Goal: Task Accomplishment & Management: Complete application form

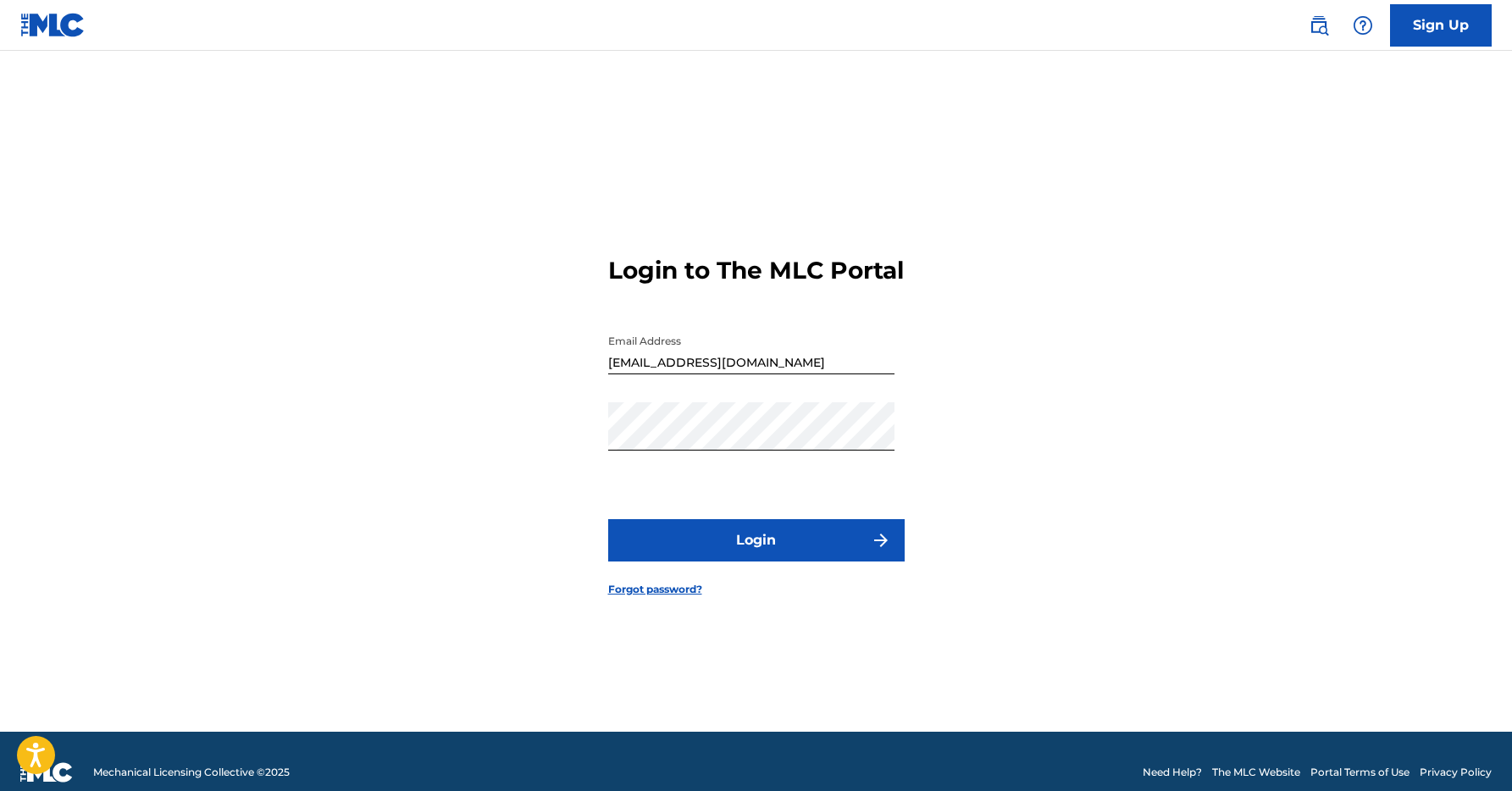
click at [729, 554] on button "Login" at bounding box center [756, 540] width 296 height 42
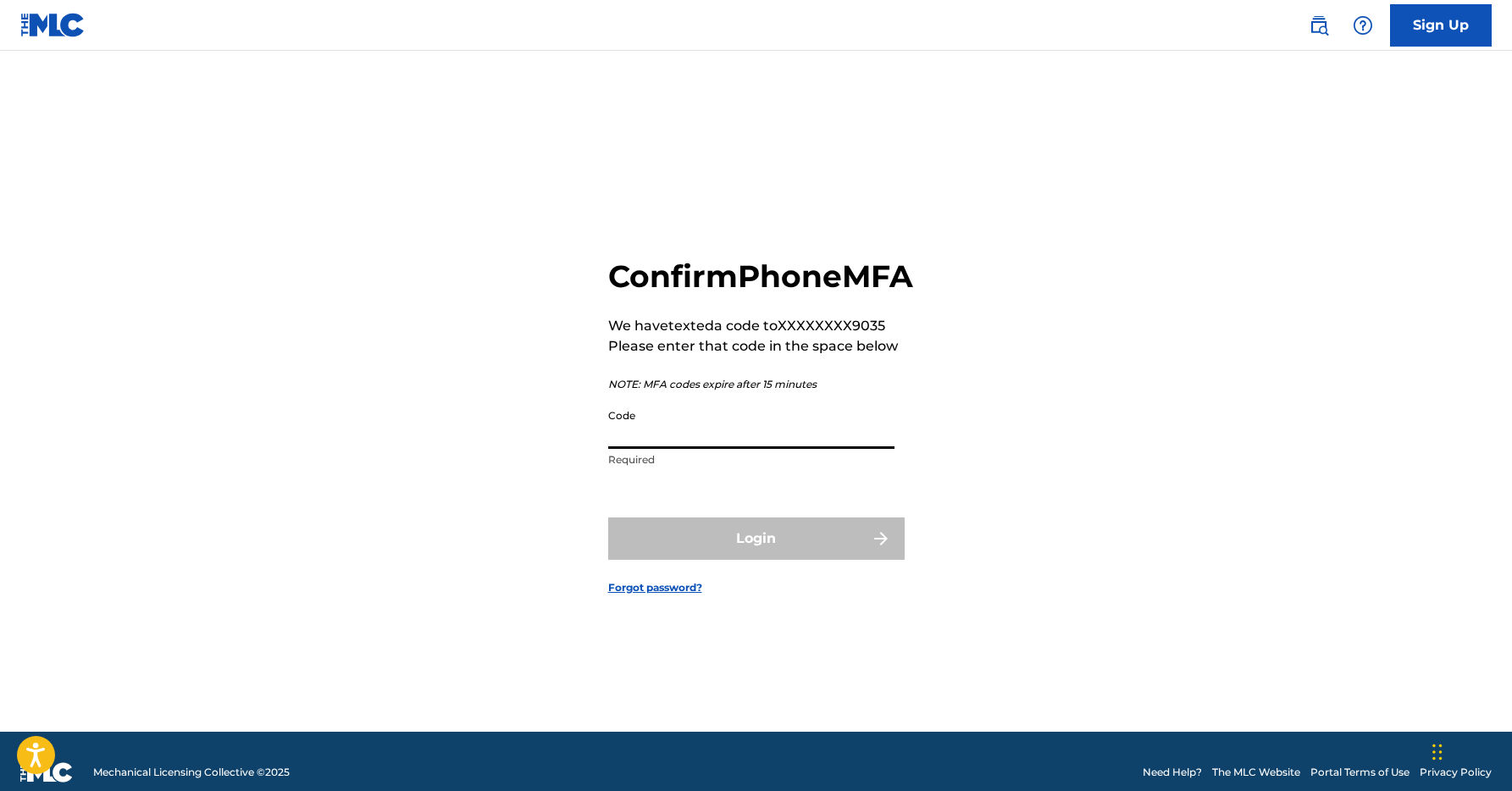
click at [668, 449] on input "Code" at bounding box center [751, 424] width 287 height 48
paste input "720857"
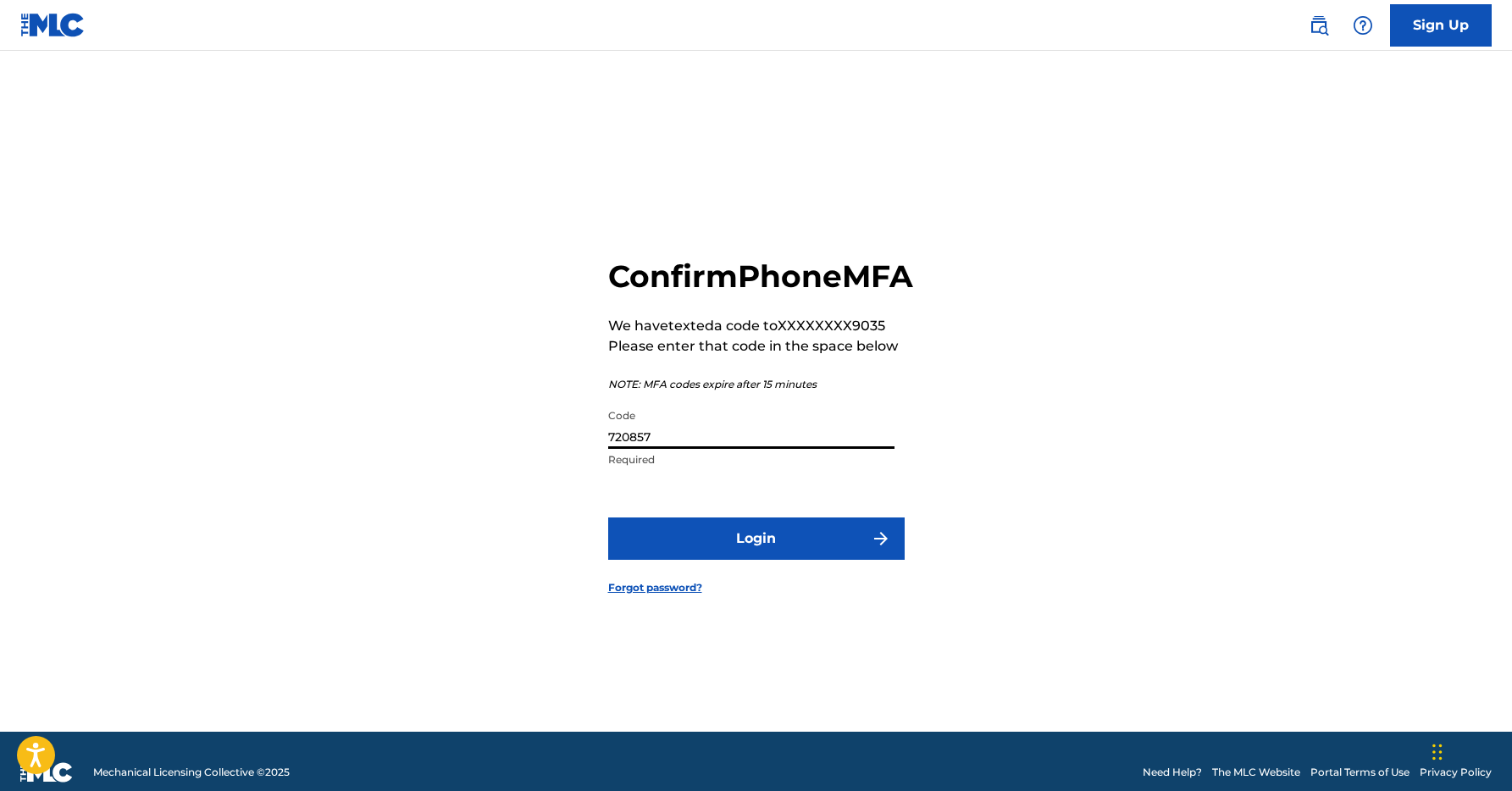
type input "720857"
click at [770, 560] on button "Login" at bounding box center [756, 538] width 296 height 42
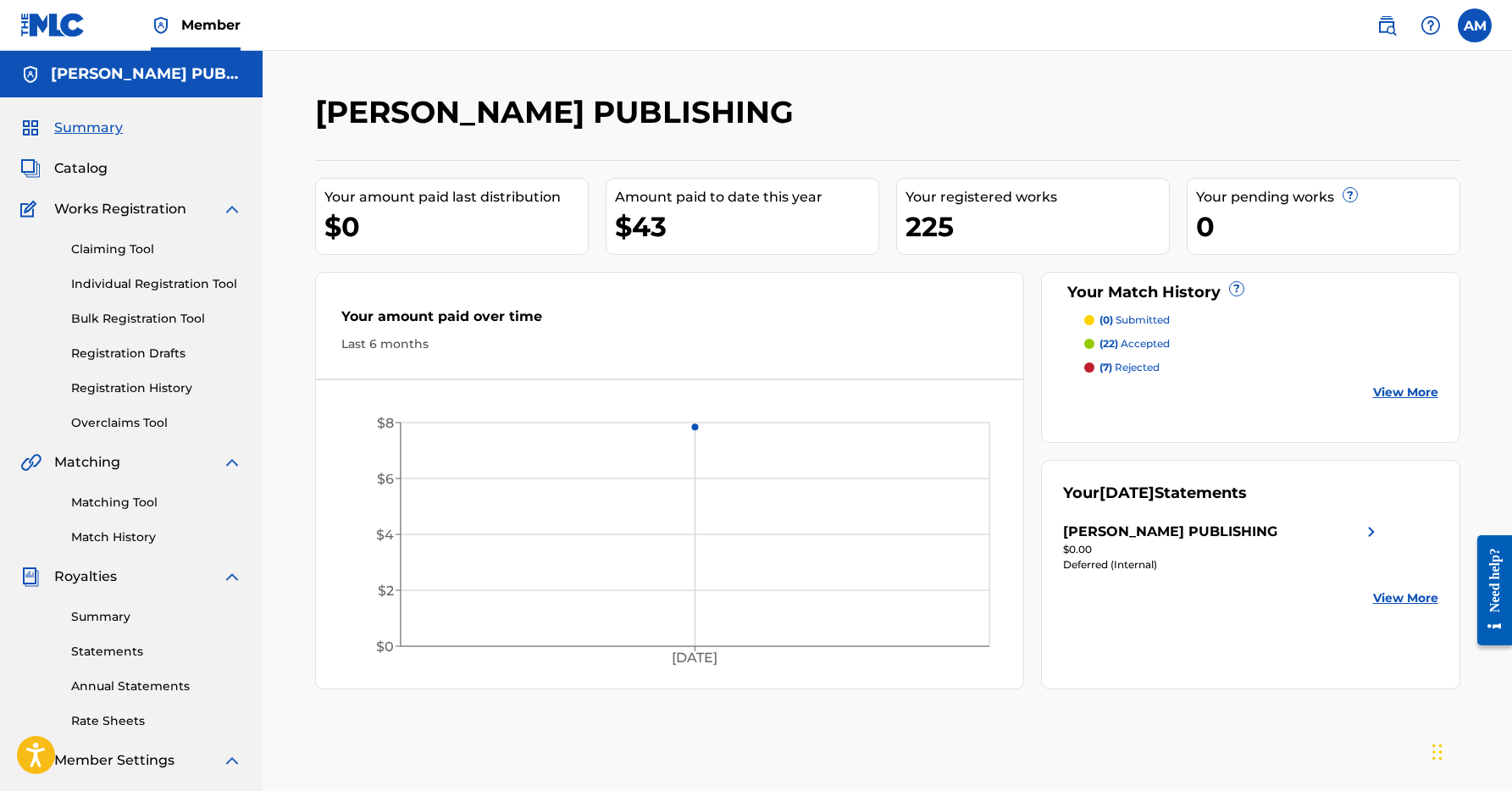
click at [101, 291] on link "Individual Registration Tool" at bounding box center [156, 284] width 171 height 17
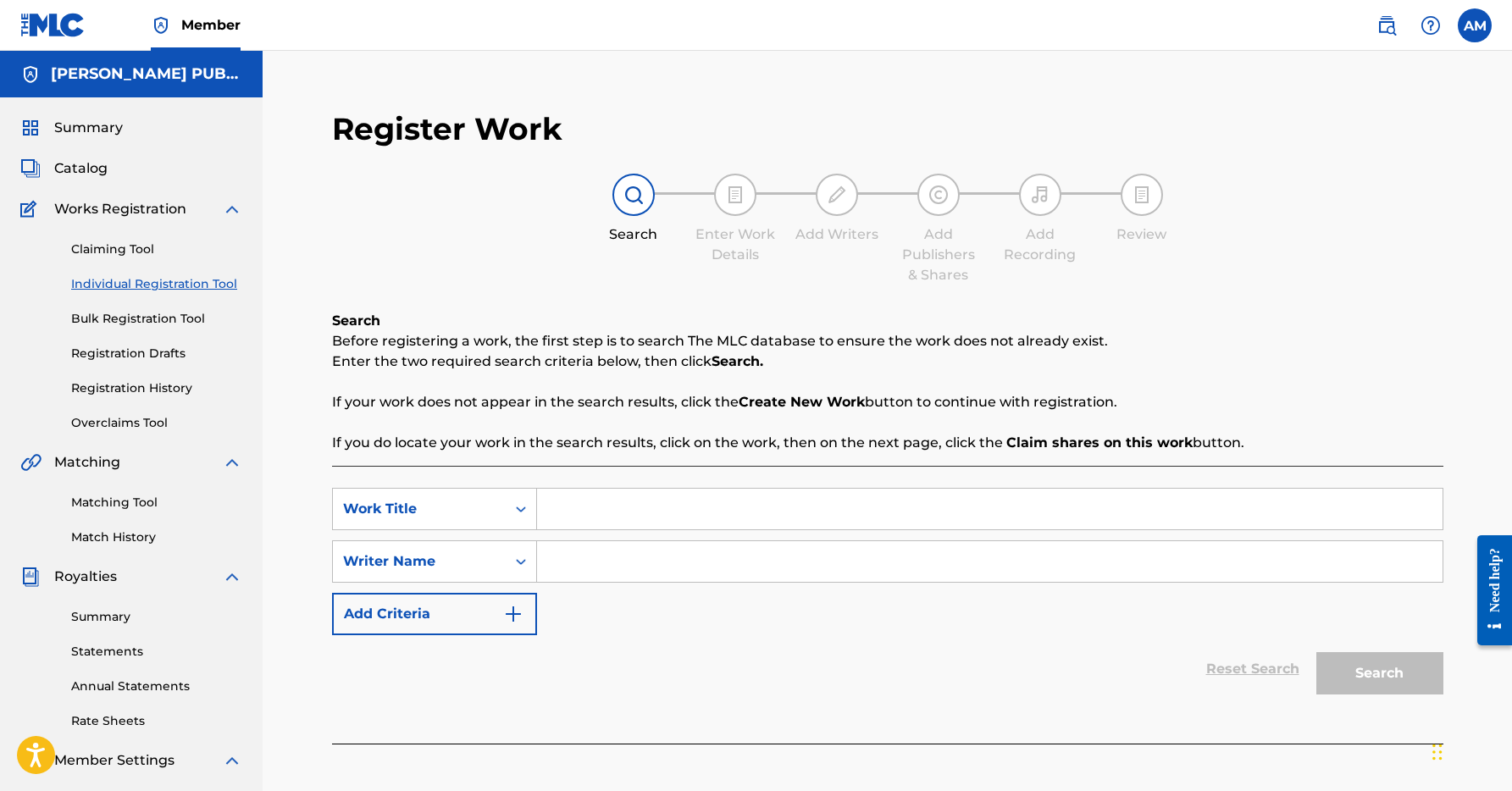
click at [616, 504] on input "Search Form" at bounding box center [990, 508] width 905 height 41
type input "Upgrade"
click at [621, 561] on input "Search Form" at bounding box center [990, 561] width 905 height 41
type input "[PERSON_NAME]"
click at [1336, 671] on button "Search" at bounding box center [1379, 673] width 127 height 42
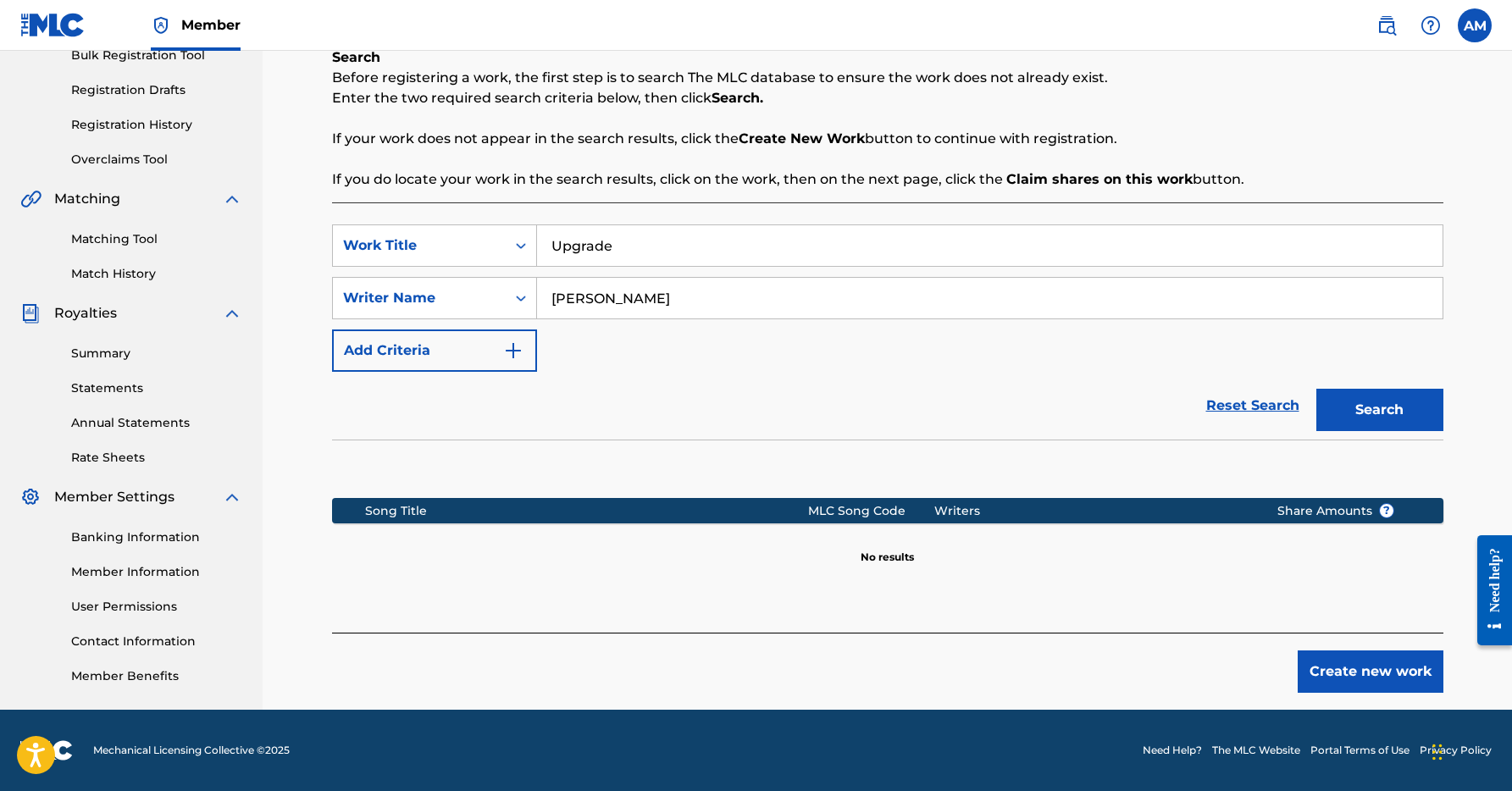
scroll to position [264, 0]
click at [1409, 681] on button "Create new work" at bounding box center [1370, 671] width 146 height 42
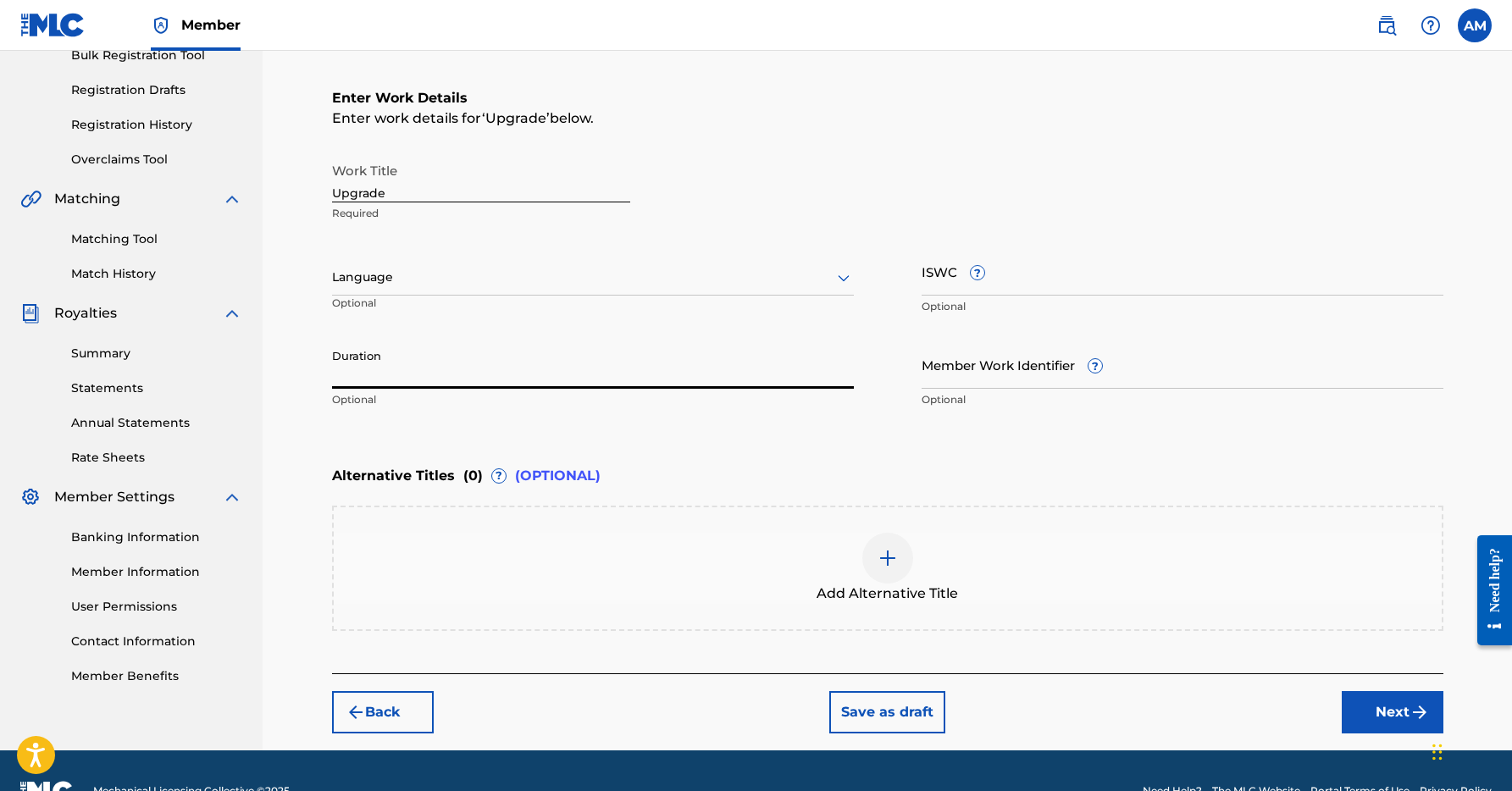
click at [472, 384] on input "Duration" at bounding box center [592, 364] width 521 height 48
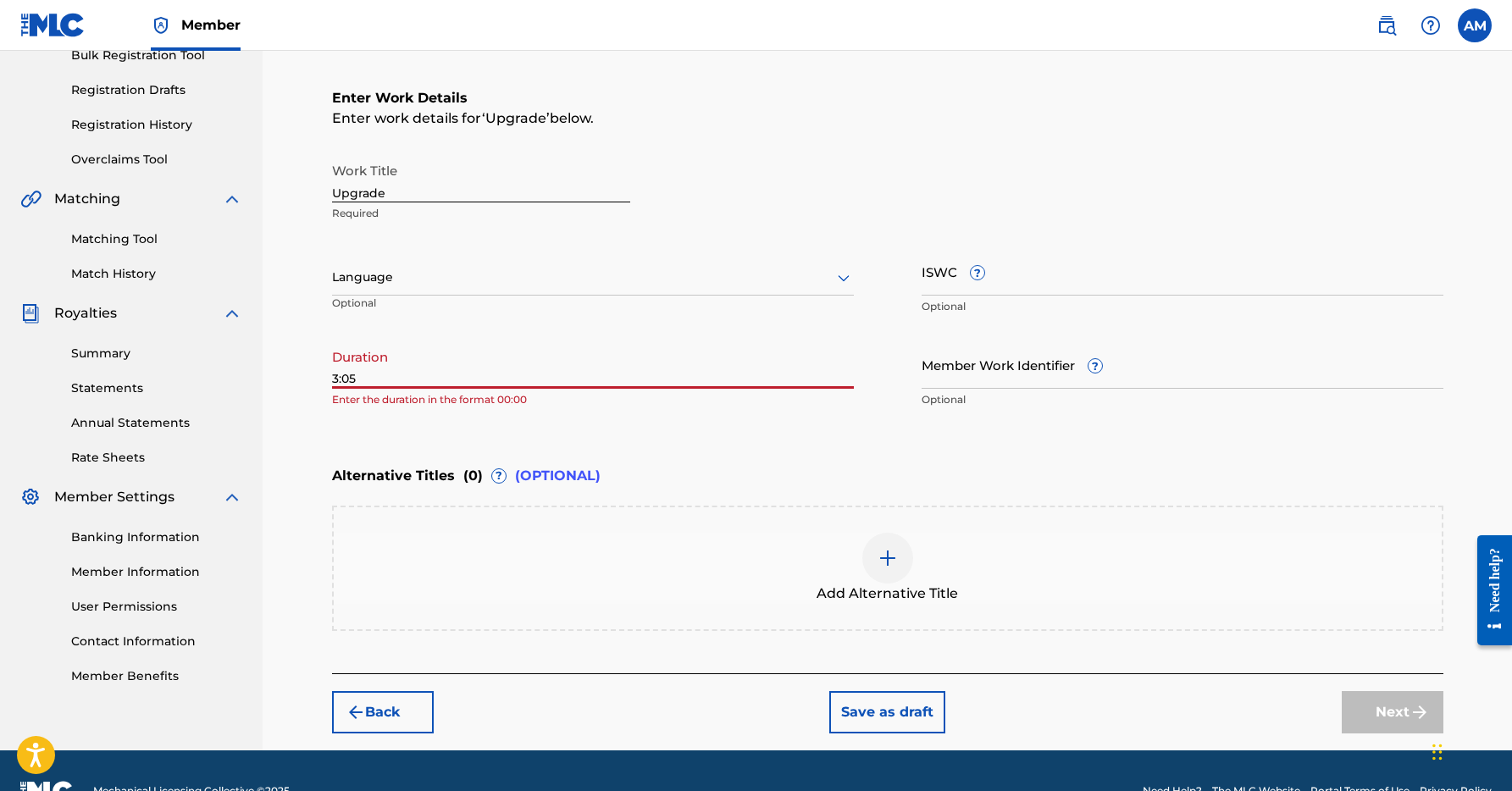
click at [762, 464] on div "Alternative Titles ( 0 ) ? (OPTIONAL)" at bounding box center [887, 476] width 1111 height 38
click at [333, 375] on input "3:05" at bounding box center [592, 364] width 521 height 48
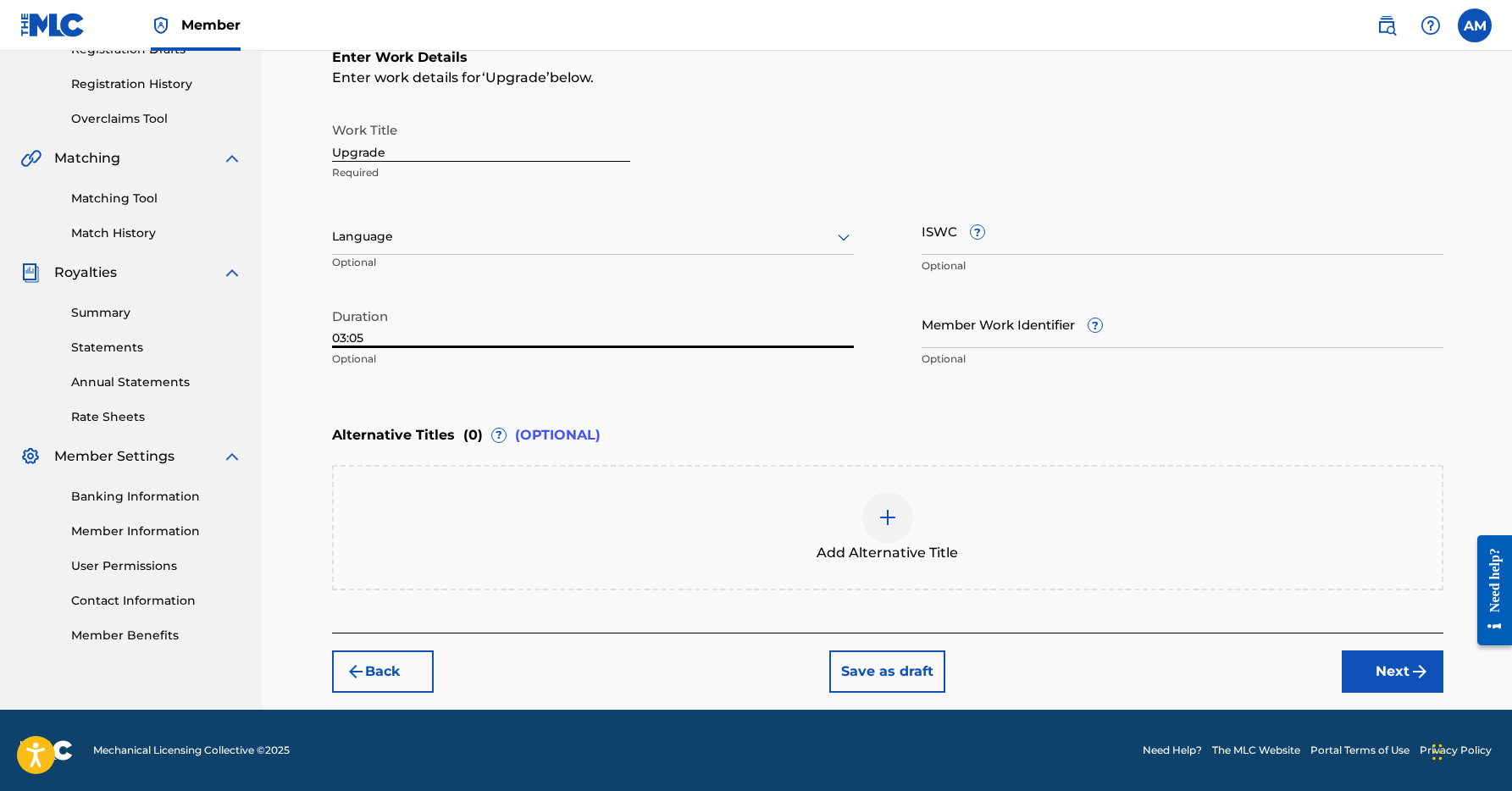
type input "03:05"
click at [1420, 673] on img "submit" at bounding box center [1419, 671] width 20 height 20
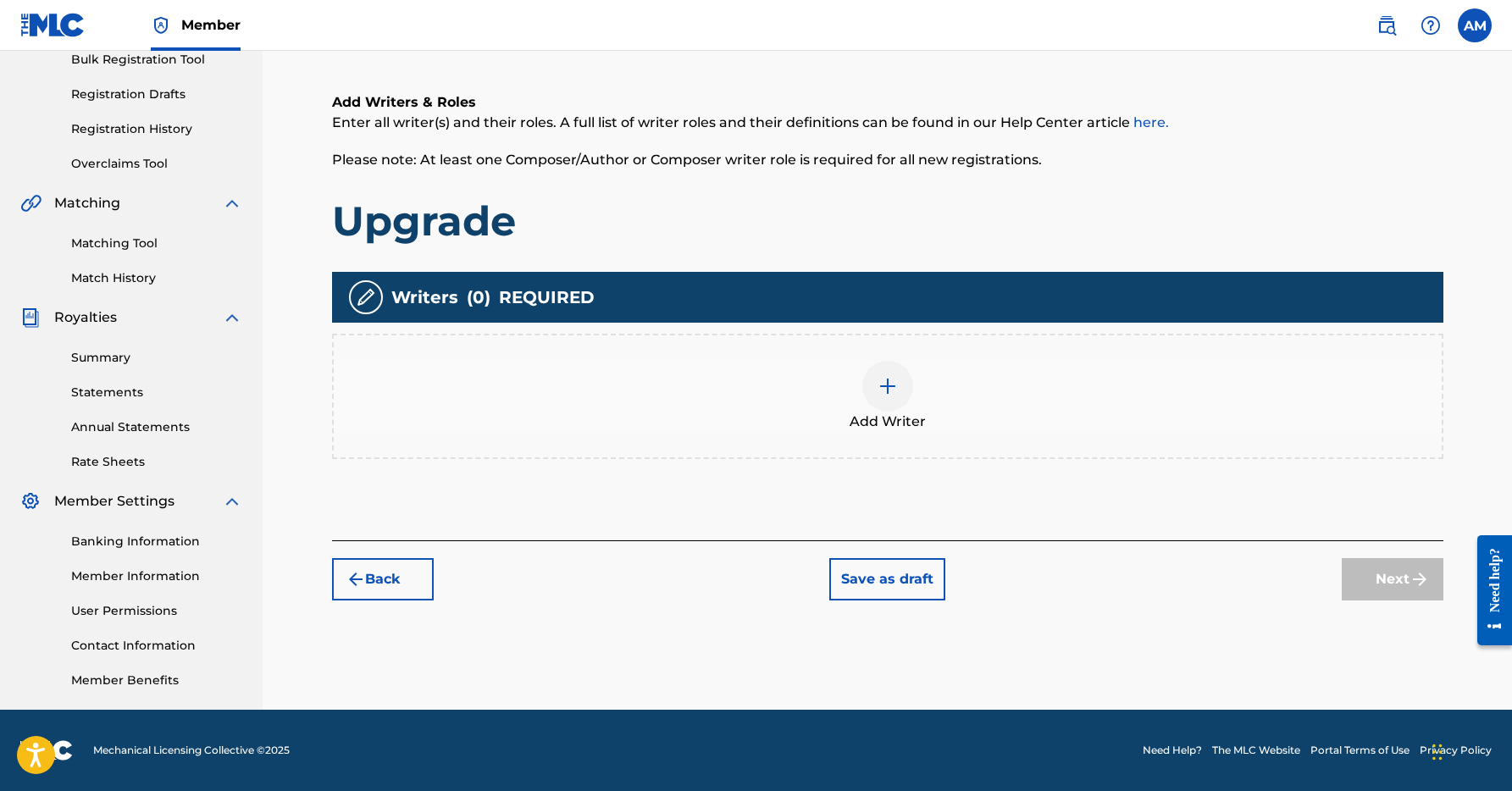
click at [897, 388] on img at bounding box center [887, 385] width 20 height 20
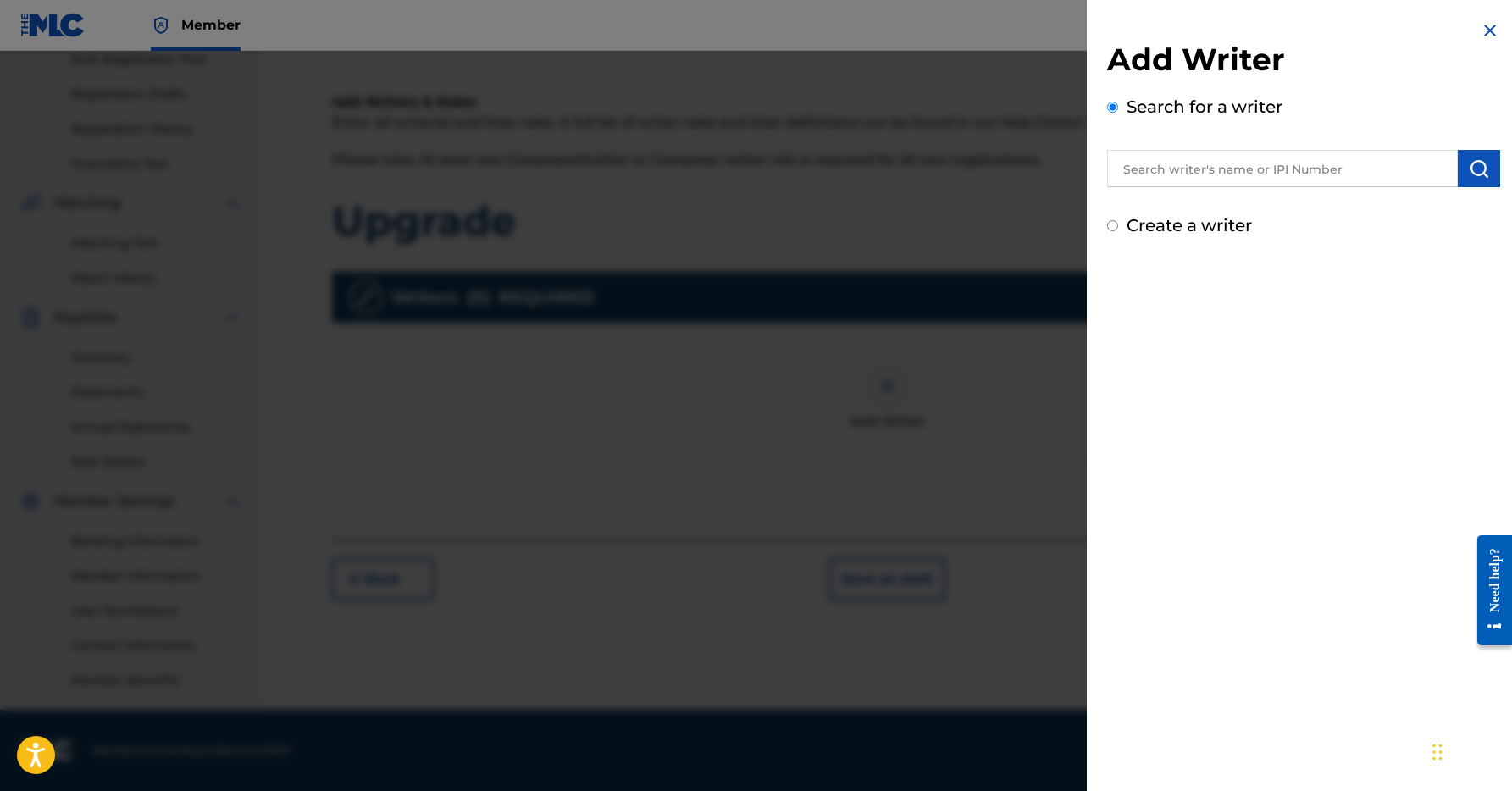
click at [1213, 150] on div at bounding box center [1303, 166] width 393 height 42
click at [1211, 174] on input "text" at bounding box center [1281, 169] width 350 height 38
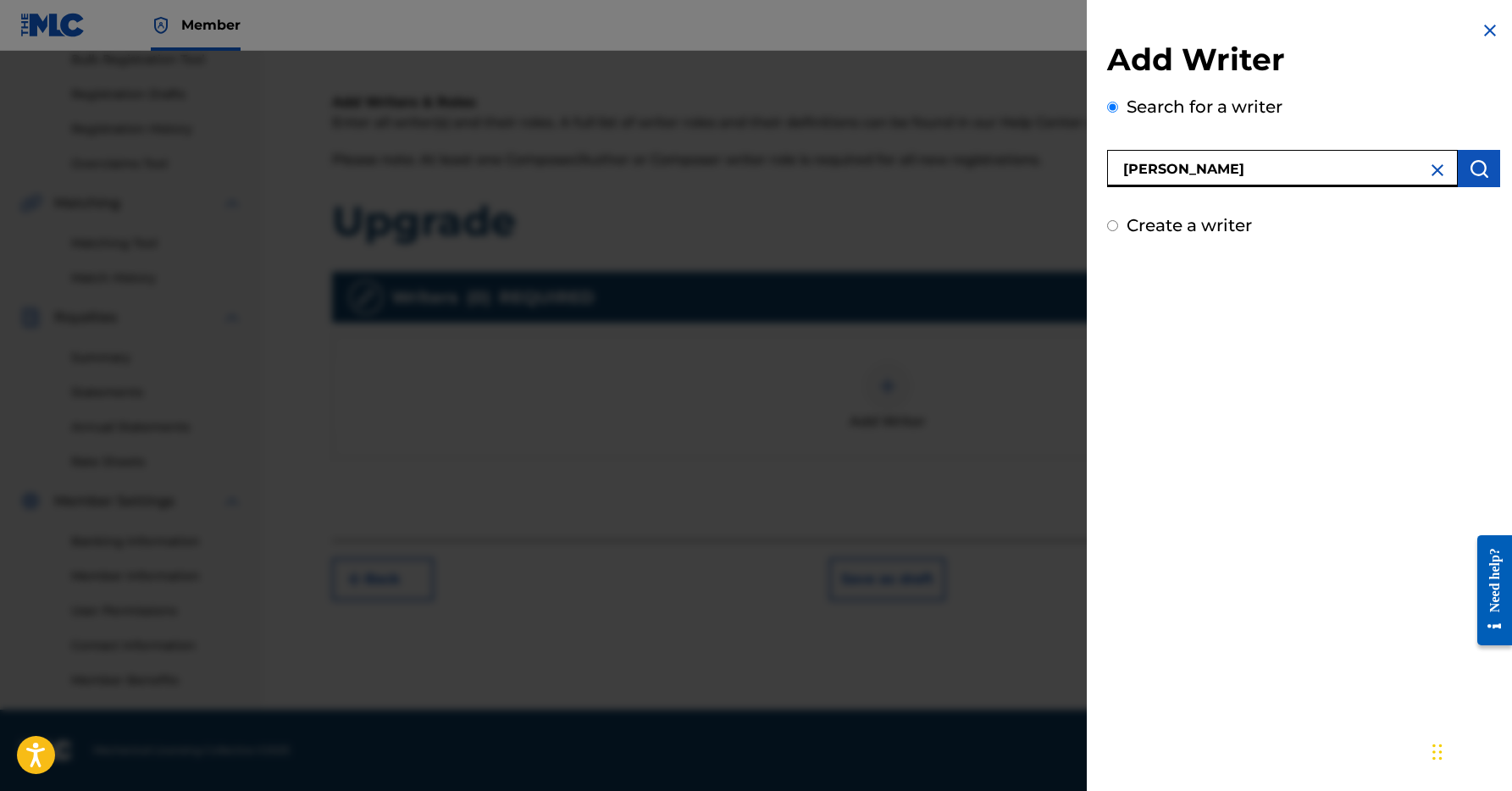
type input "[PERSON_NAME]"
click at [1468, 172] on img "submit" at bounding box center [1478, 168] width 20 height 20
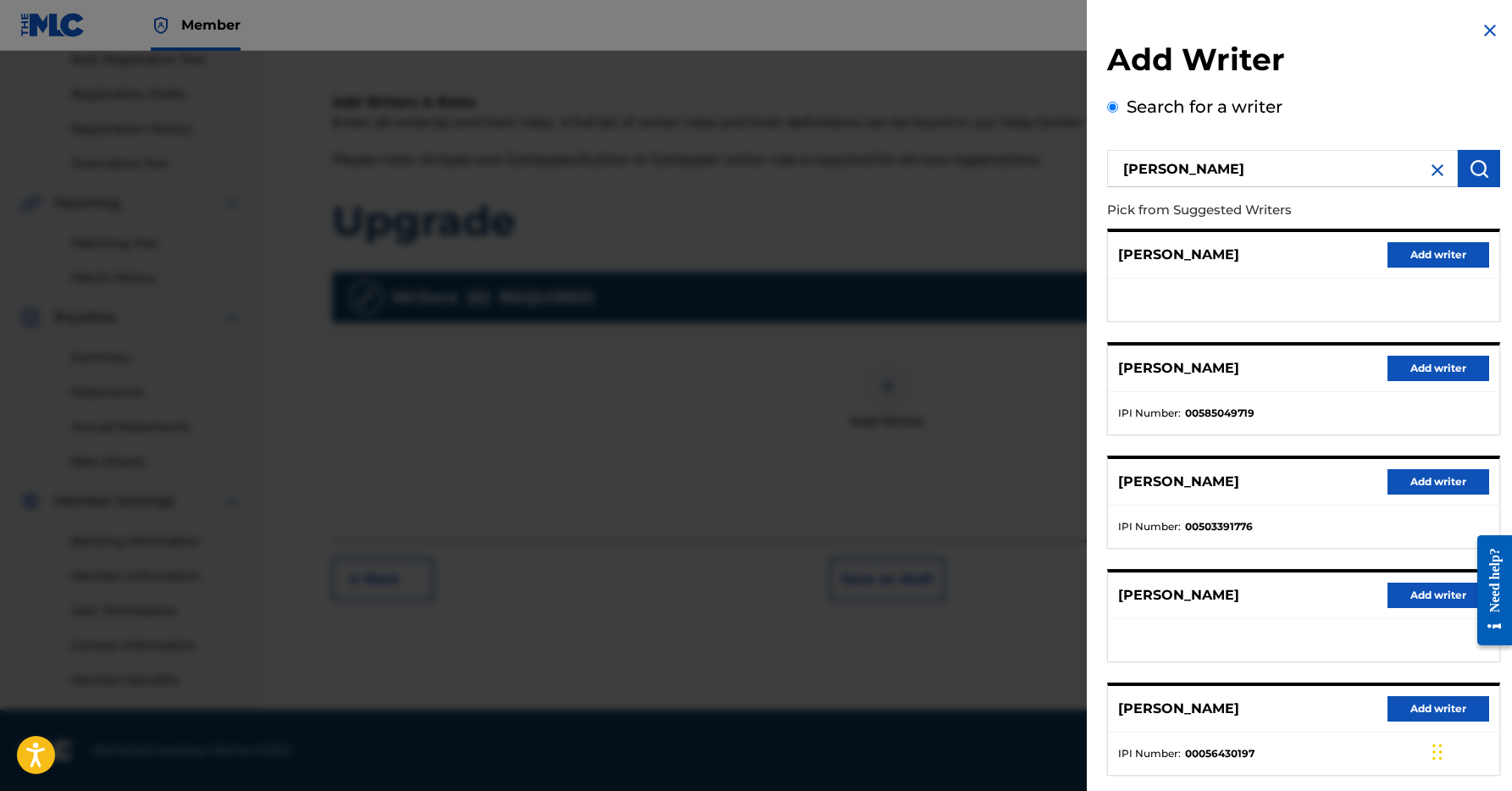
click at [1426, 365] on button "Add writer" at bounding box center [1438, 368] width 101 height 25
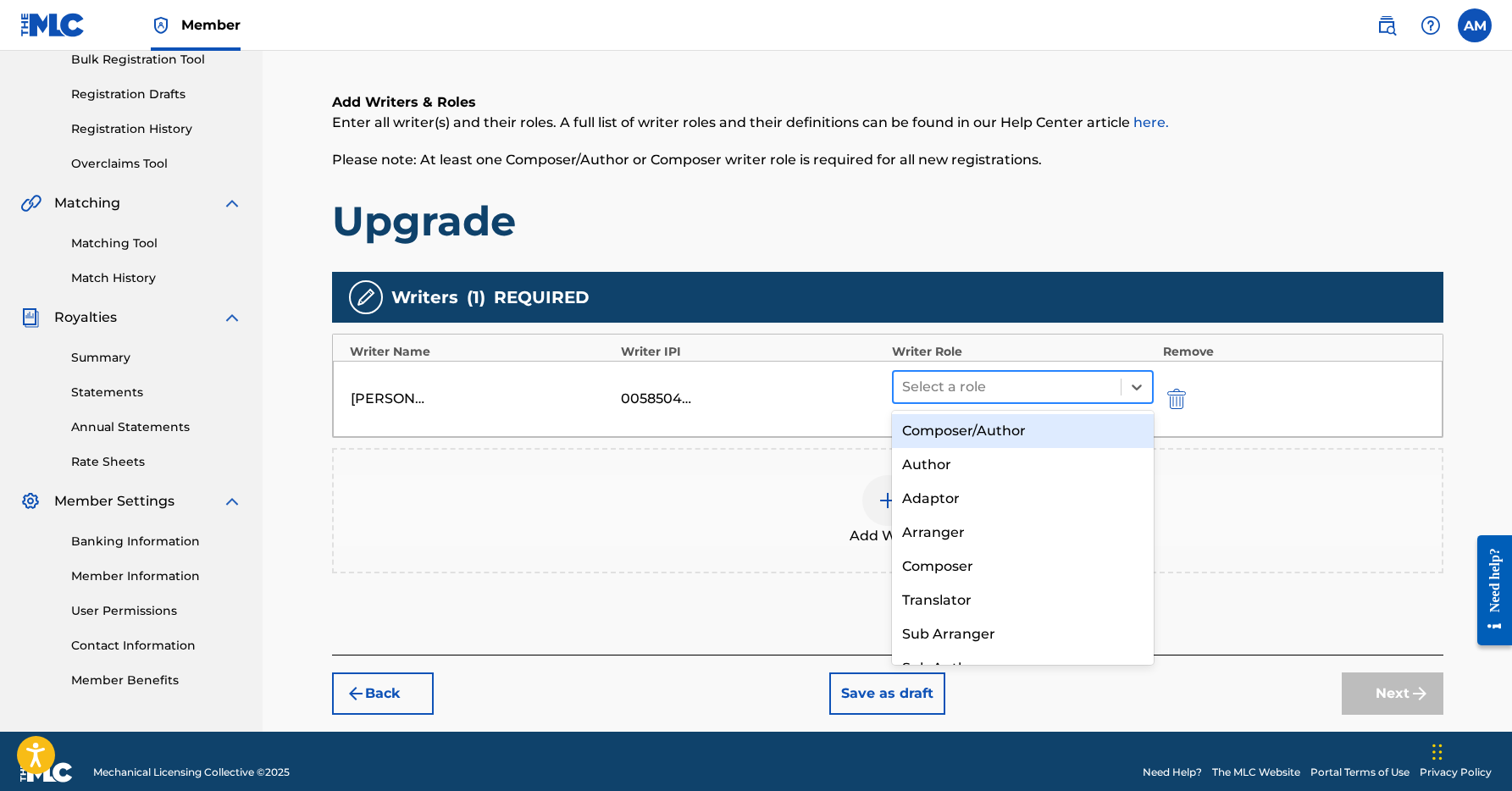
click at [1054, 389] on div at bounding box center [1007, 387] width 211 height 24
click at [984, 438] on div "Composer/Author" at bounding box center [1023, 430] width 263 height 34
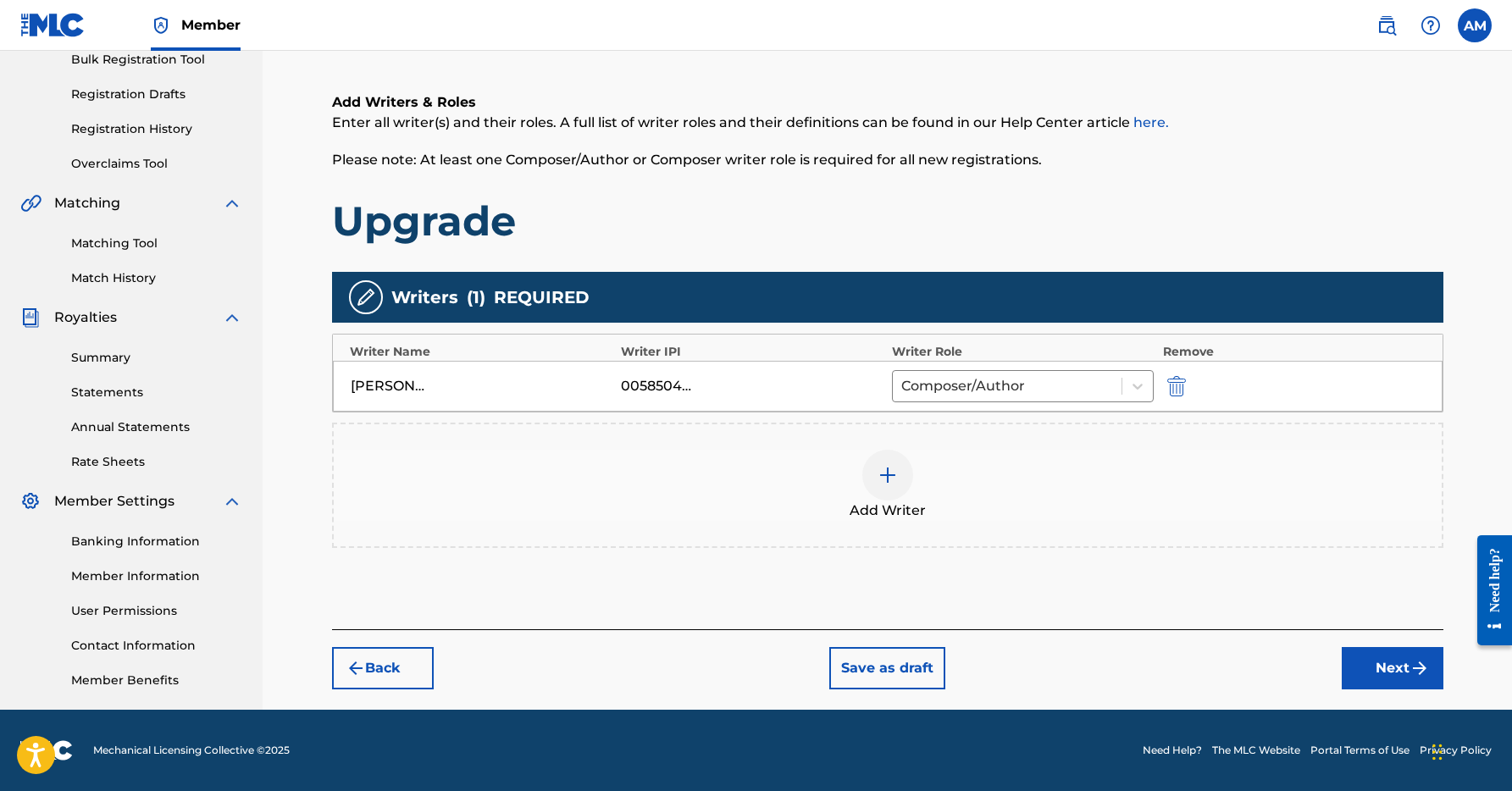
drag, startPoint x: 1383, startPoint y: 667, endPoint x: 1370, endPoint y: 660, distance: 14.8
click at [1383, 667] on button "Next" at bounding box center [1392, 668] width 101 height 42
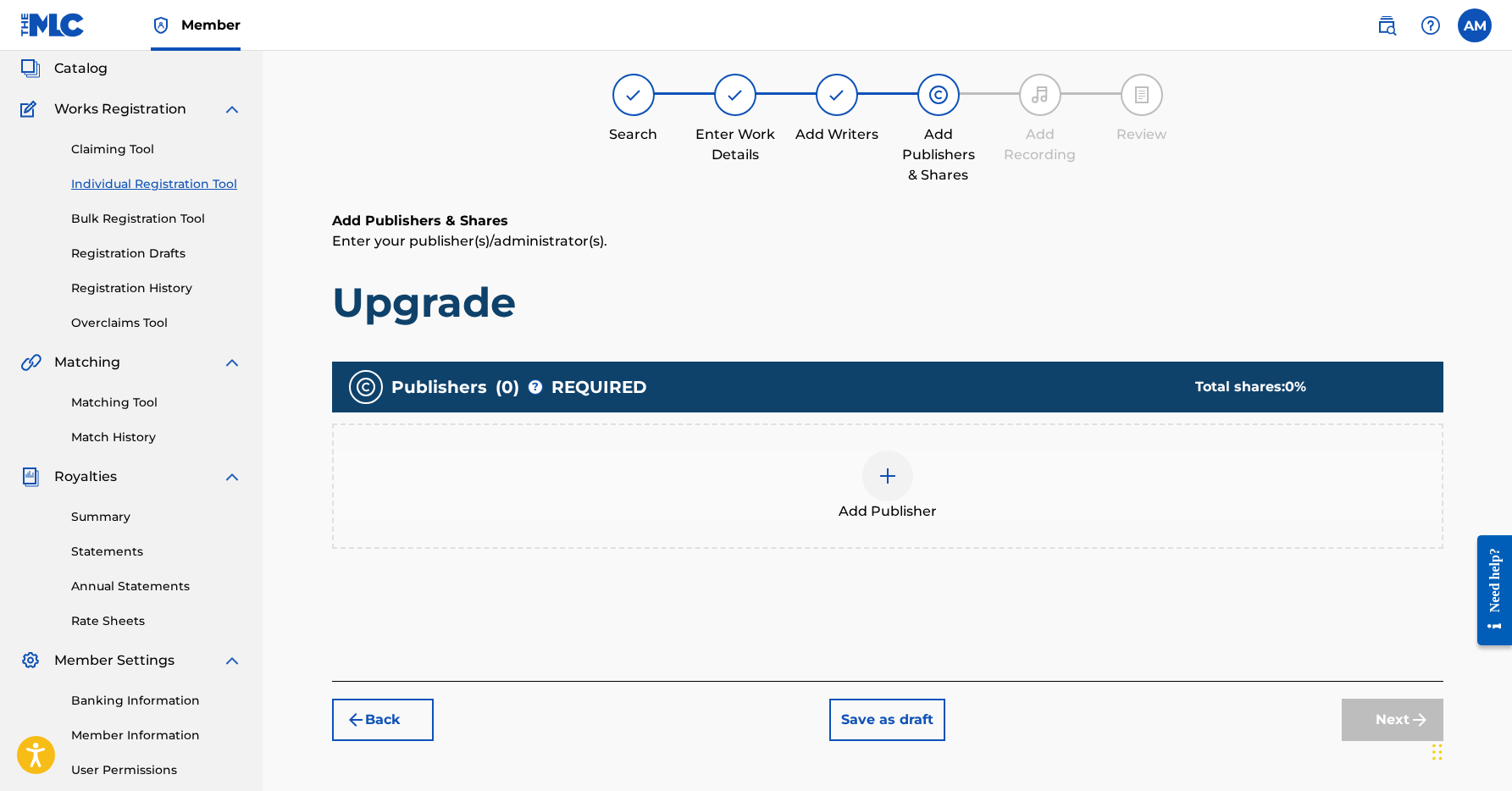
scroll to position [76, 0]
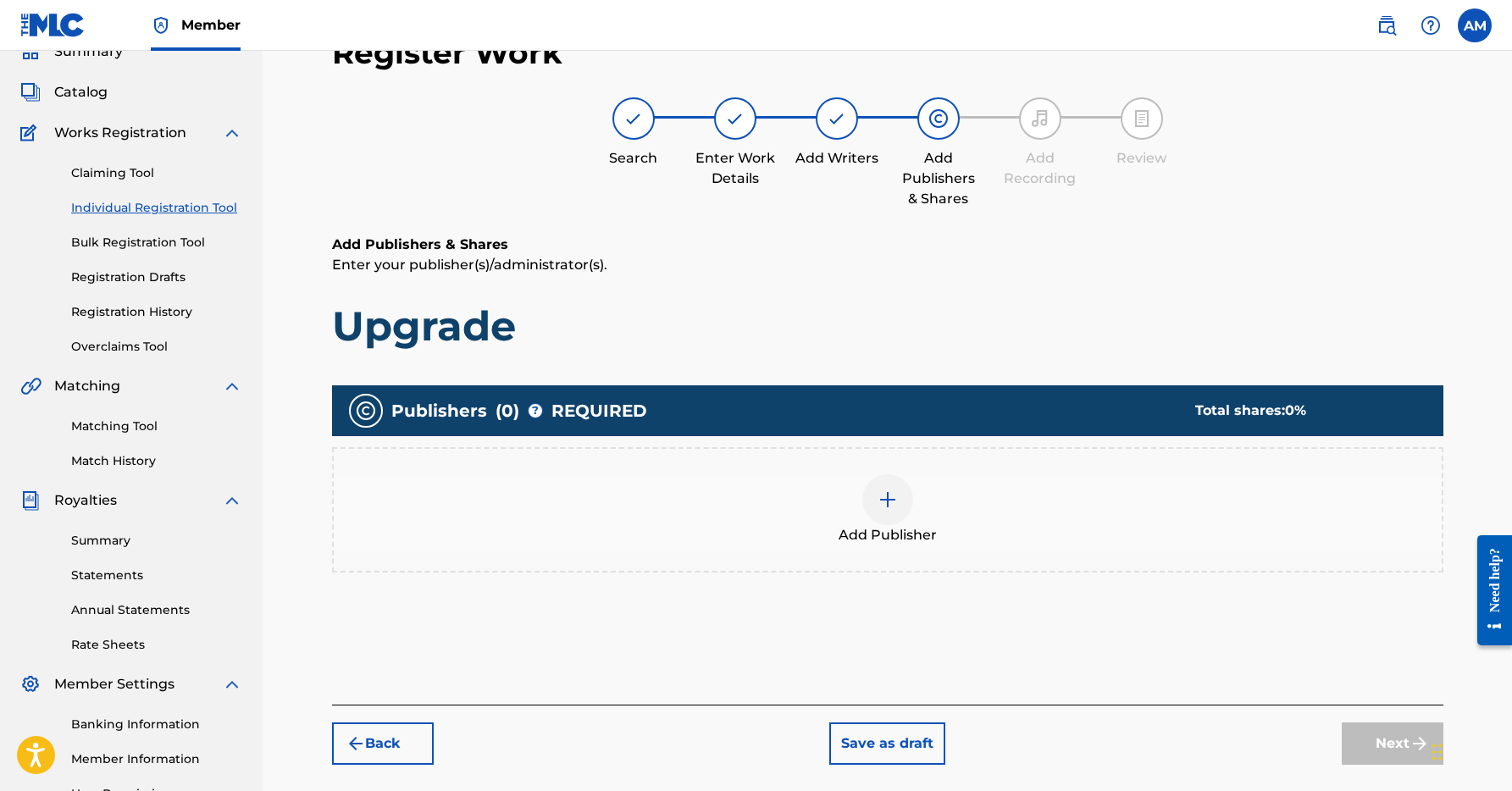
click at [942, 499] on div "Add Publisher" at bounding box center [887, 509] width 1108 height 71
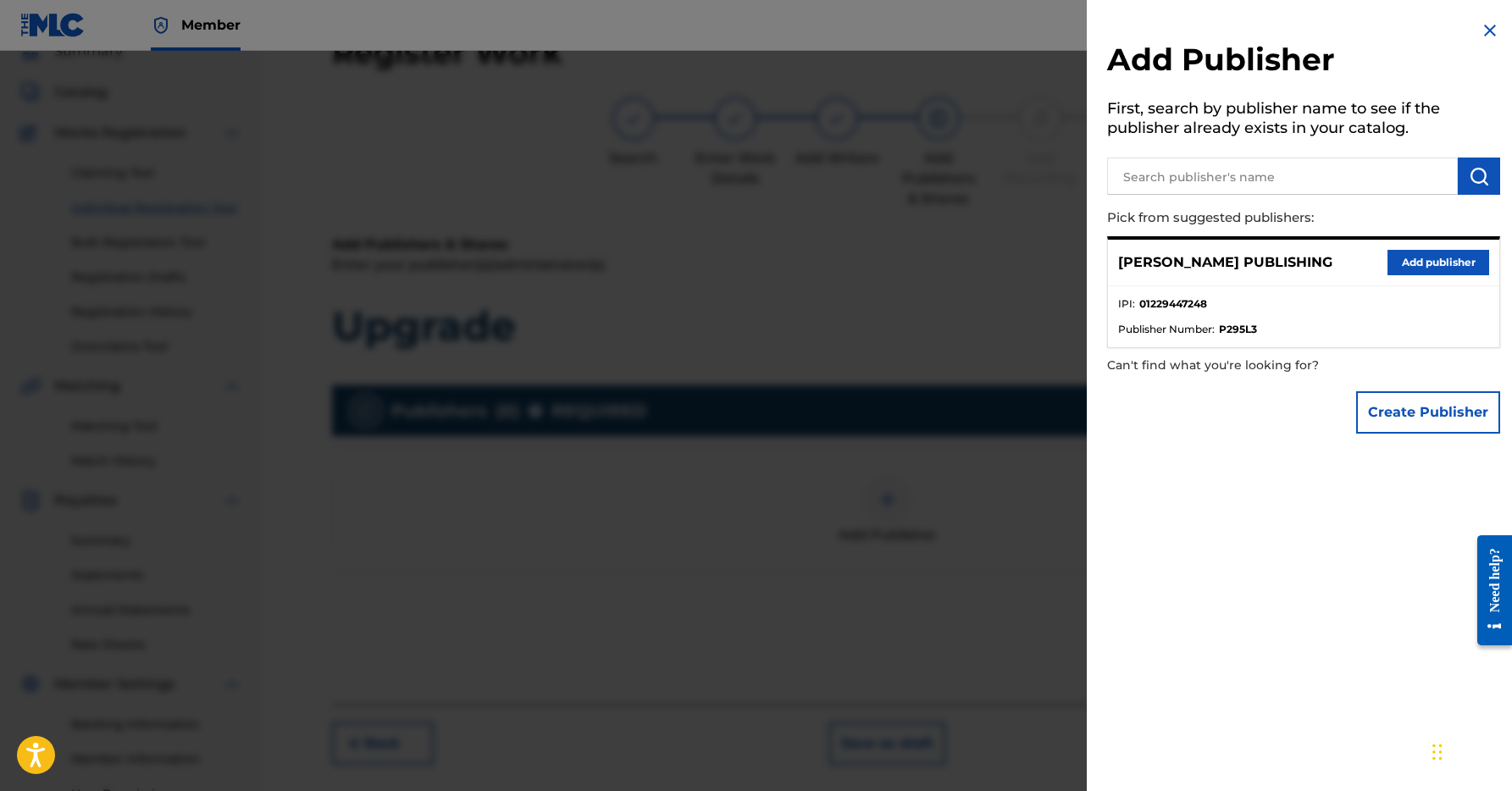
click at [1432, 261] on button "Add publisher" at bounding box center [1438, 262] width 101 height 25
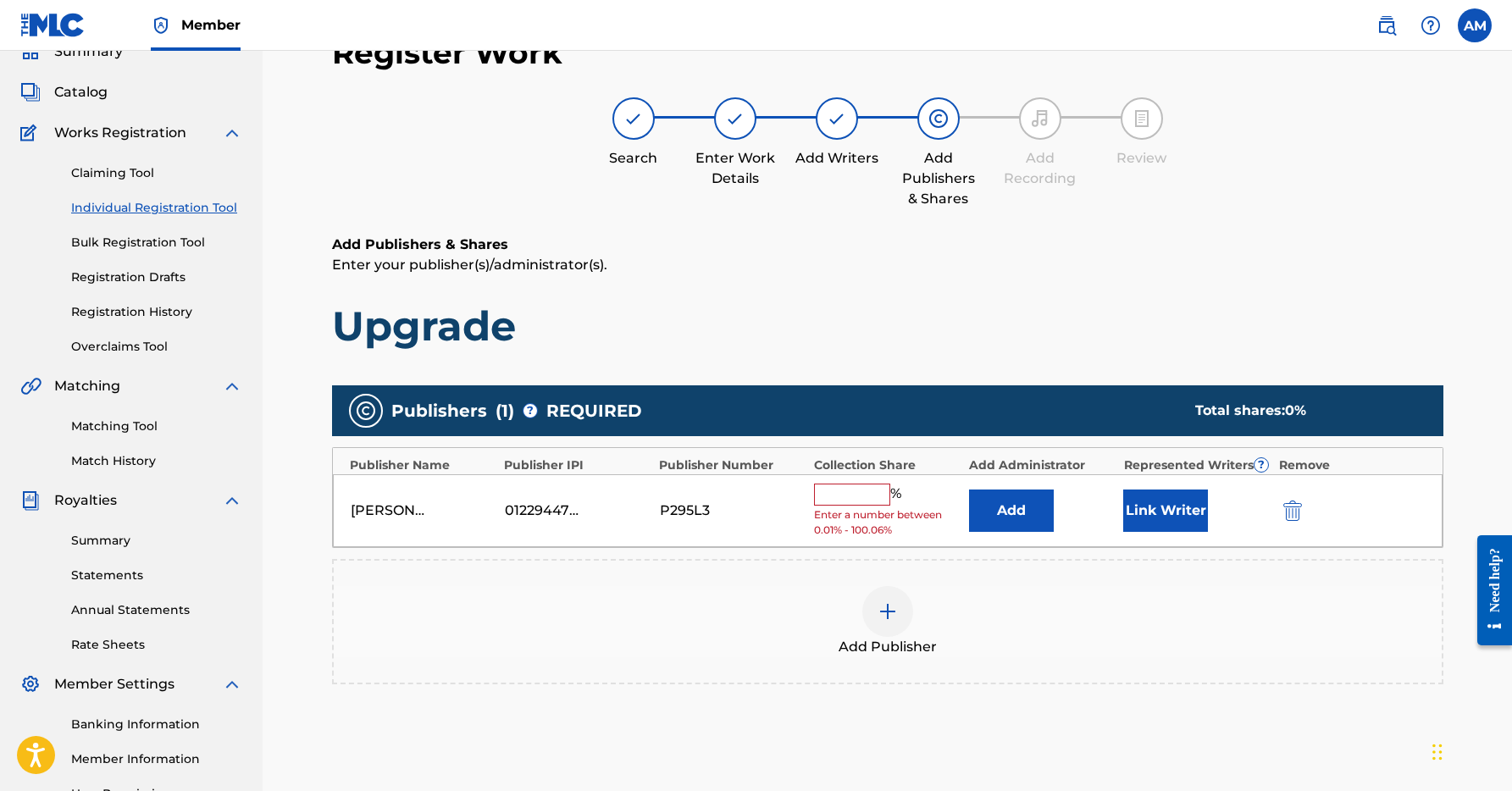
click at [850, 492] on input "text" at bounding box center [852, 494] width 76 height 22
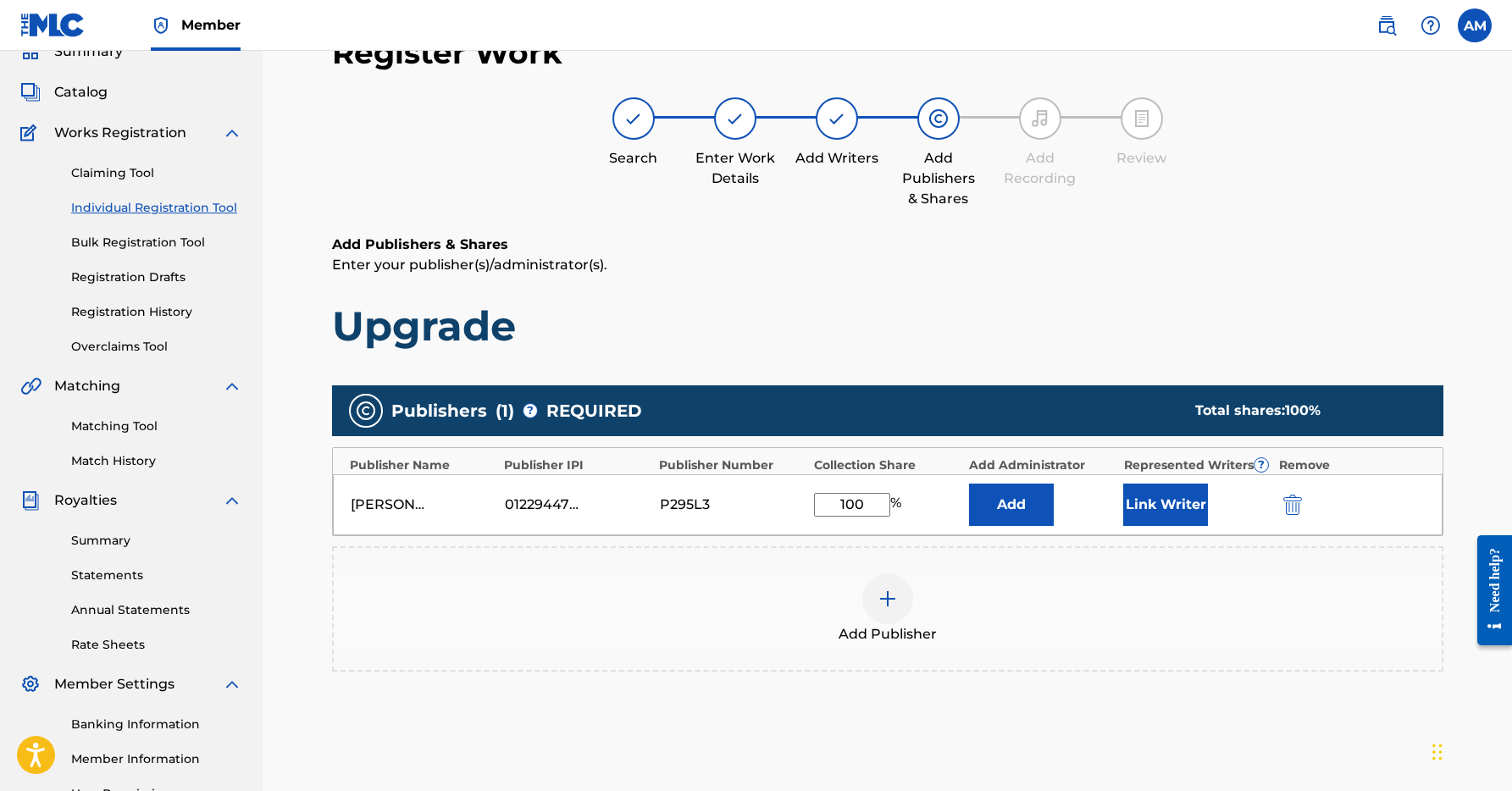
type input "100"
click at [1027, 502] on button "Add" at bounding box center [1011, 505] width 85 height 42
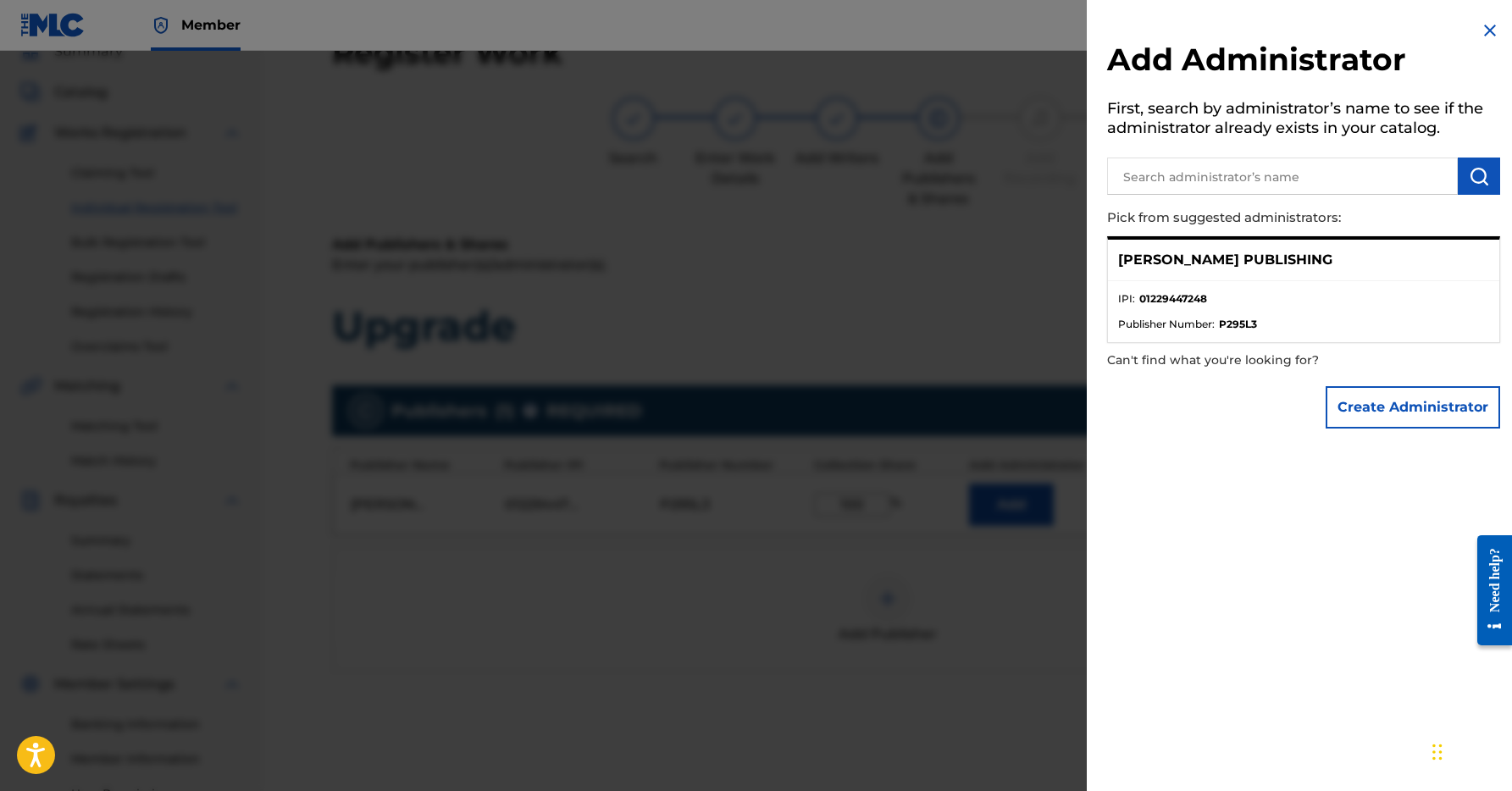
click at [1234, 268] on div "[PERSON_NAME] PUBLISHING" at bounding box center [1303, 260] width 391 height 42
click at [1160, 294] on strong "01229447248" at bounding box center [1173, 299] width 68 height 15
click at [1163, 250] on p "[PERSON_NAME] PUBLISHING" at bounding box center [1225, 259] width 214 height 20
click at [976, 237] on div at bounding box center [756, 446] width 1512 height 791
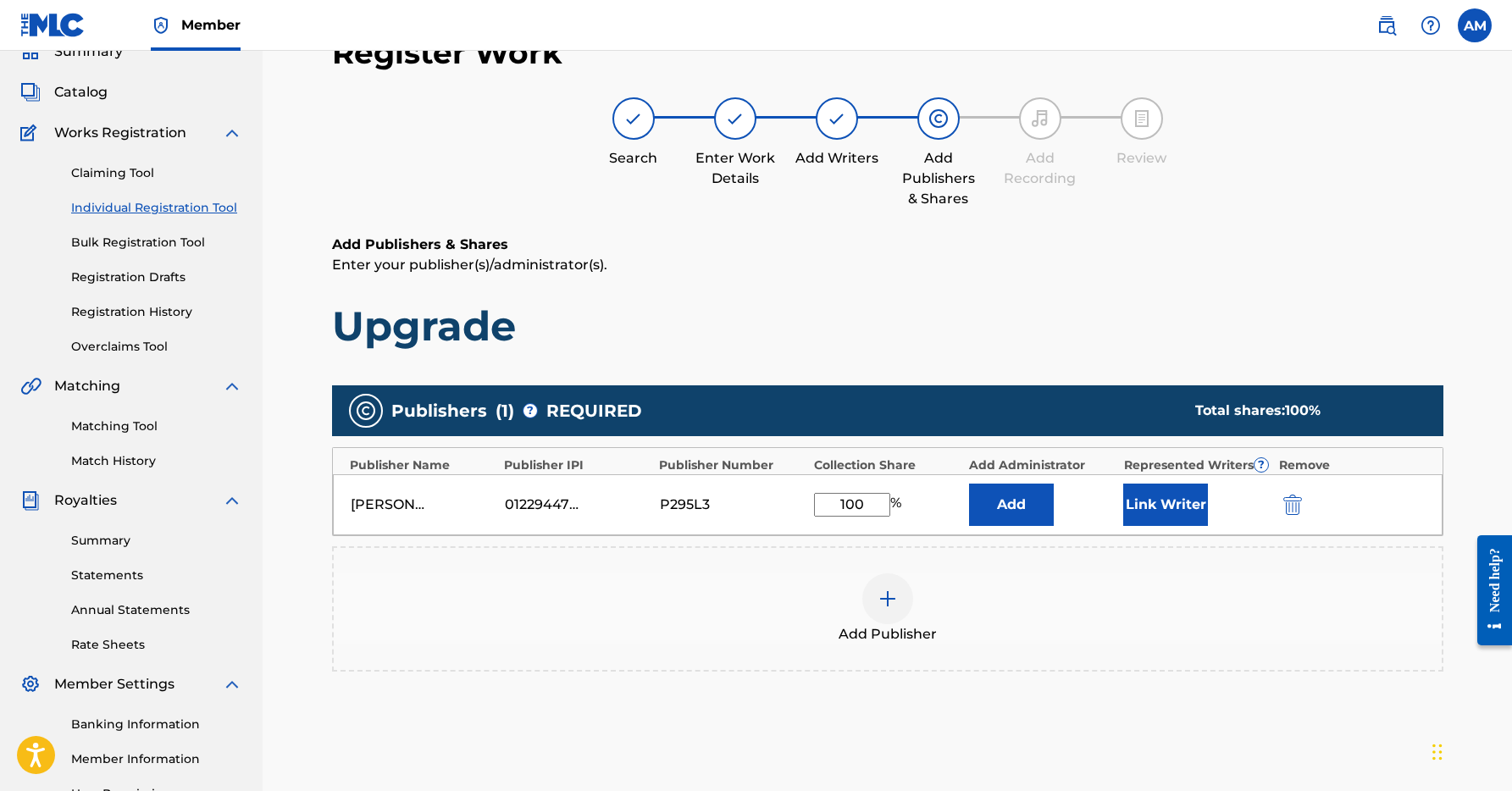
click at [1154, 503] on button "Link Writer" at bounding box center [1165, 505] width 85 height 42
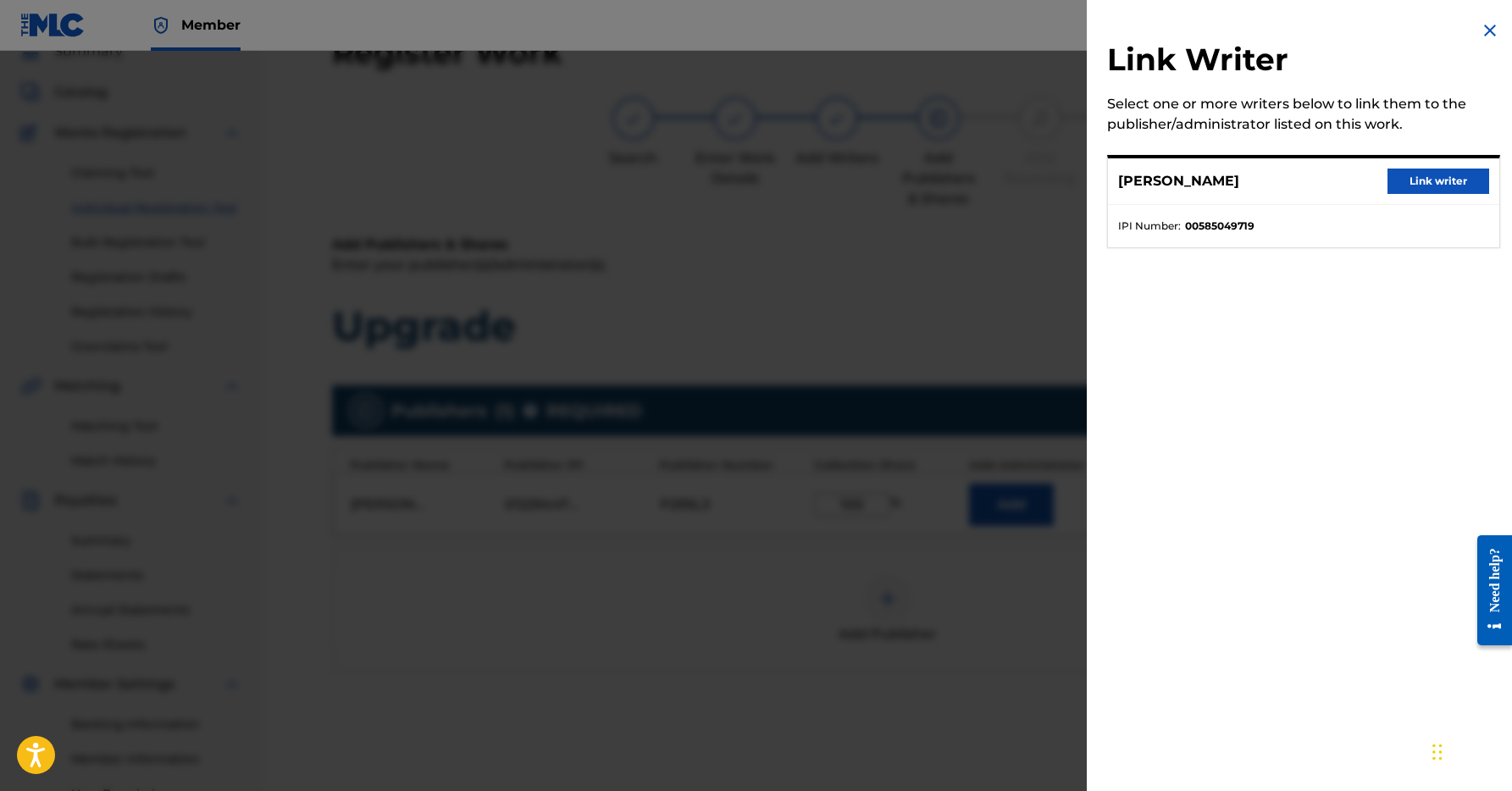
drag, startPoint x: 1446, startPoint y: 181, endPoint x: 1432, endPoint y: 210, distance: 32.2
click at [1444, 181] on button "Link writer" at bounding box center [1438, 181] width 101 height 25
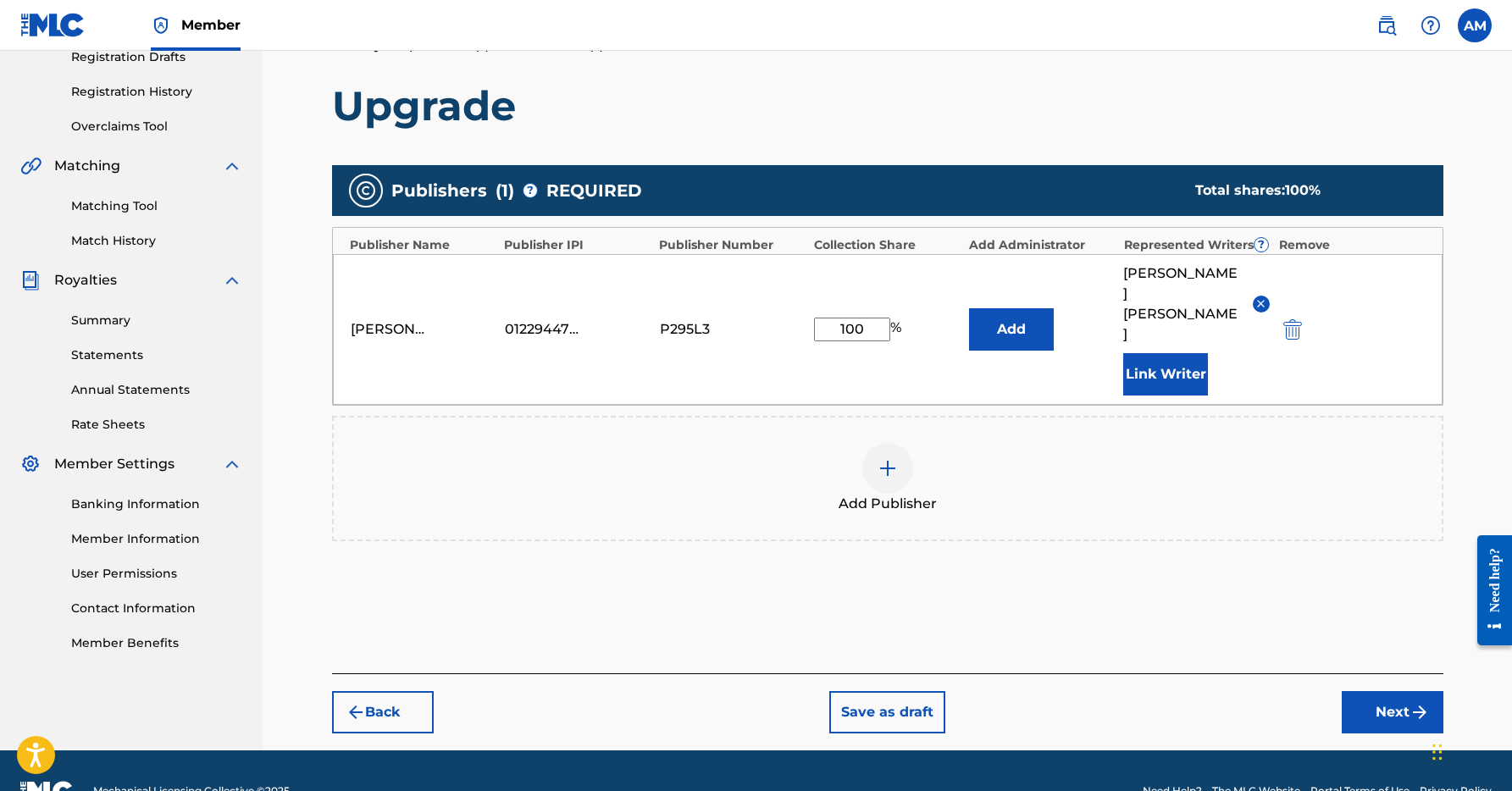
click at [1405, 691] on button "Next" at bounding box center [1392, 712] width 101 height 42
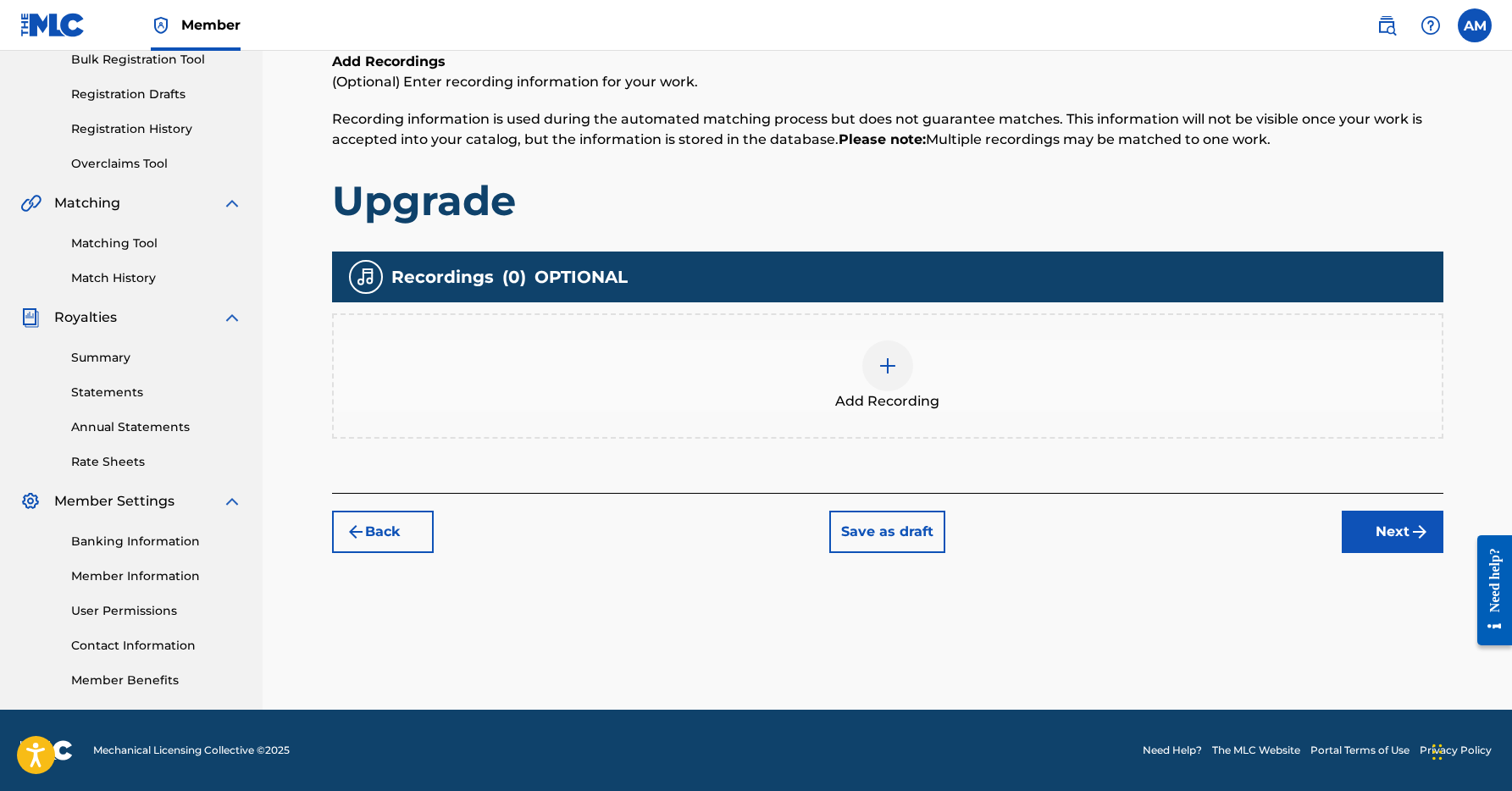
scroll to position [259, 0]
click at [926, 376] on div "Add Recording" at bounding box center [887, 375] width 1108 height 71
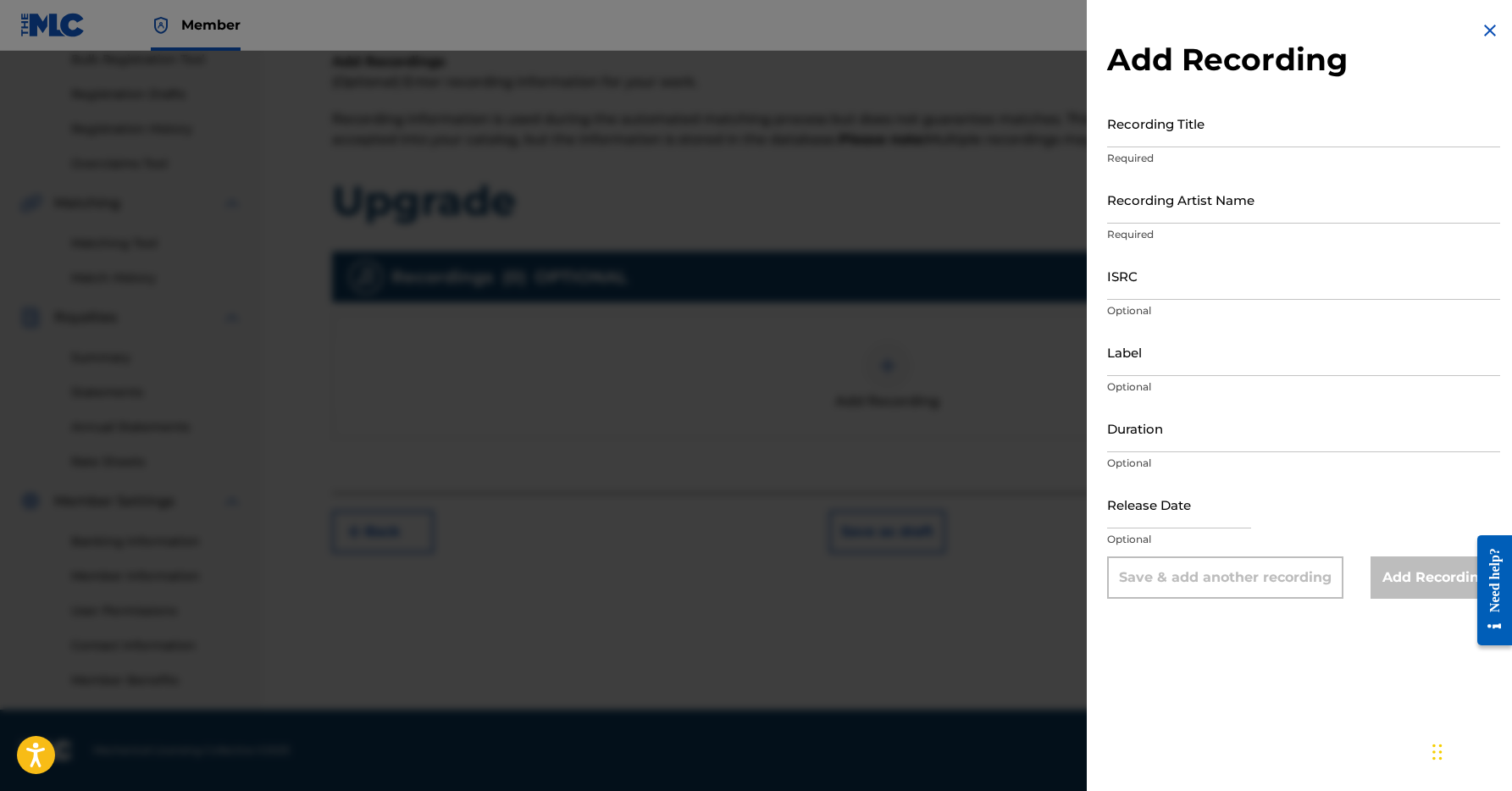
drag, startPoint x: 1157, startPoint y: 148, endPoint x: 1152, endPoint y: 139, distance: 10.3
click at [1157, 148] on div "Recording Title Required" at bounding box center [1303, 136] width 393 height 76
click at [1149, 135] on input "Recording Title" at bounding box center [1303, 122] width 393 height 48
type input "Upgrade"
click at [1169, 208] on input "Recording Artist Name" at bounding box center [1303, 199] width 393 height 48
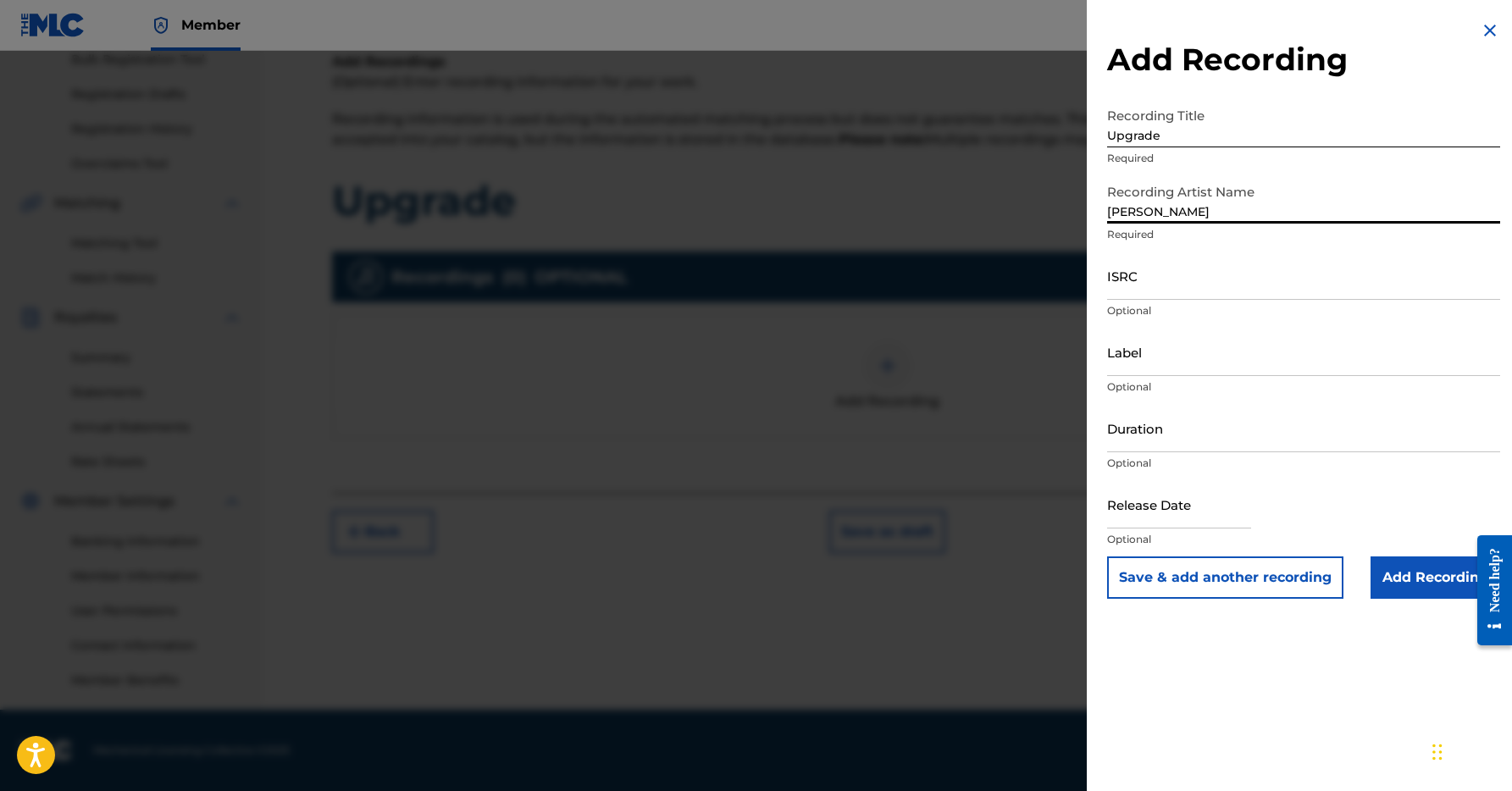
type input "[PERSON_NAME]"
click at [1183, 288] on input "ISRC" at bounding box center [1303, 275] width 393 height 48
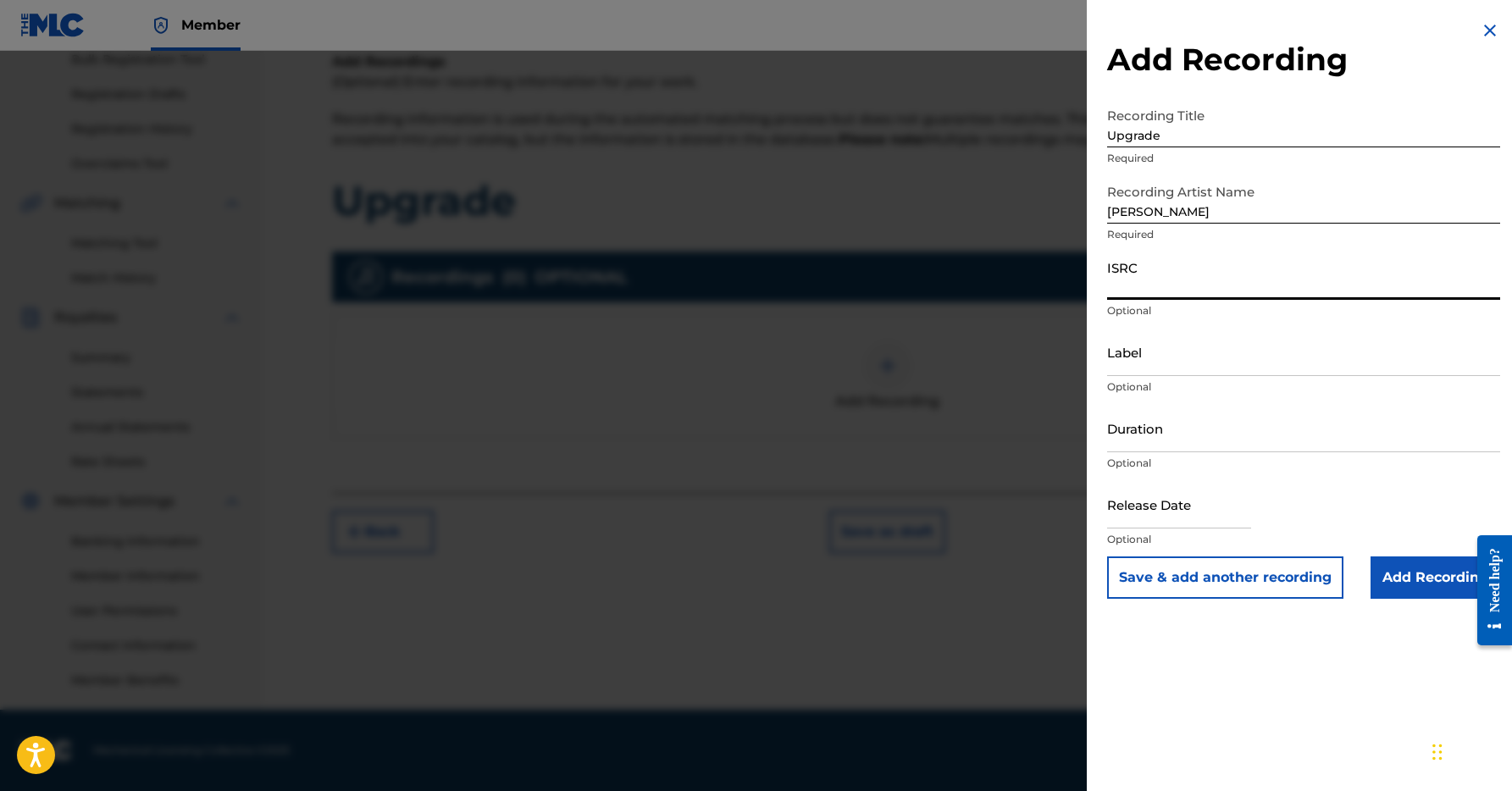
paste input "QZ-5N3-25-00274"
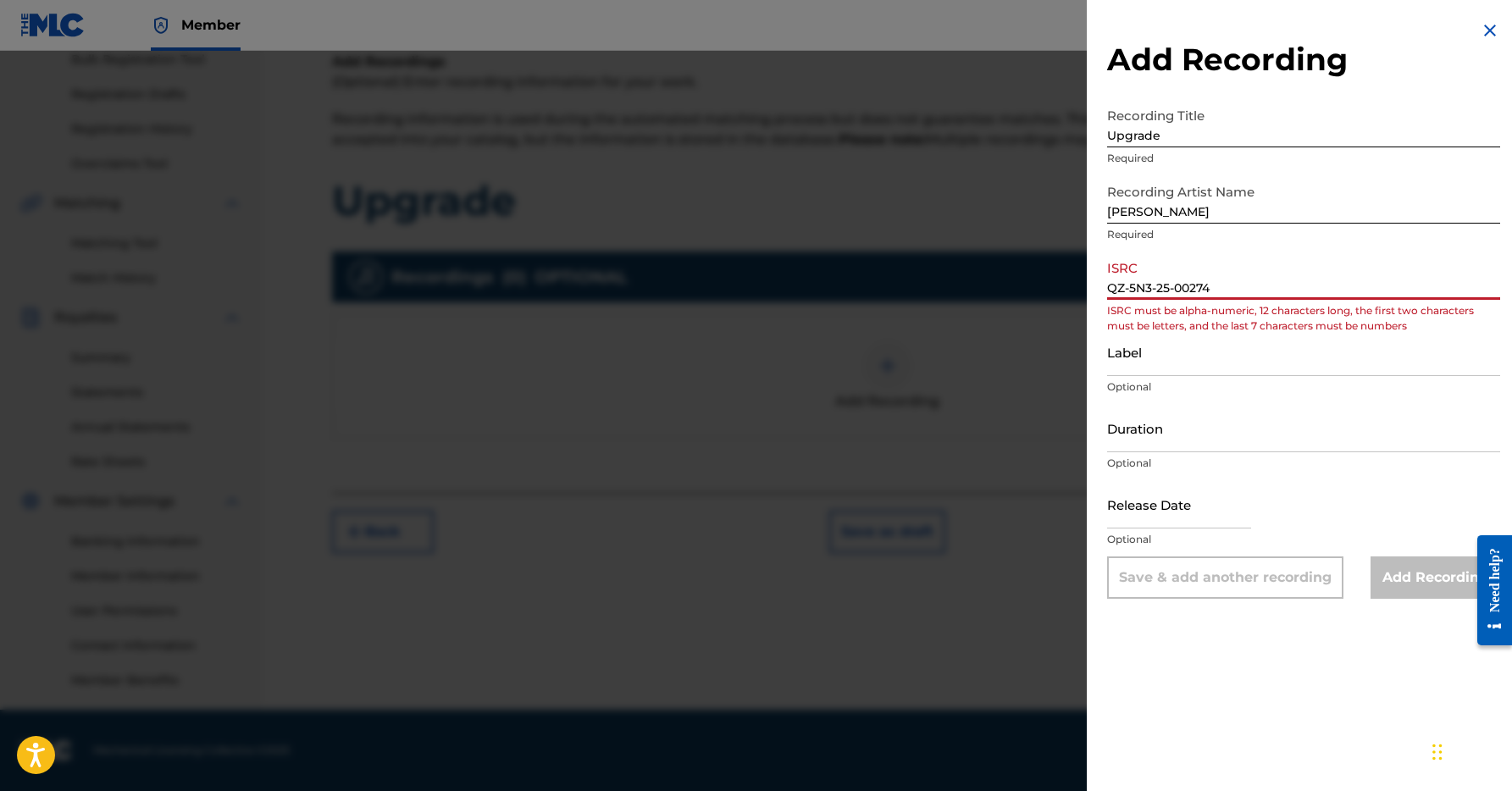
click at [1129, 288] on input "QZ-5N3-25-00274" at bounding box center [1303, 275] width 393 height 48
drag, startPoint x: 1153, startPoint y: 288, endPoint x: 1161, endPoint y: 290, distance: 8.2
click at [1153, 288] on input "QZ5N3-25-00274" at bounding box center [1303, 275] width 393 height 48
drag, startPoint x: 1166, startPoint y: 287, endPoint x: 1177, endPoint y: 291, distance: 11.7
click at [1166, 287] on input "QZ5N325-00274" at bounding box center [1303, 275] width 393 height 48
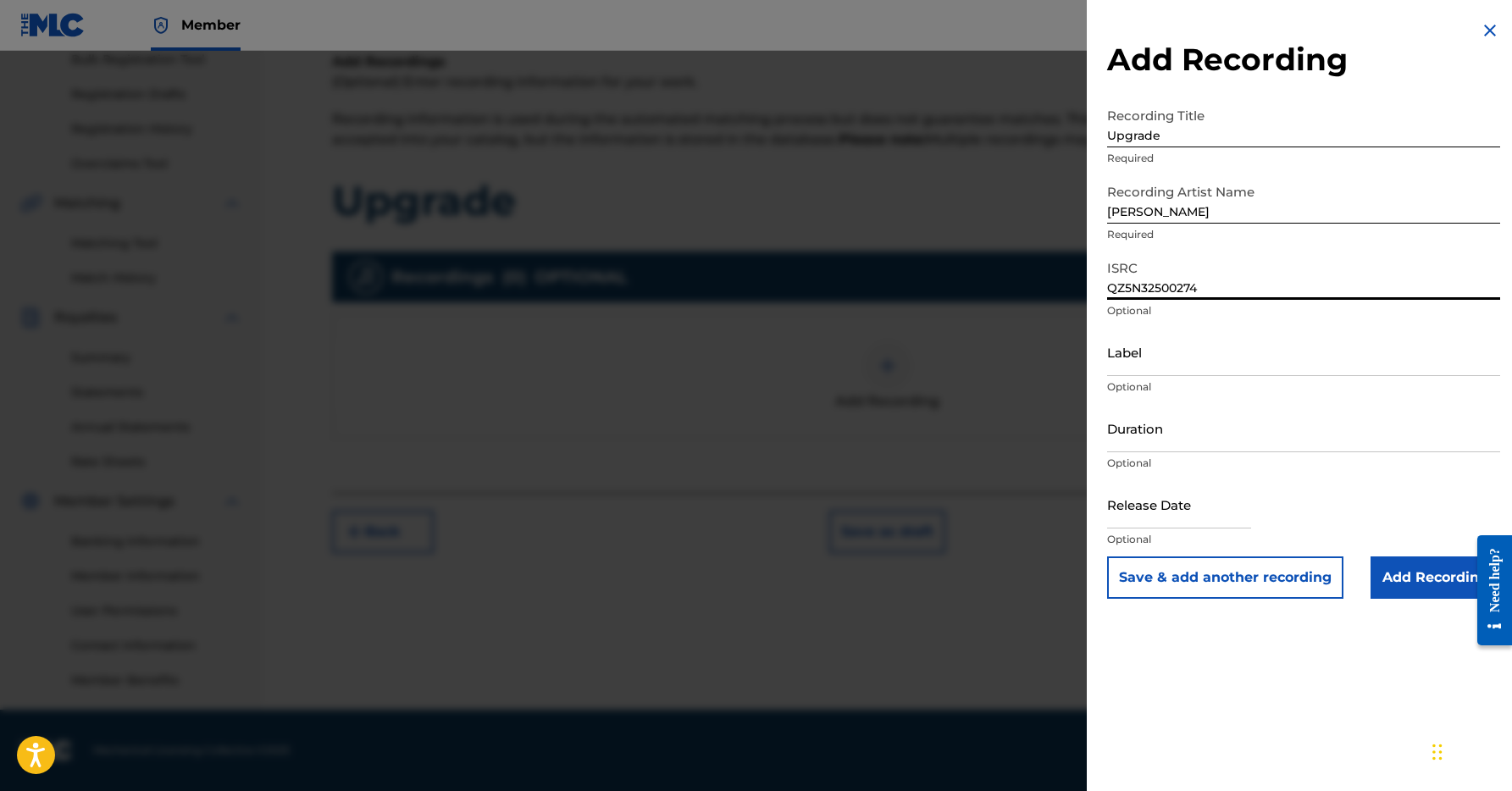
drag, startPoint x: 1208, startPoint y: 289, endPoint x: 1101, endPoint y: 284, distance: 107.1
click at [1100, 282] on div "Add Recording Recording Title Upgrade Required Recording Artist Name [PERSON_NA…" at bounding box center [1303, 309] width 433 height 619
type input "QZ5N32500274"
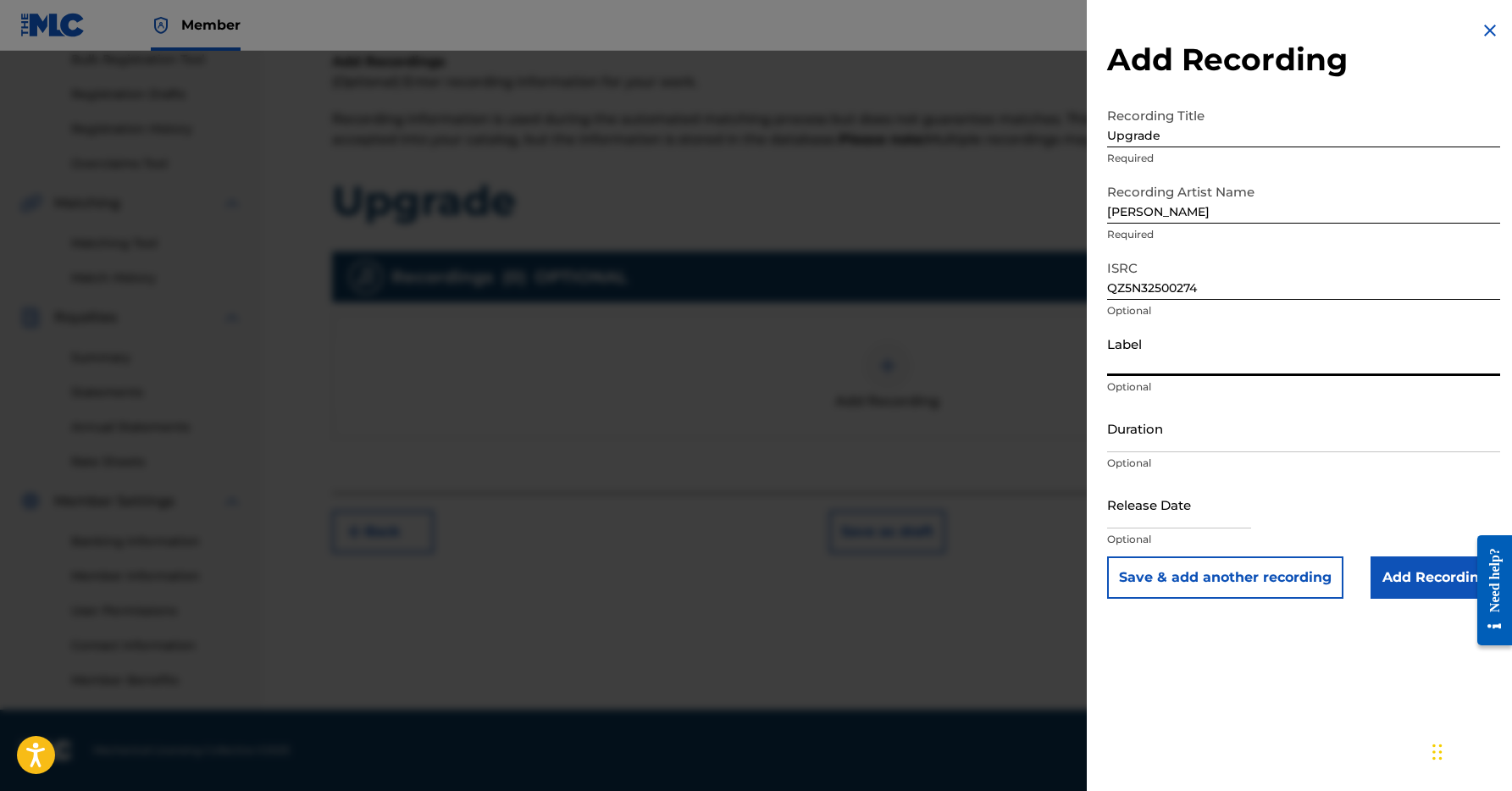
click at [1146, 366] on input "Label" at bounding box center [1303, 351] width 393 height 48
type input "[PERSON_NAME] Music Group"
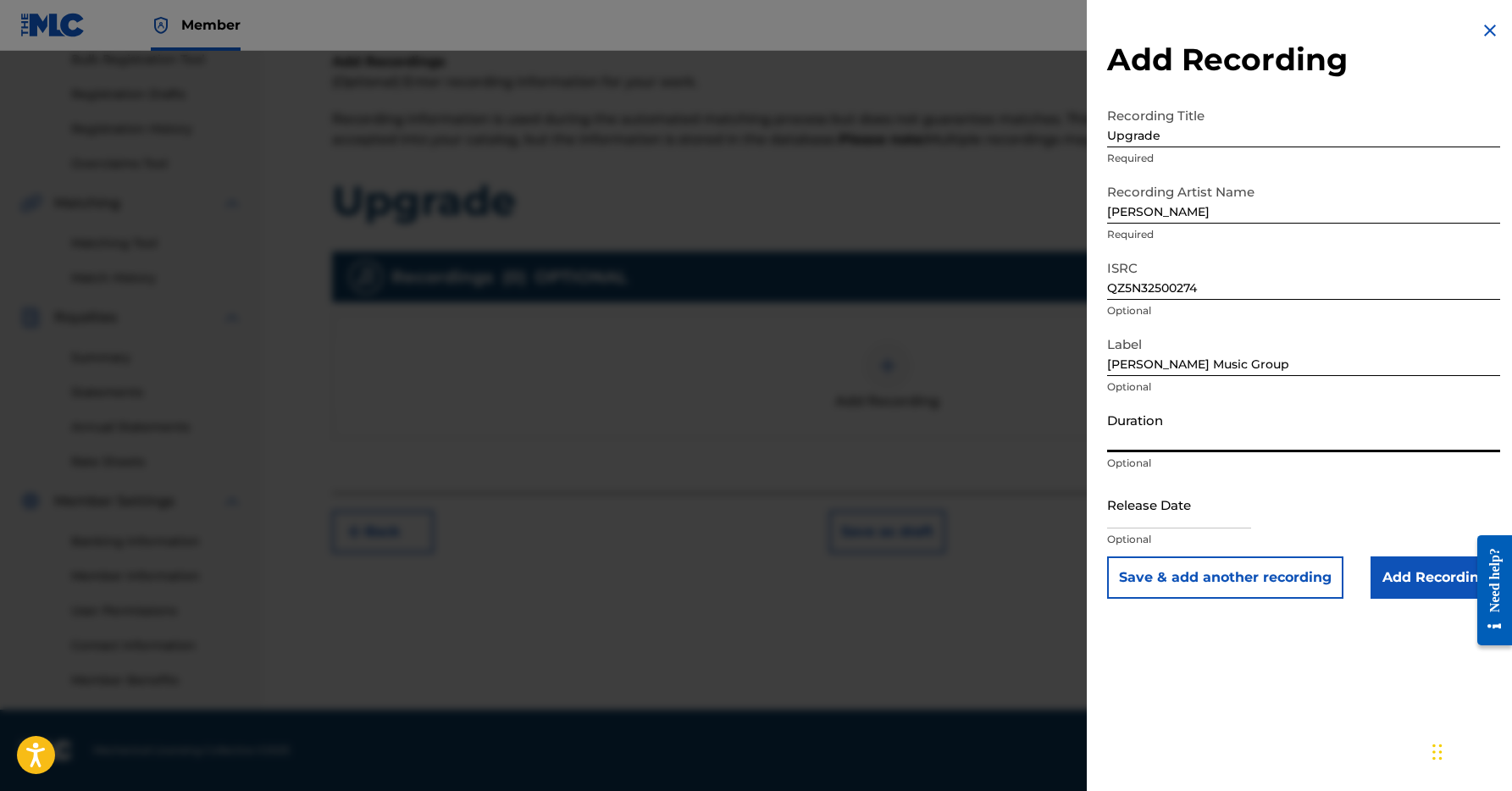
click at [1204, 439] on input "Duration" at bounding box center [1303, 427] width 393 height 48
type input "03:05"
click at [1210, 506] on input "text" at bounding box center [1178, 504] width 144 height 48
select select "7"
select select "2025"
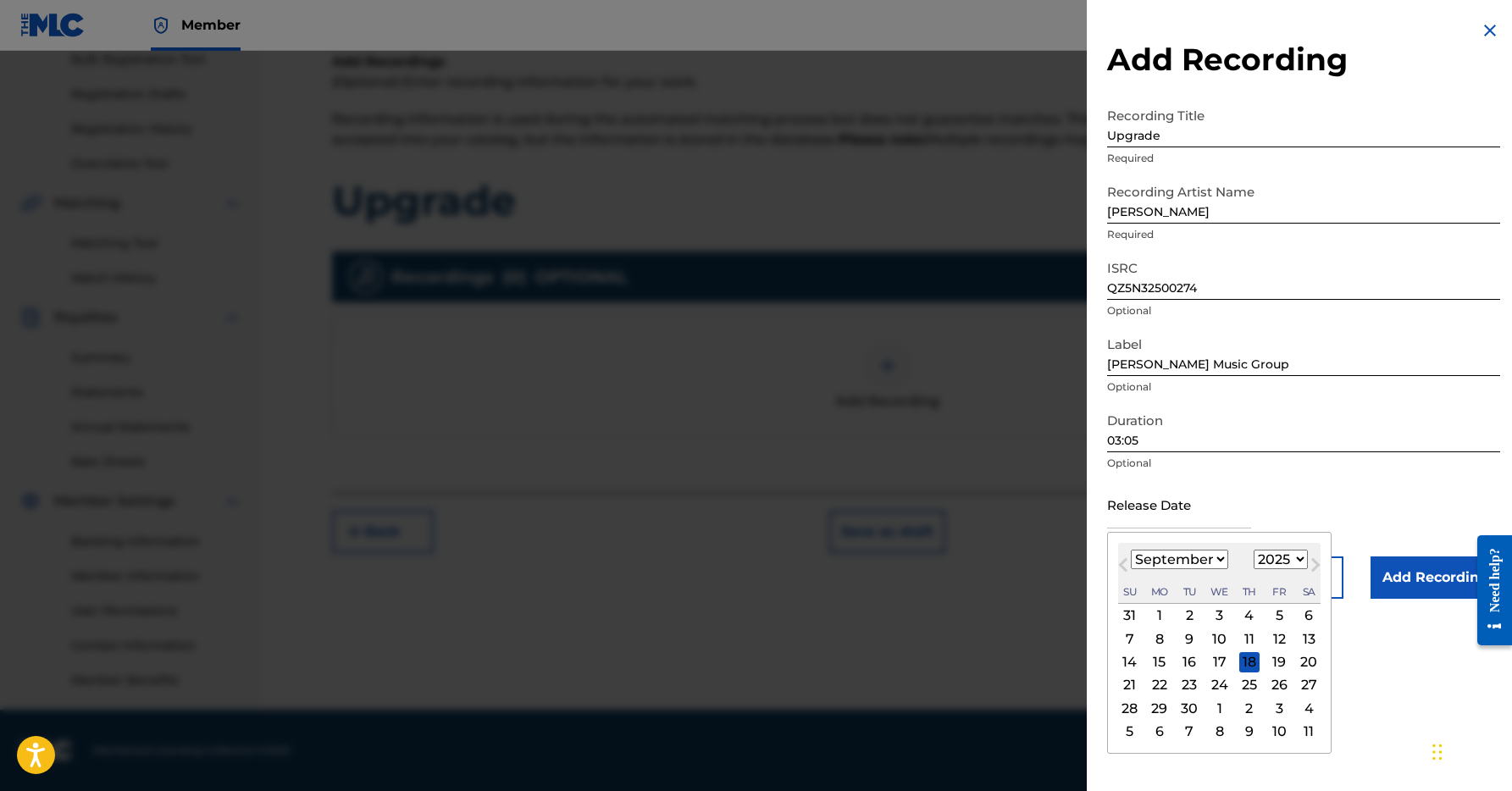
click at [1178, 551] on div "January February March April May June July August September October November De…" at bounding box center [1178, 559] width 97 height 20
select select "0"
drag, startPoint x: 1241, startPoint y: 637, endPoint x: 1243, endPoint y: 627, distance: 10.2
click at [1241, 637] on div "9" at bounding box center [1248, 637] width 20 height 20
type input "[DATE]"
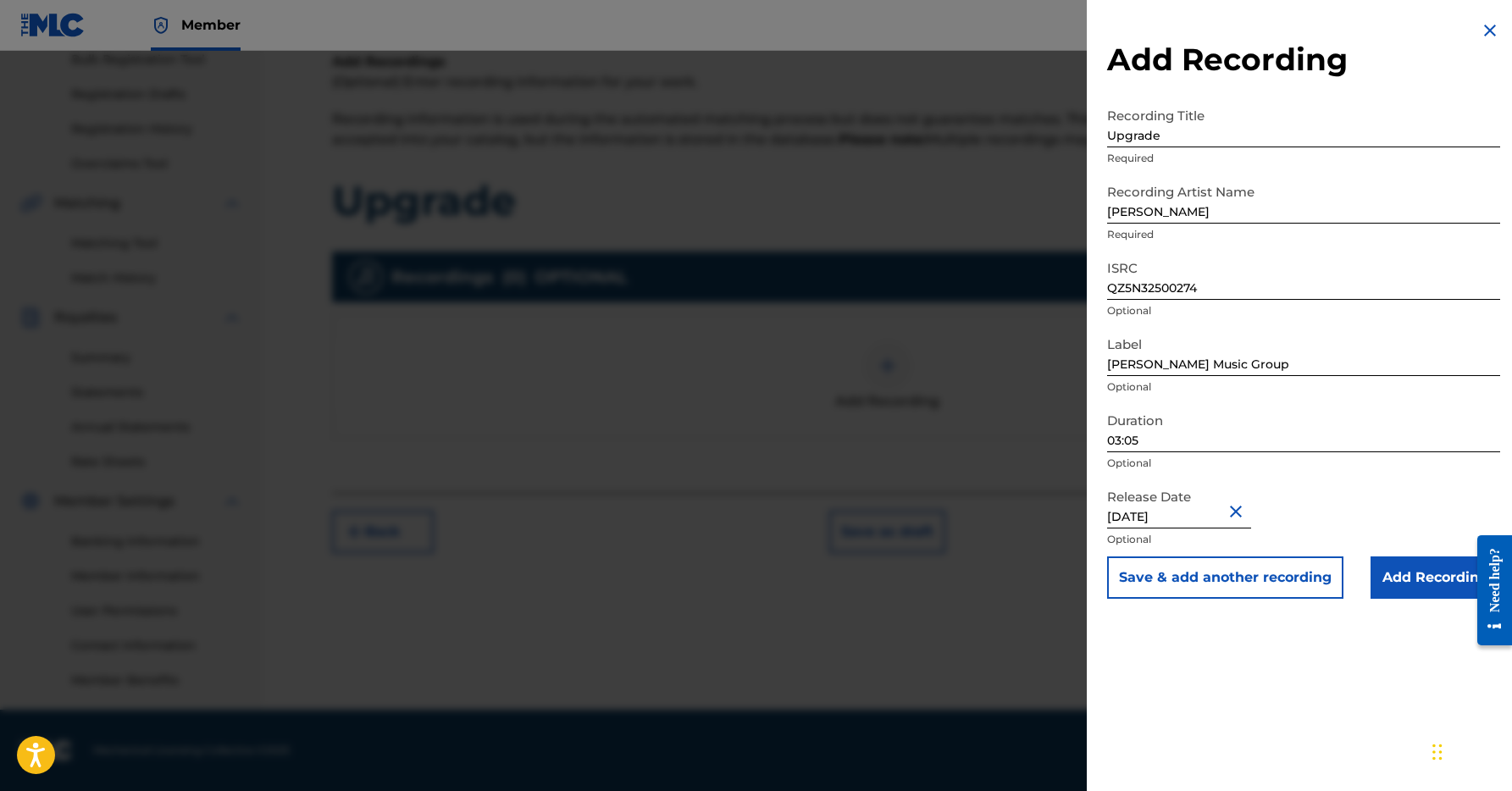
click at [1220, 512] on input "[DATE]" at bounding box center [1178, 504] width 144 height 48
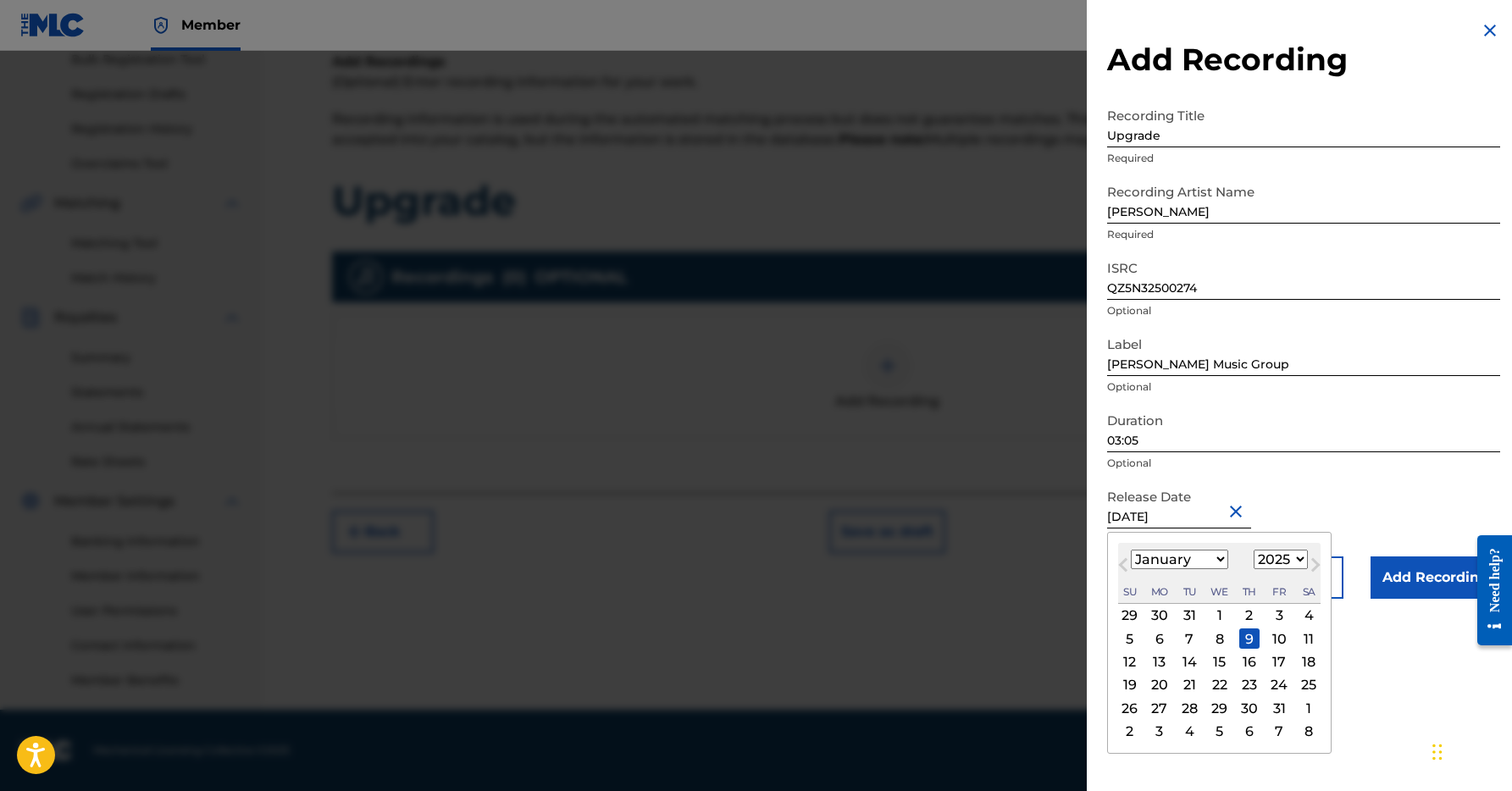
select select "2026"
click at [1318, 487] on div "Release Date [DATE] [DATE] Previous Month Next Month [DATE] January February Ma…" at bounding box center [1303, 518] width 393 height 76
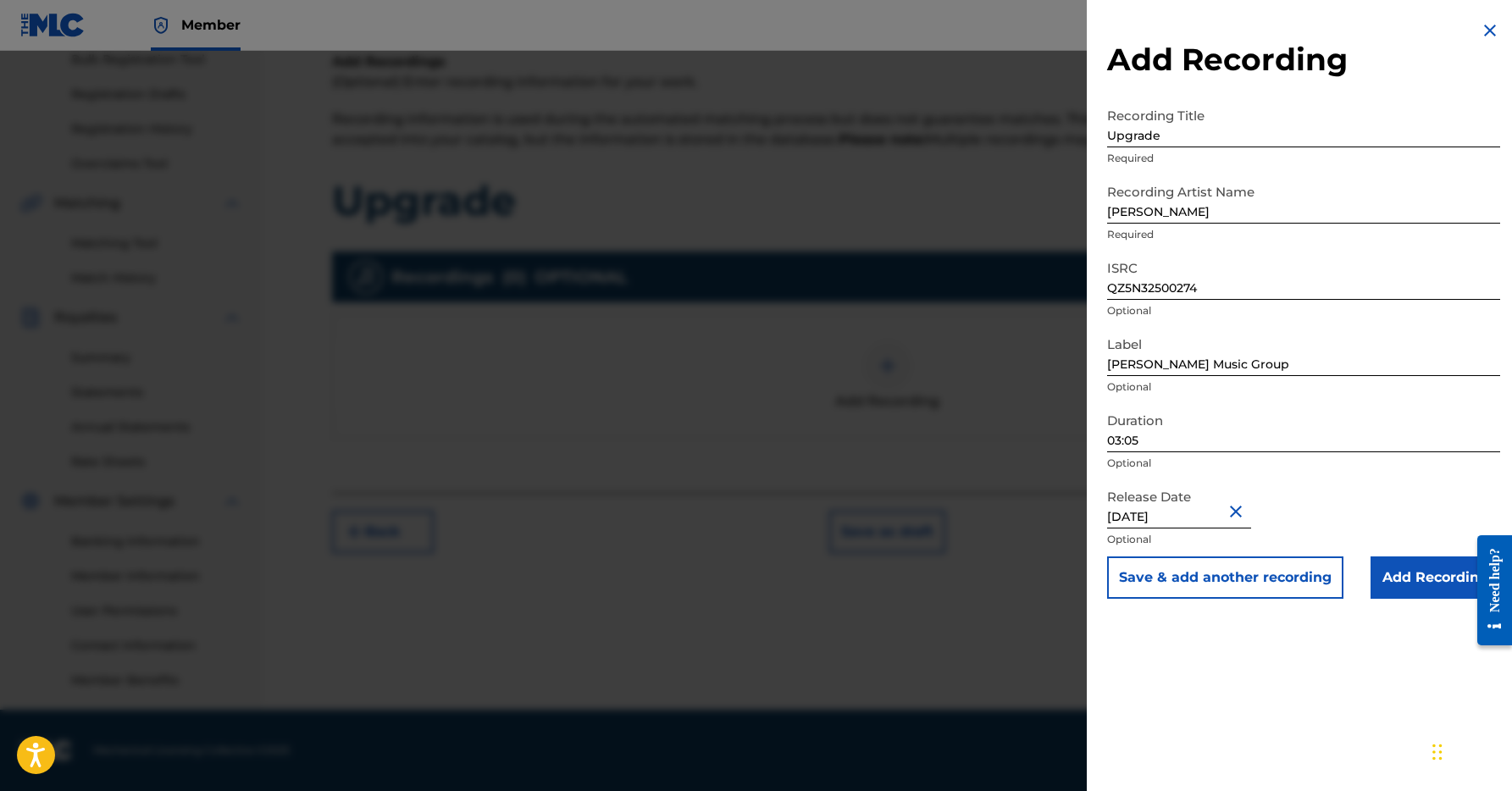
click at [1235, 576] on button "Save & add another recording" at bounding box center [1225, 577] width 237 height 42
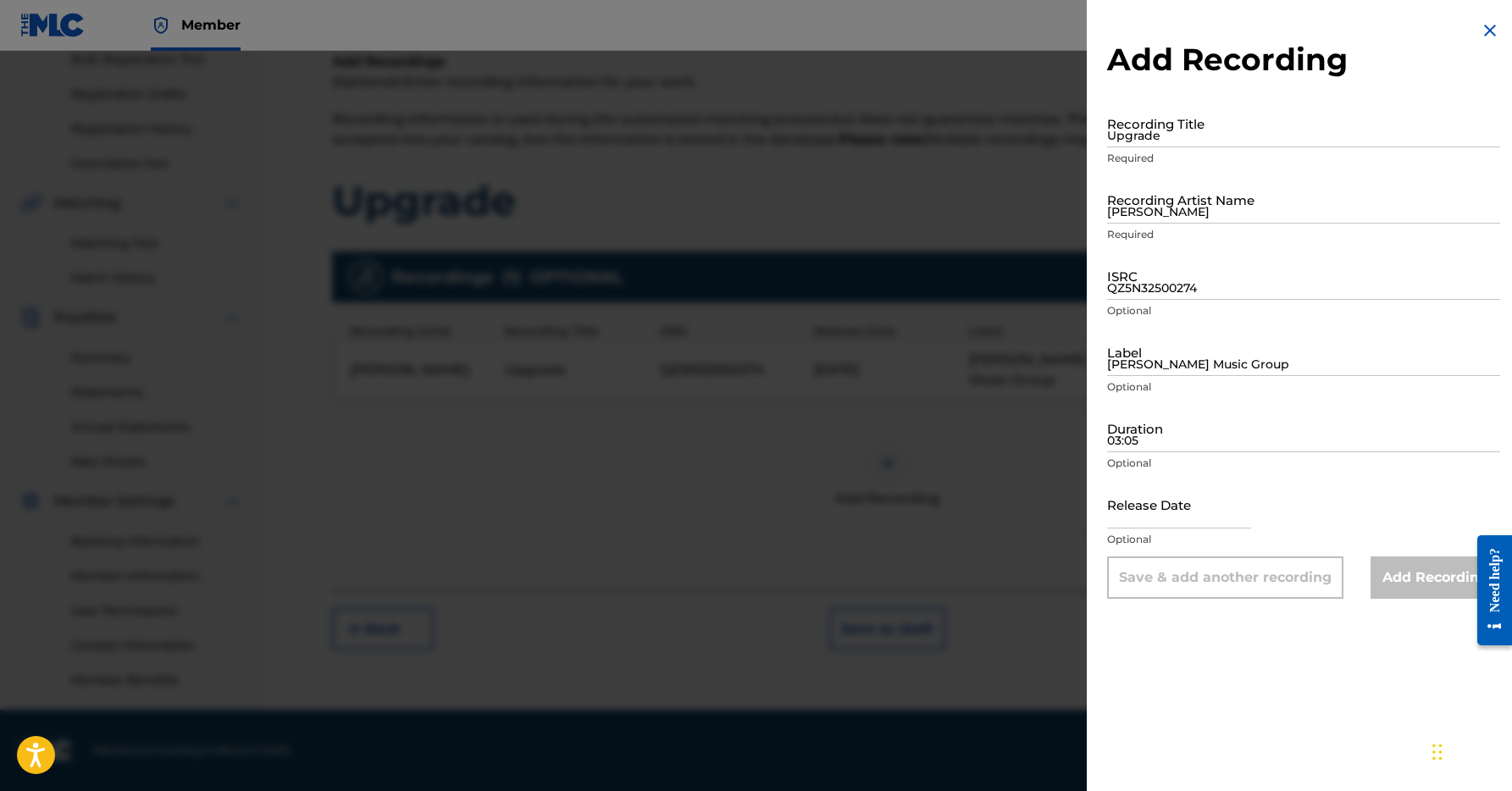
click at [866, 342] on div at bounding box center [756, 446] width 1512 height 791
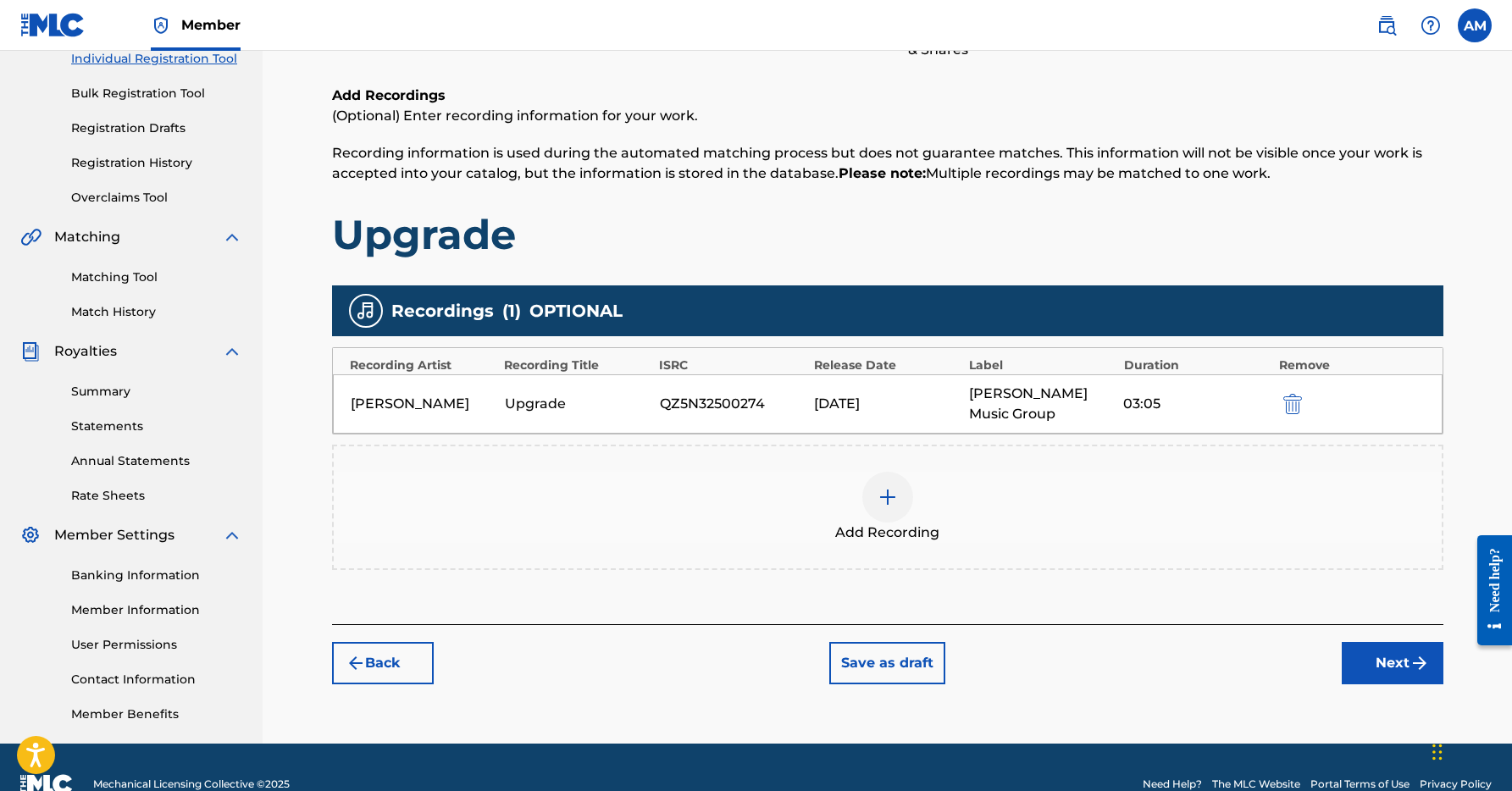
scroll to position [198, 0]
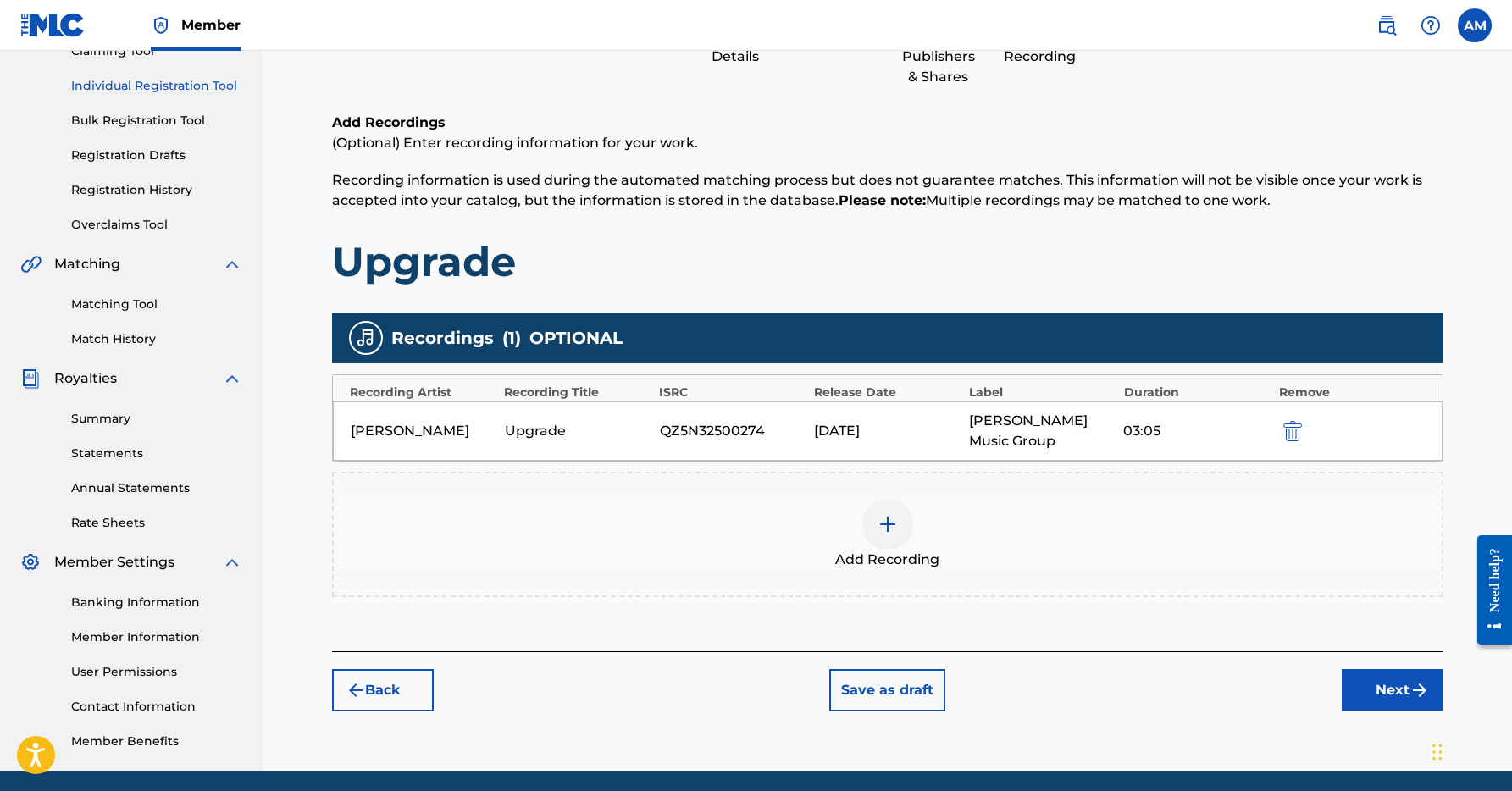
click at [887, 527] on img at bounding box center [887, 524] width 20 height 20
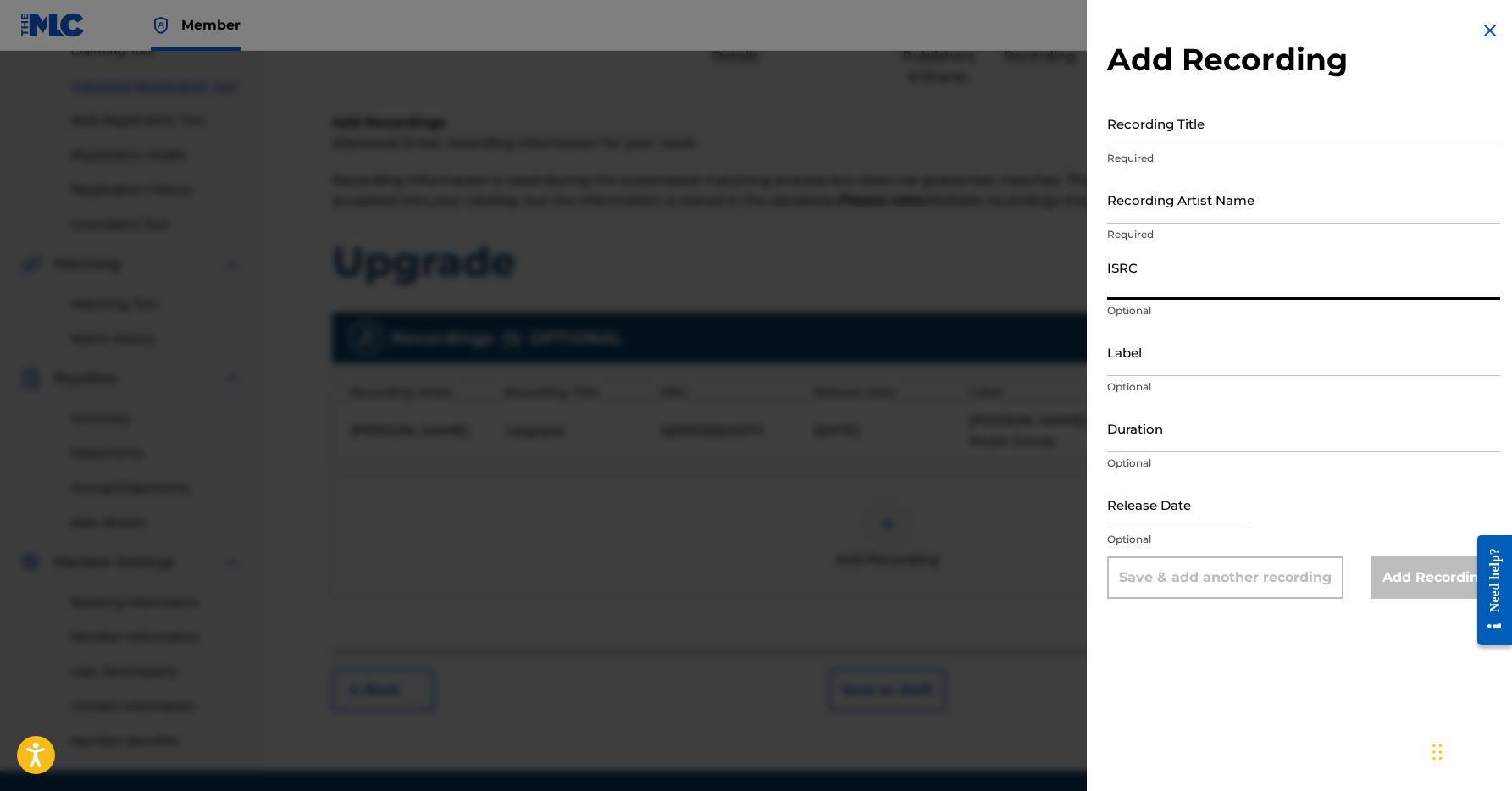
click at [1277, 284] on input "ISRC" at bounding box center [1303, 275] width 393 height 48
paste input "QZ5N32500274"
type input "QZ5N32500275"
click at [1182, 368] on input "Label" at bounding box center [1303, 351] width 393 height 48
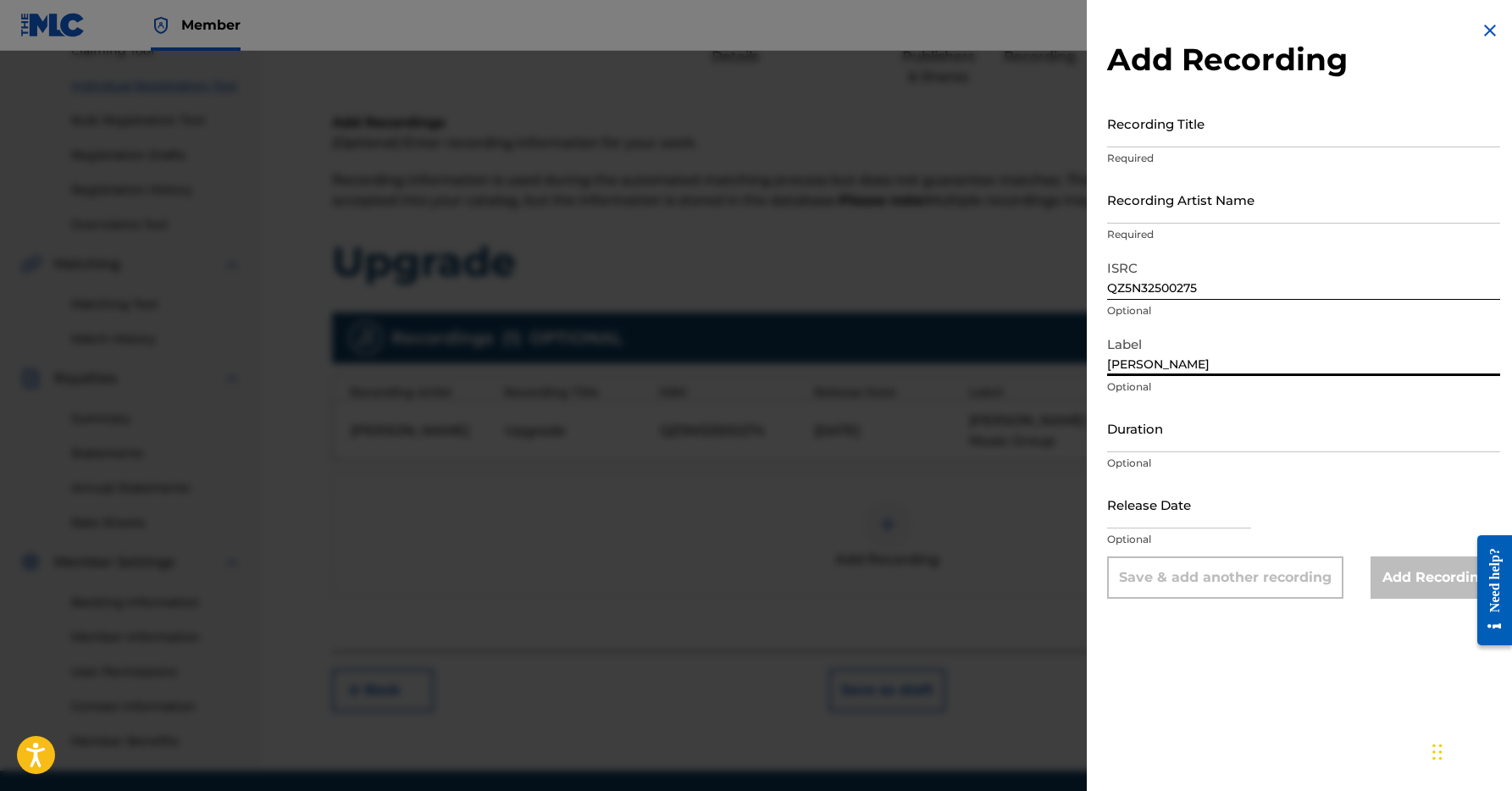
type input "[PERSON_NAME]"
click at [1194, 436] on input "Duration" at bounding box center [1303, 427] width 393 height 48
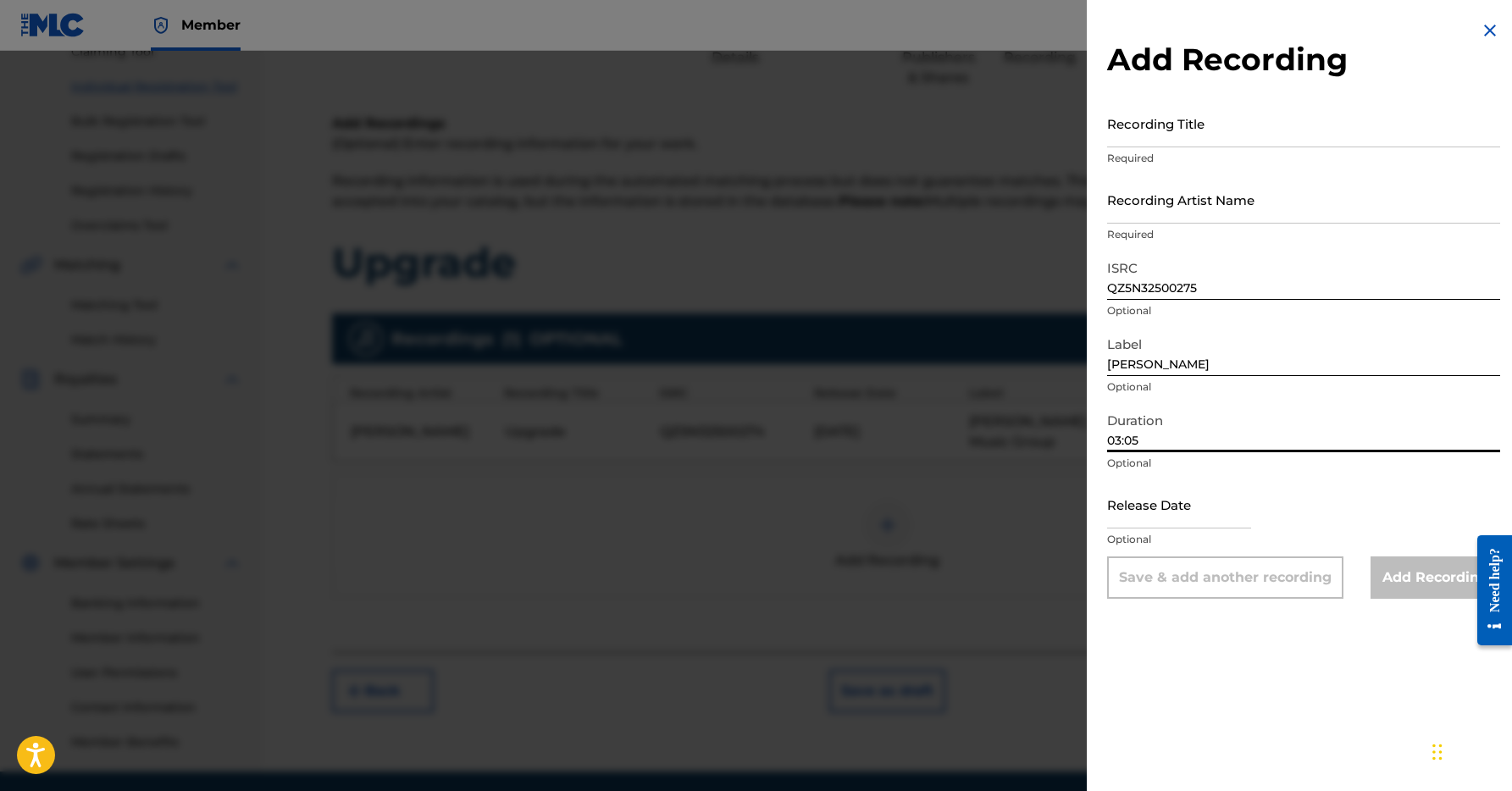
type input "03:05"
click at [1216, 525] on input "text" at bounding box center [1178, 504] width 144 height 48
select select "7"
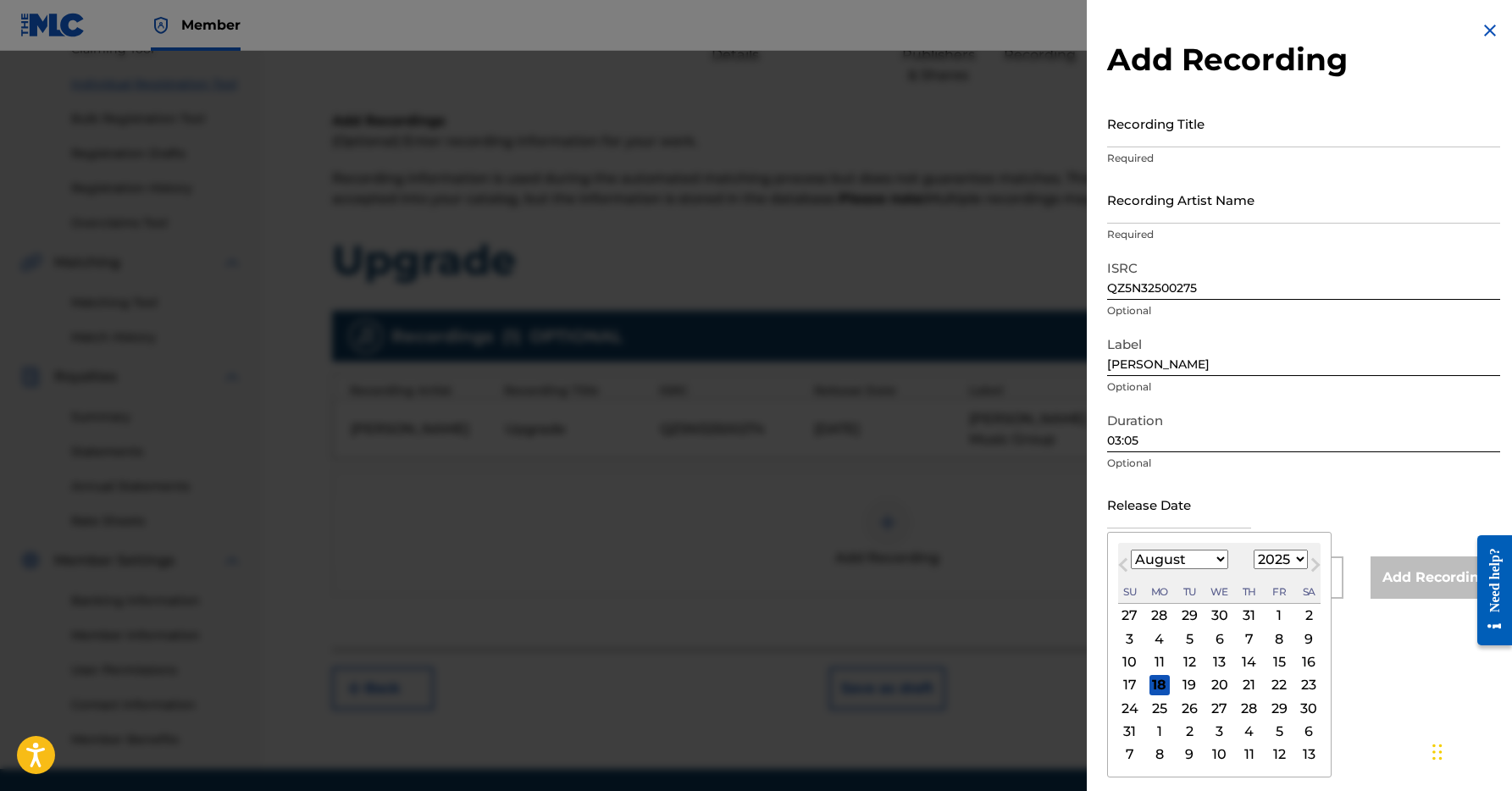
select select "2026"
select select "0"
click at [1268, 636] on div "9" at bounding box center [1278, 637] width 20 height 20
type input "[DATE]"
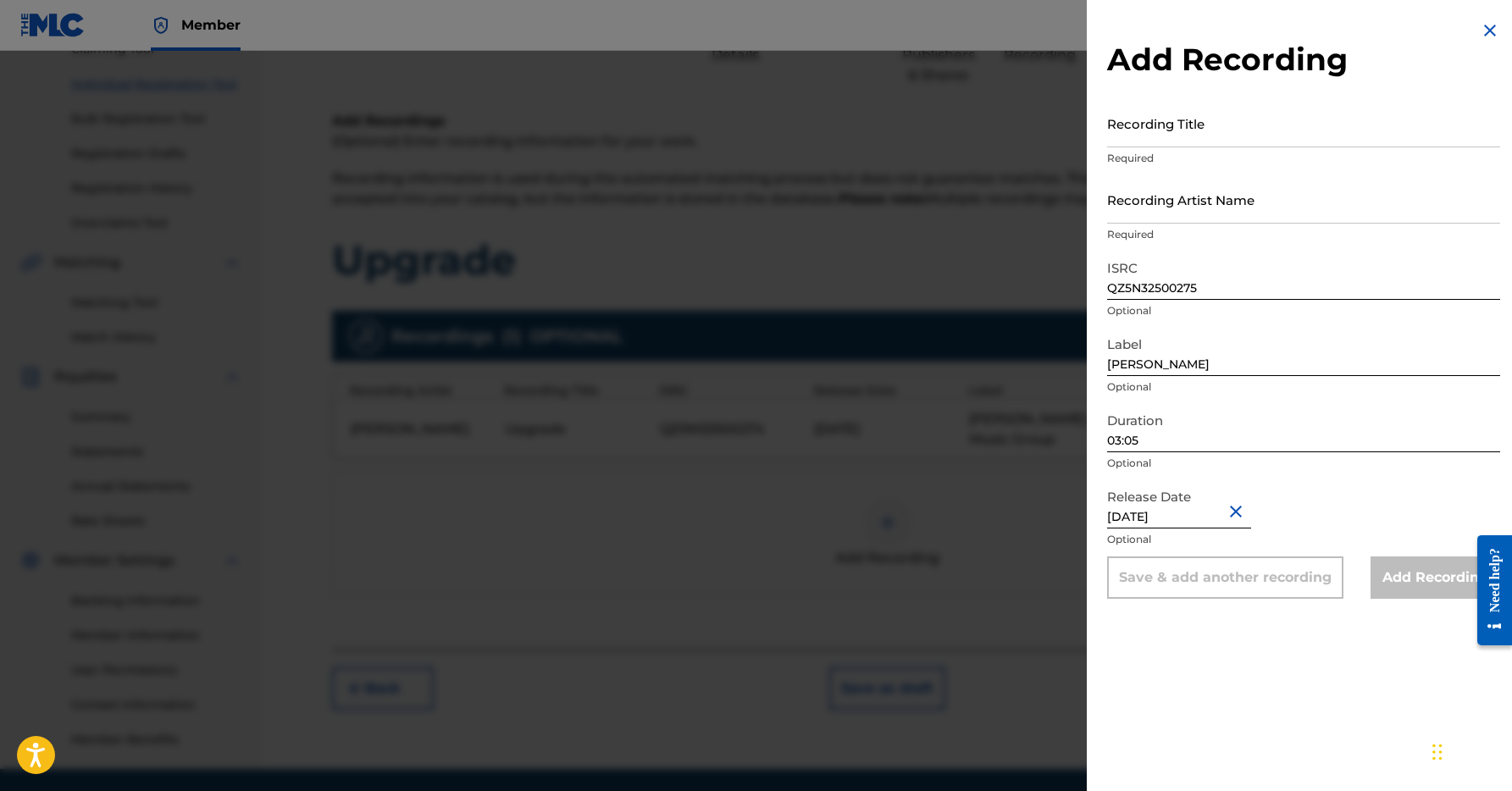
click at [1135, 125] on input "Recording Title" at bounding box center [1303, 122] width 393 height 48
type input "Upgrade (Clean)"
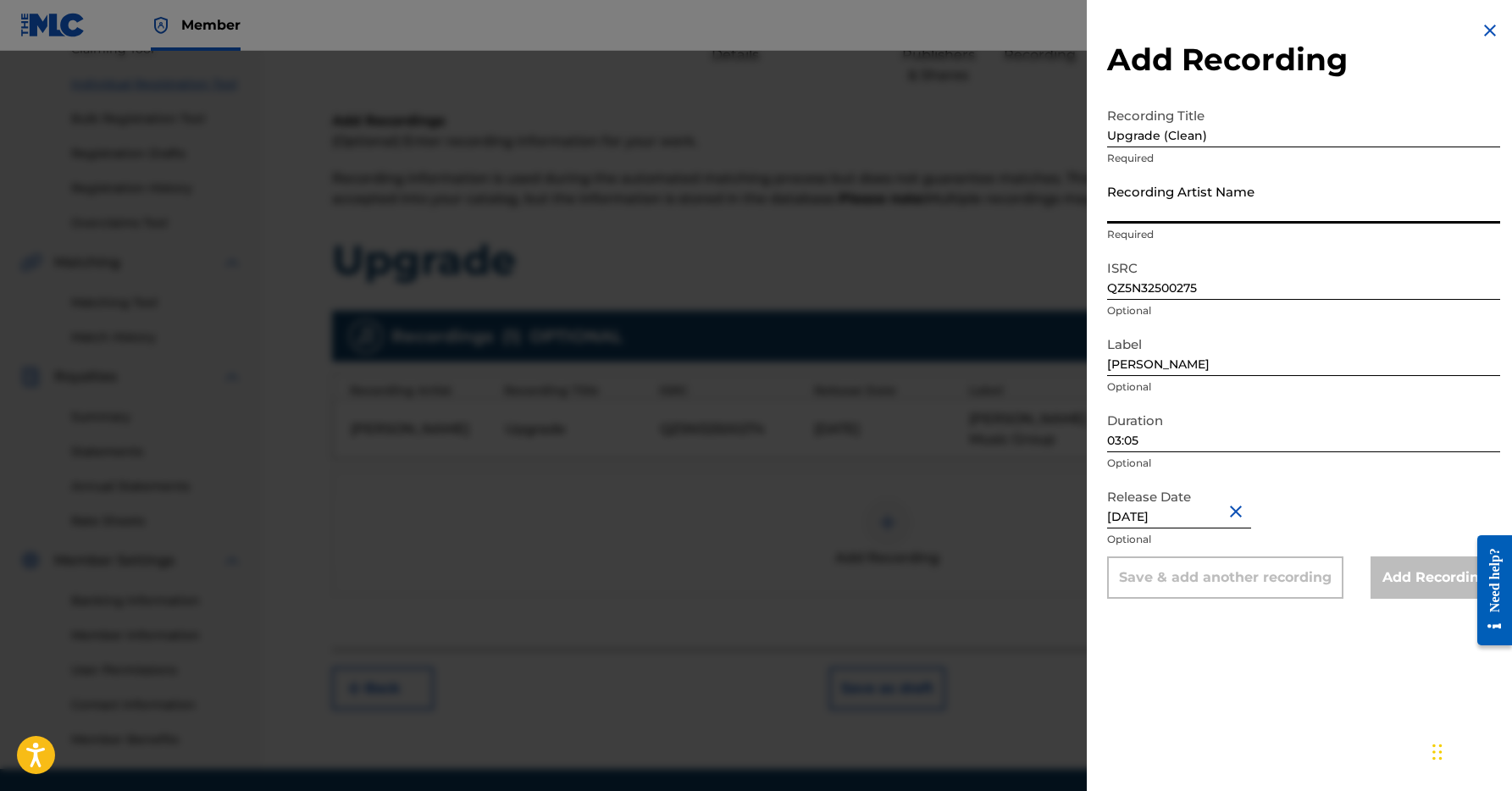
click at [1143, 217] on input "Recording Artist Name" at bounding box center [1303, 199] width 393 height 48
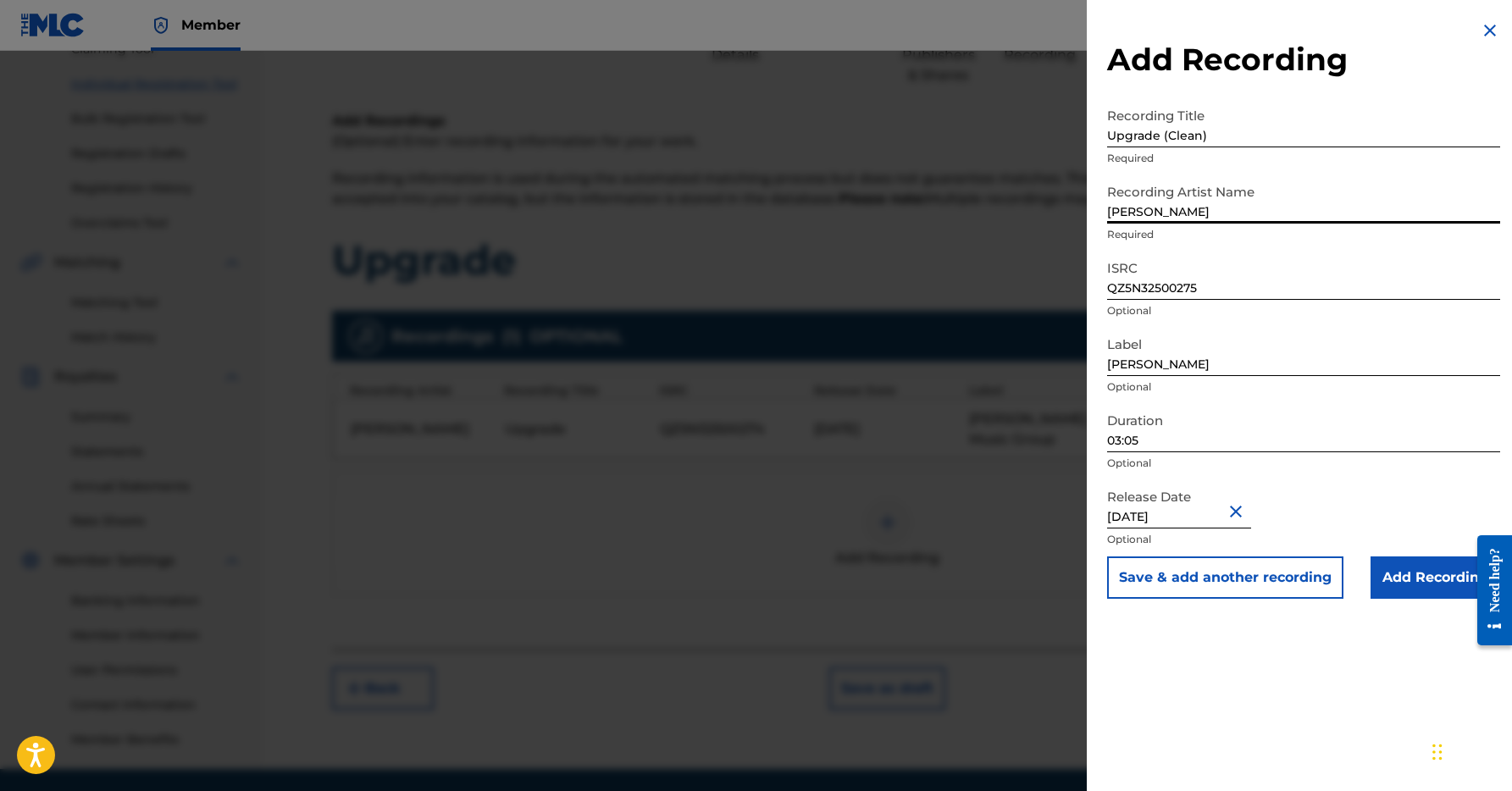
type input "[PERSON_NAME]"
click at [1226, 580] on button "Save & add another recording" at bounding box center [1225, 577] width 237 height 42
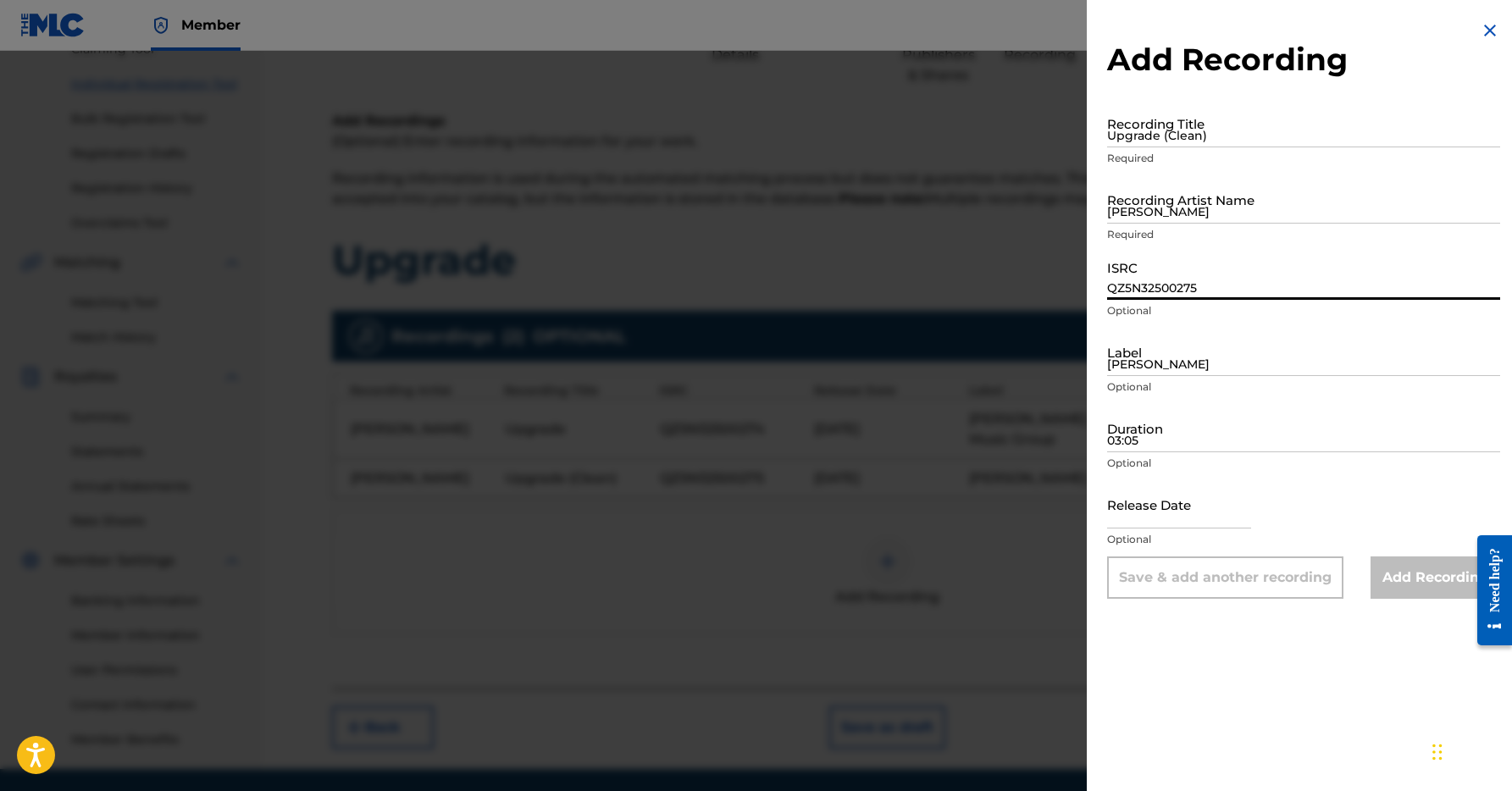
paste input "4"
type input "QZ5N32500276"
click at [1199, 366] on input "[PERSON_NAME]" at bounding box center [1303, 351] width 393 height 48
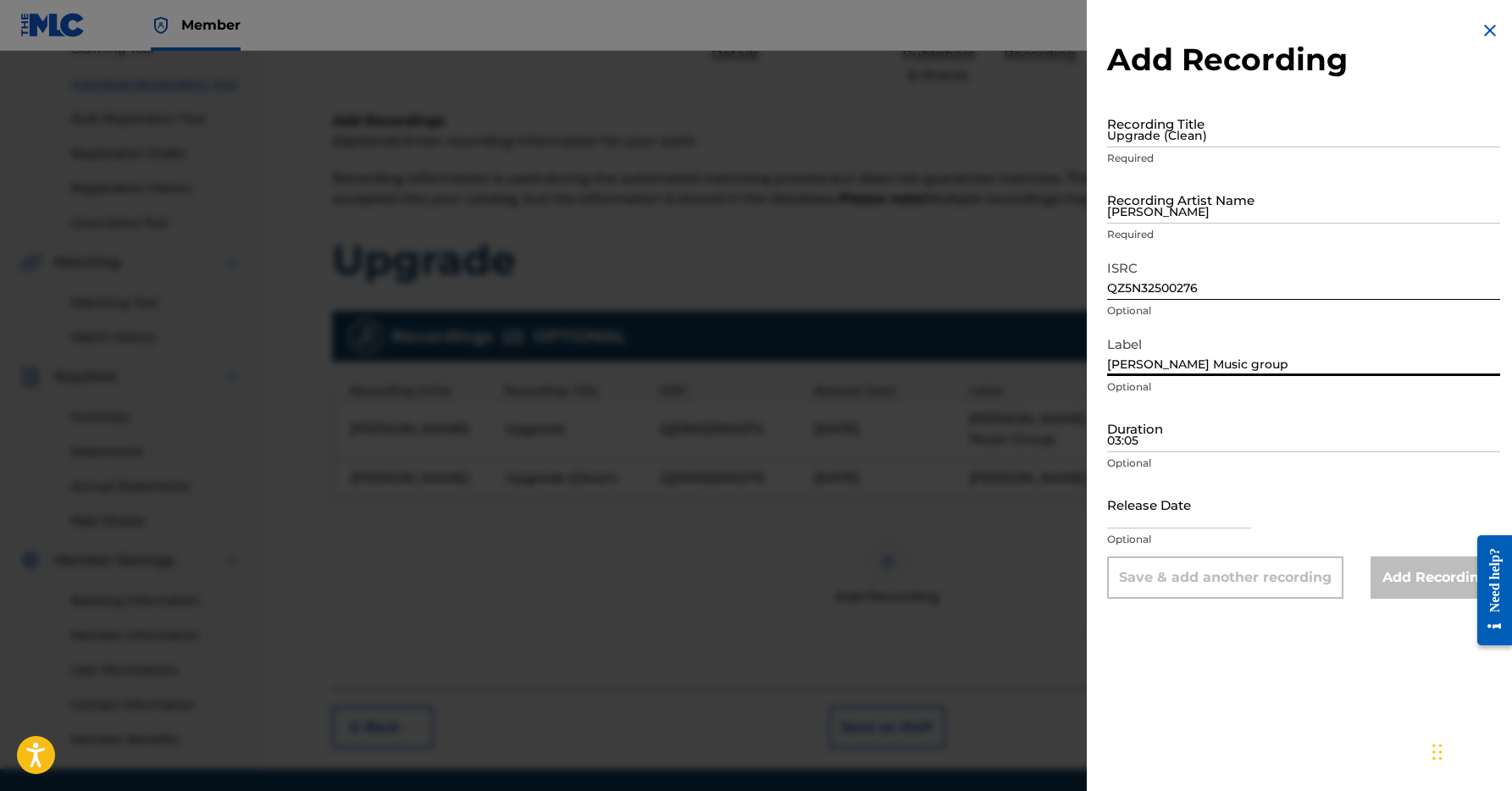
click at [1232, 364] on input "[PERSON_NAME] Music group" at bounding box center [1303, 351] width 393 height 48
click at [1234, 364] on input "[PERSON_NAME] Music group" at bounding box center [1303, 351] width 393 height 48
click at [1232, 364] on input "[PERSON_NAME] Music group" at bounding box center [1303, 351] width 393 height 48
type input "[PERSON_NAME] Music Group"
click at [1233, 422] on input "03:05" at bounding box center [1303, 427] width 393 height 48
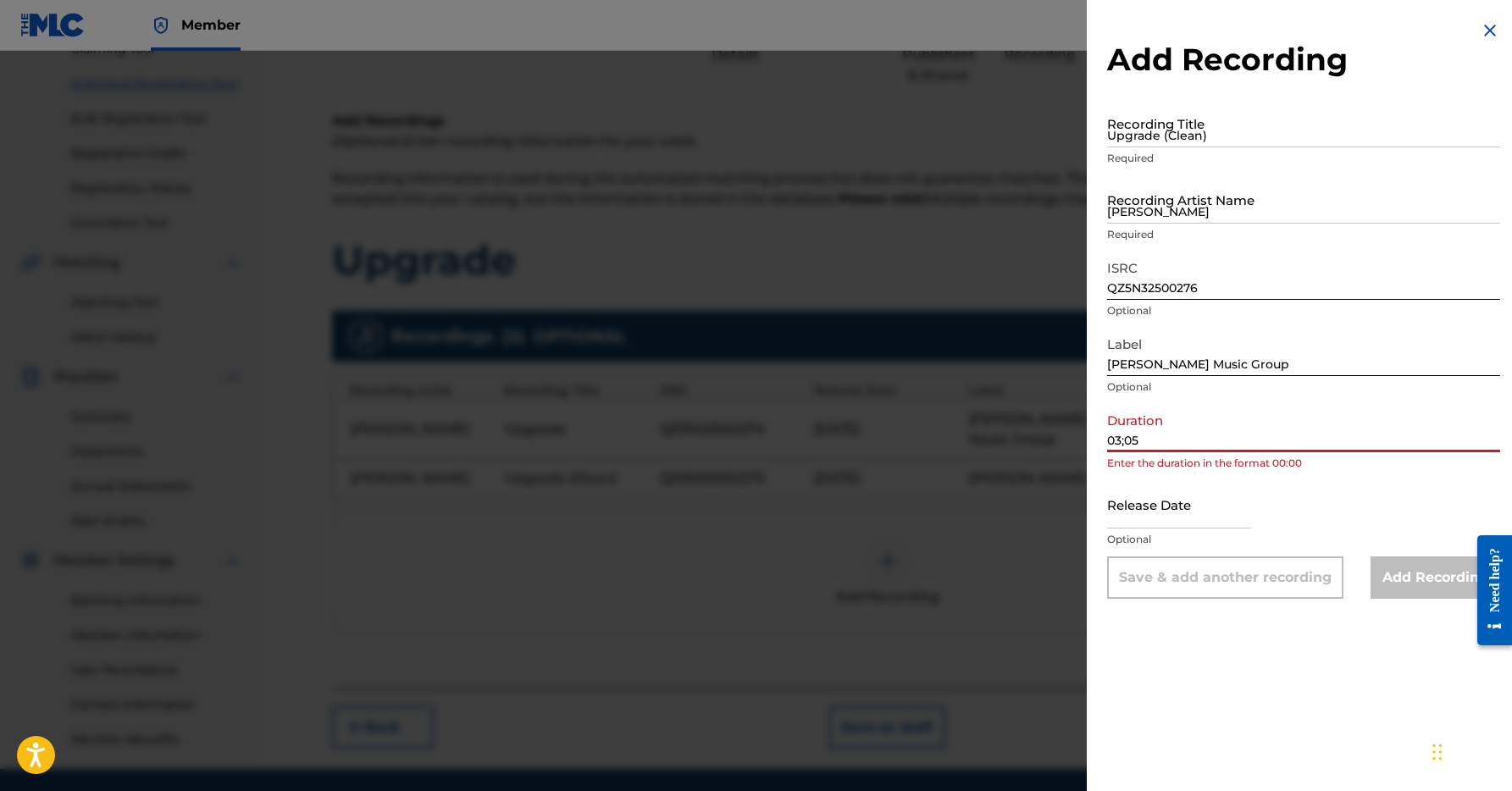
drag, startPoint x: 1126, startPoint y: 438, endPoint x: 1163, endPoint y: 437, distance: 37.0
click at [1125, 438] on input "03;05" at bounding box center [1303, 427] width 393 height 48
type input "03:05"
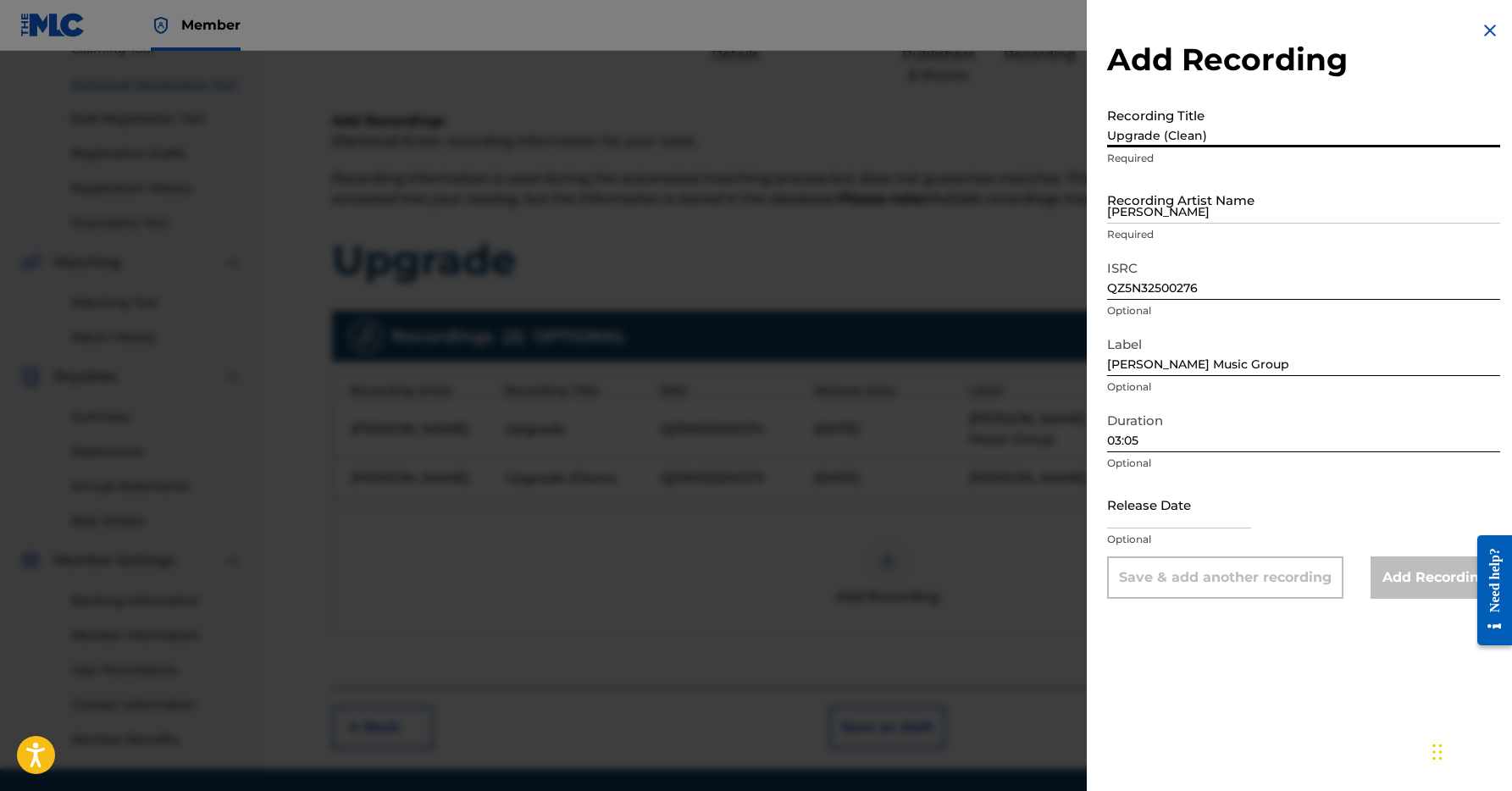
click at [1126, 127] on input "Upgrade (Clean)" at bounding box center [1303, 122] width 393 height 48
type input "Upgrade (Instrumental)"
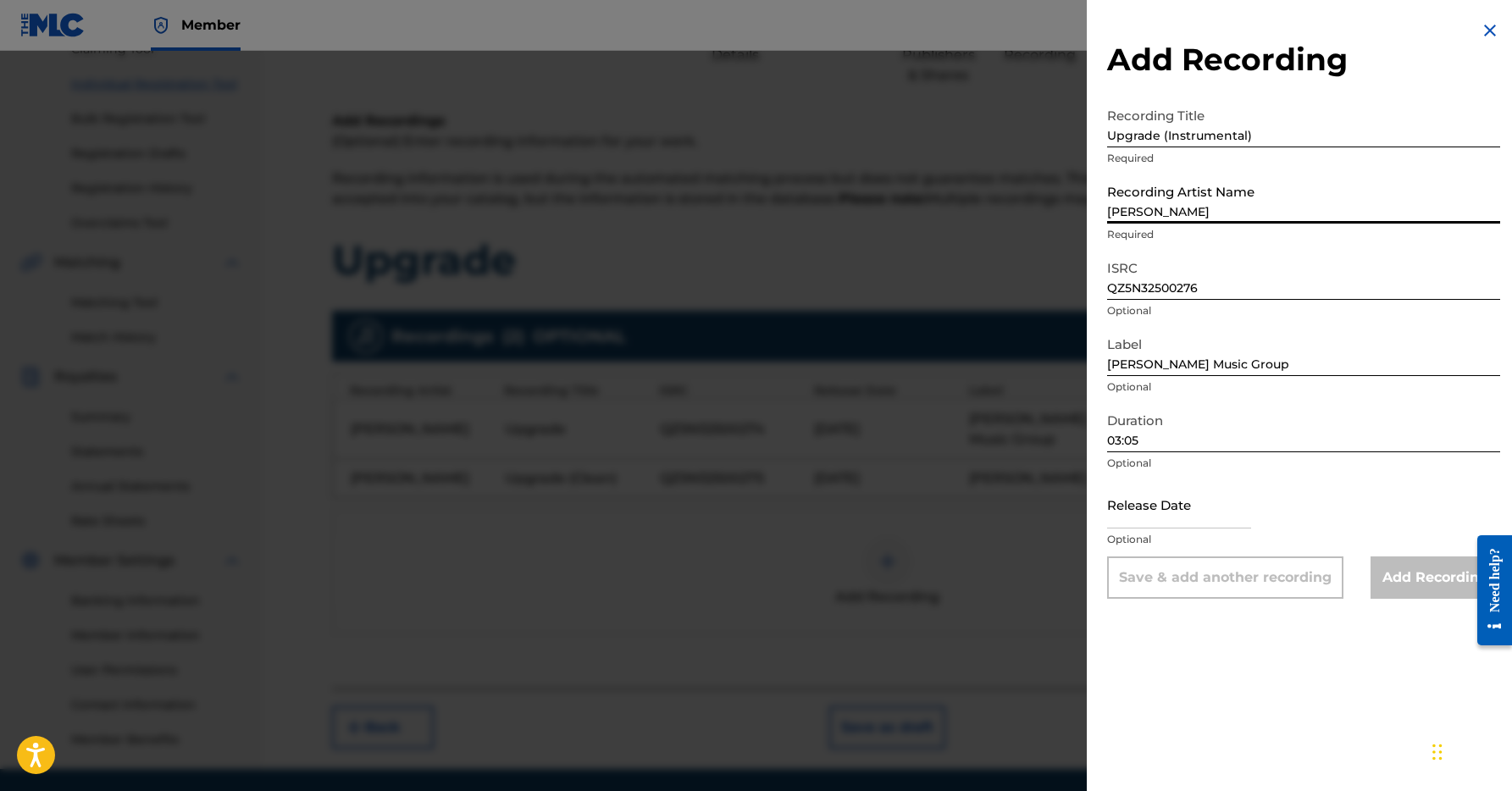
click at [1177, 216] on input "[PERSON_NAME]" at bounding box center [1303, 199] width 393 height 48
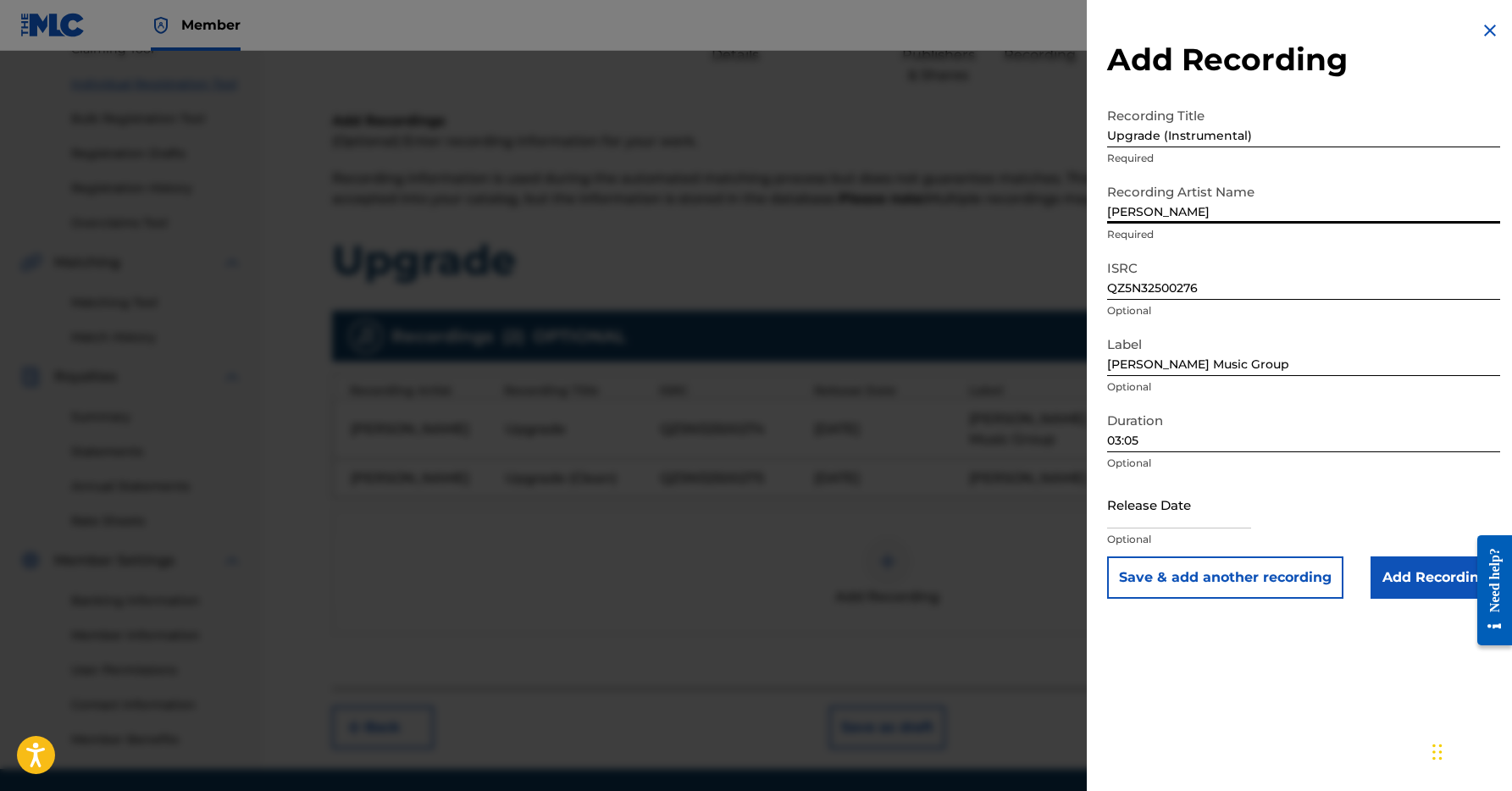
type input "[PERSON_NAME]"
click at [1204, 509] on input "text" at bounding box center [1178, 504] width 144 height 48
select select "7"
select select "2025"
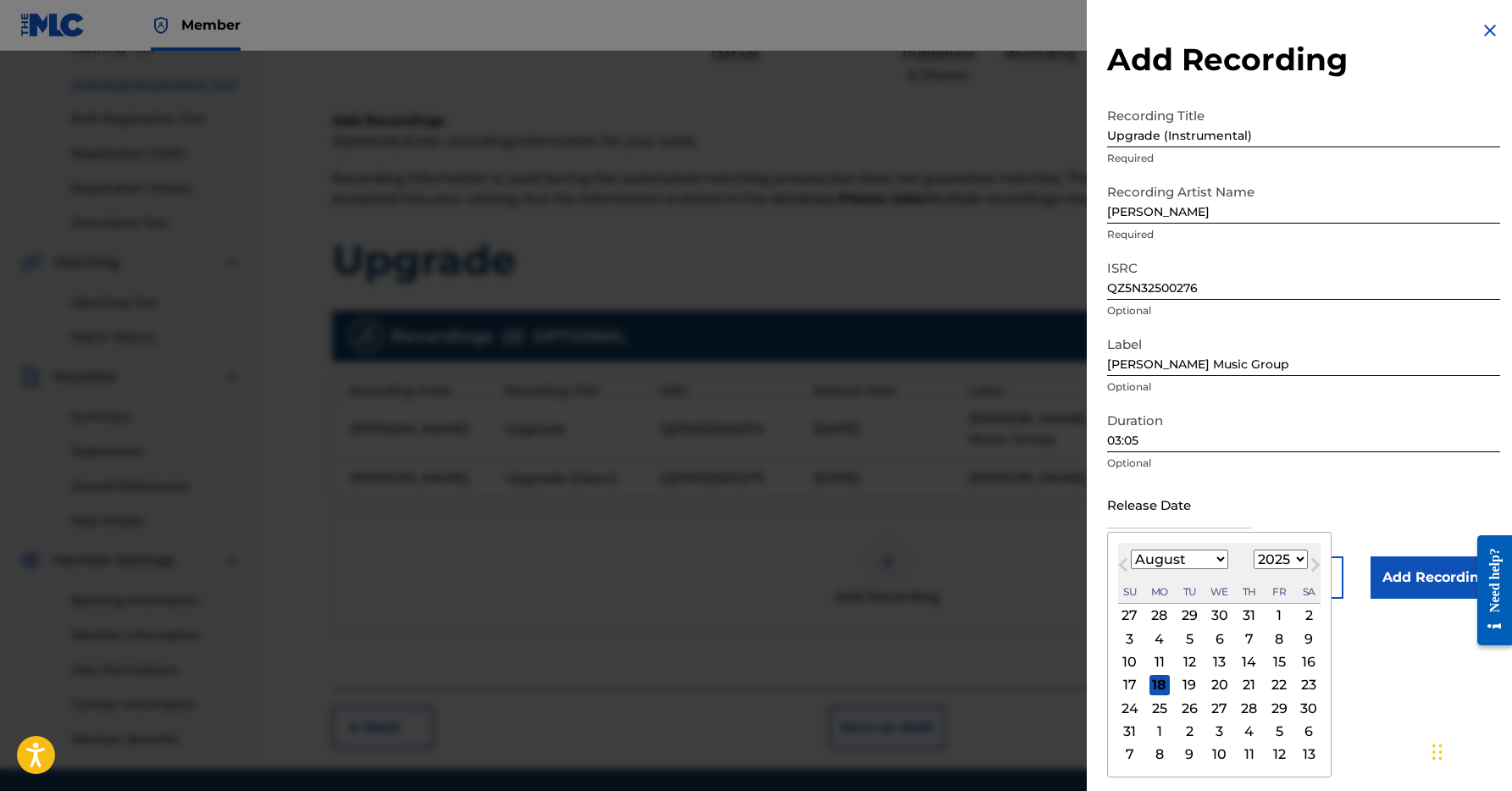
select select "0"
click at [1239, 646] on div "9" at bounding box center [1248, 637] width 20 height 20
type input "[DATE]"
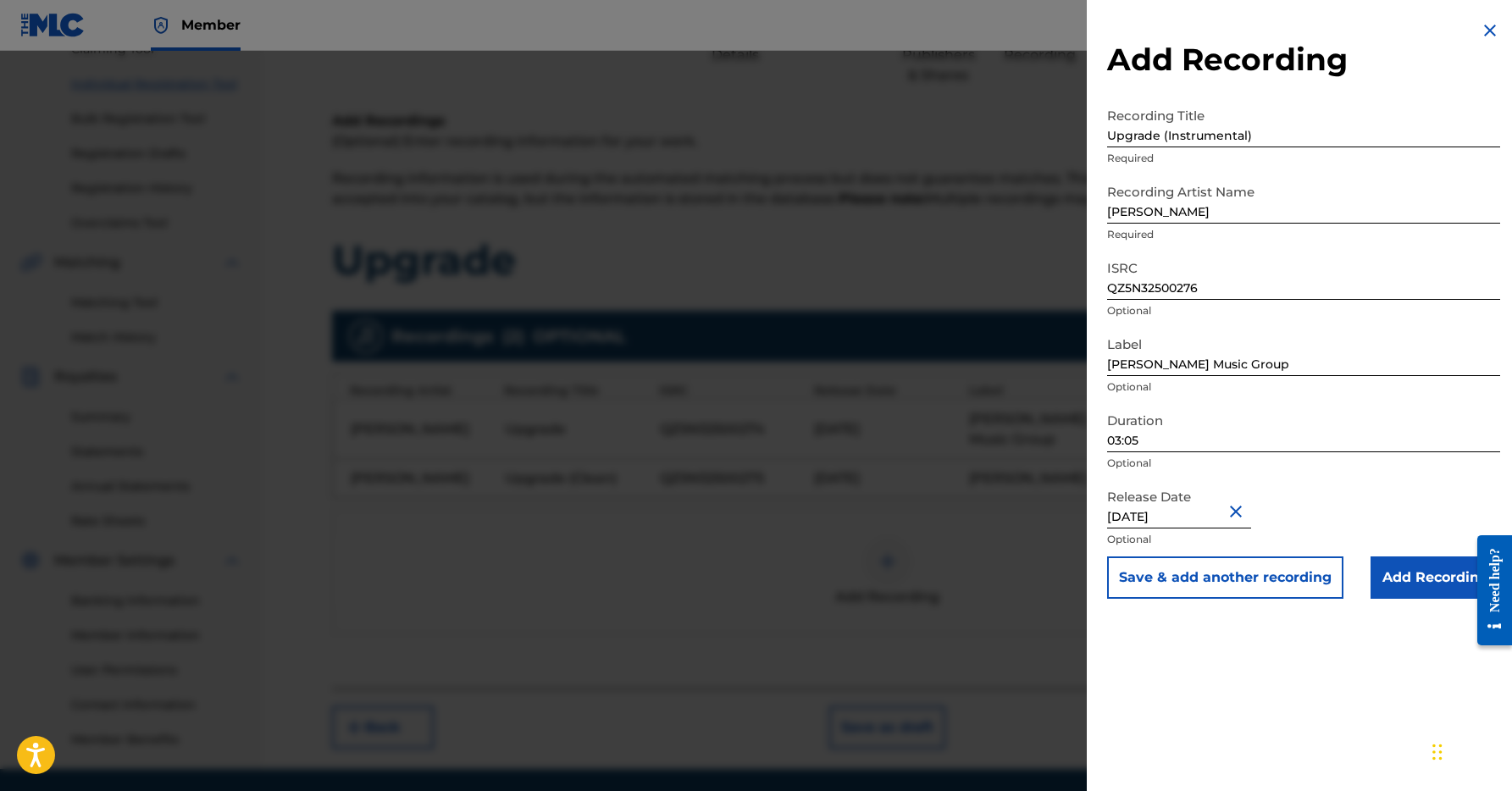
click at [1216, 508] on input "[DATE]" at bounding box center [1178, 504] width 144 height 48
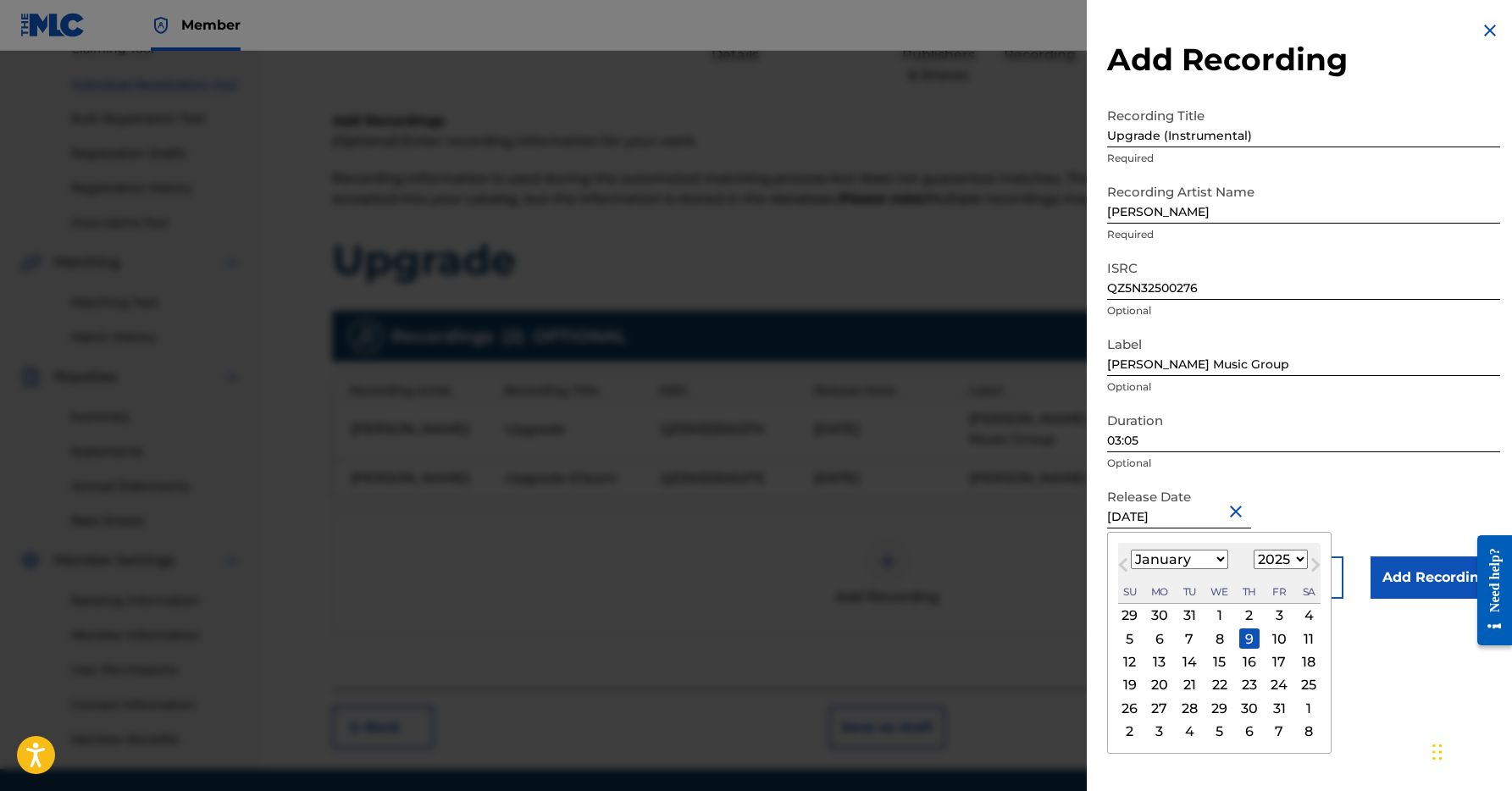
select select "2026"
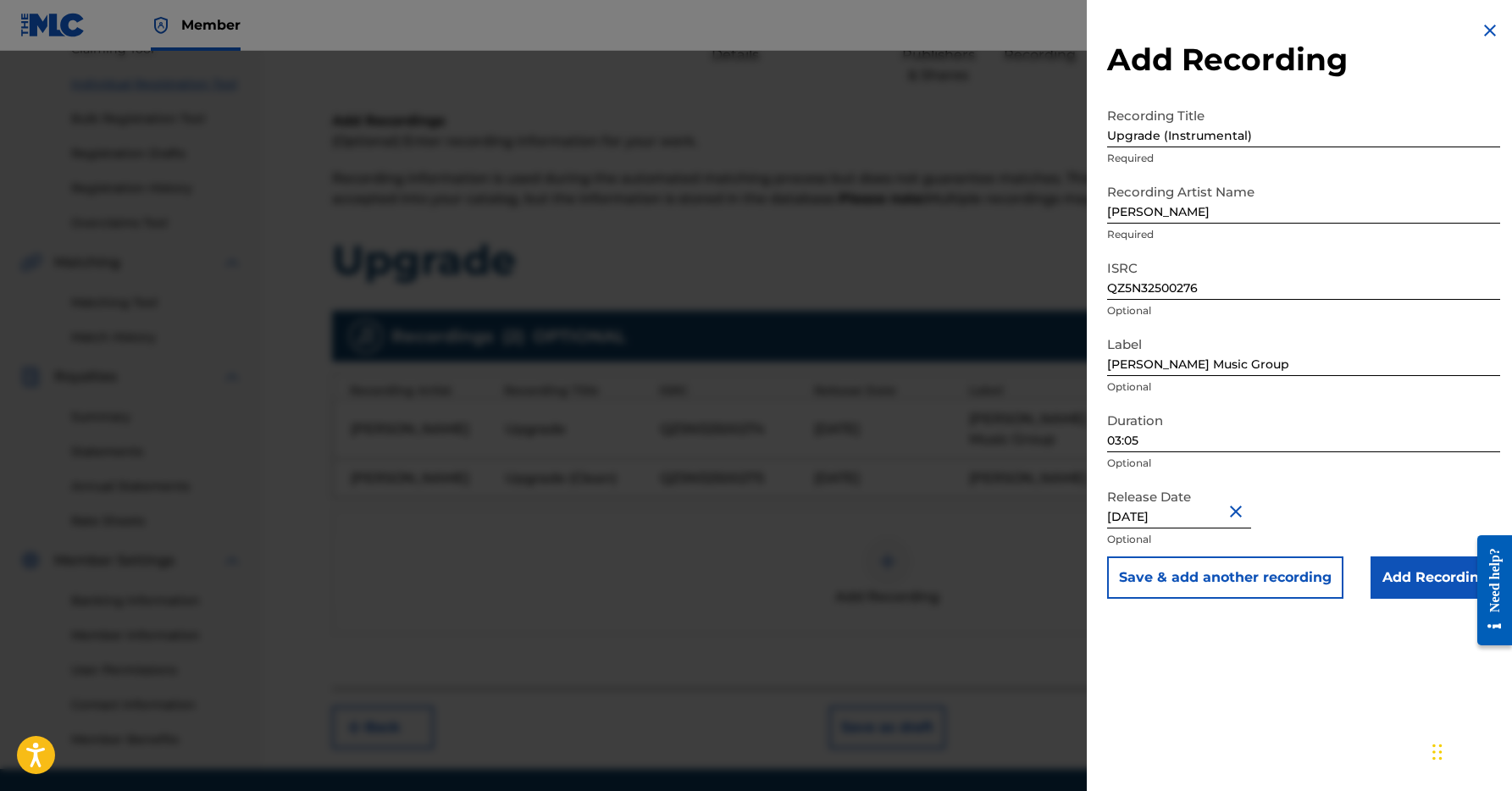
click at [1408, 582] on input "Add Recording" at bounding box center [1435, 577] width 129 height 42
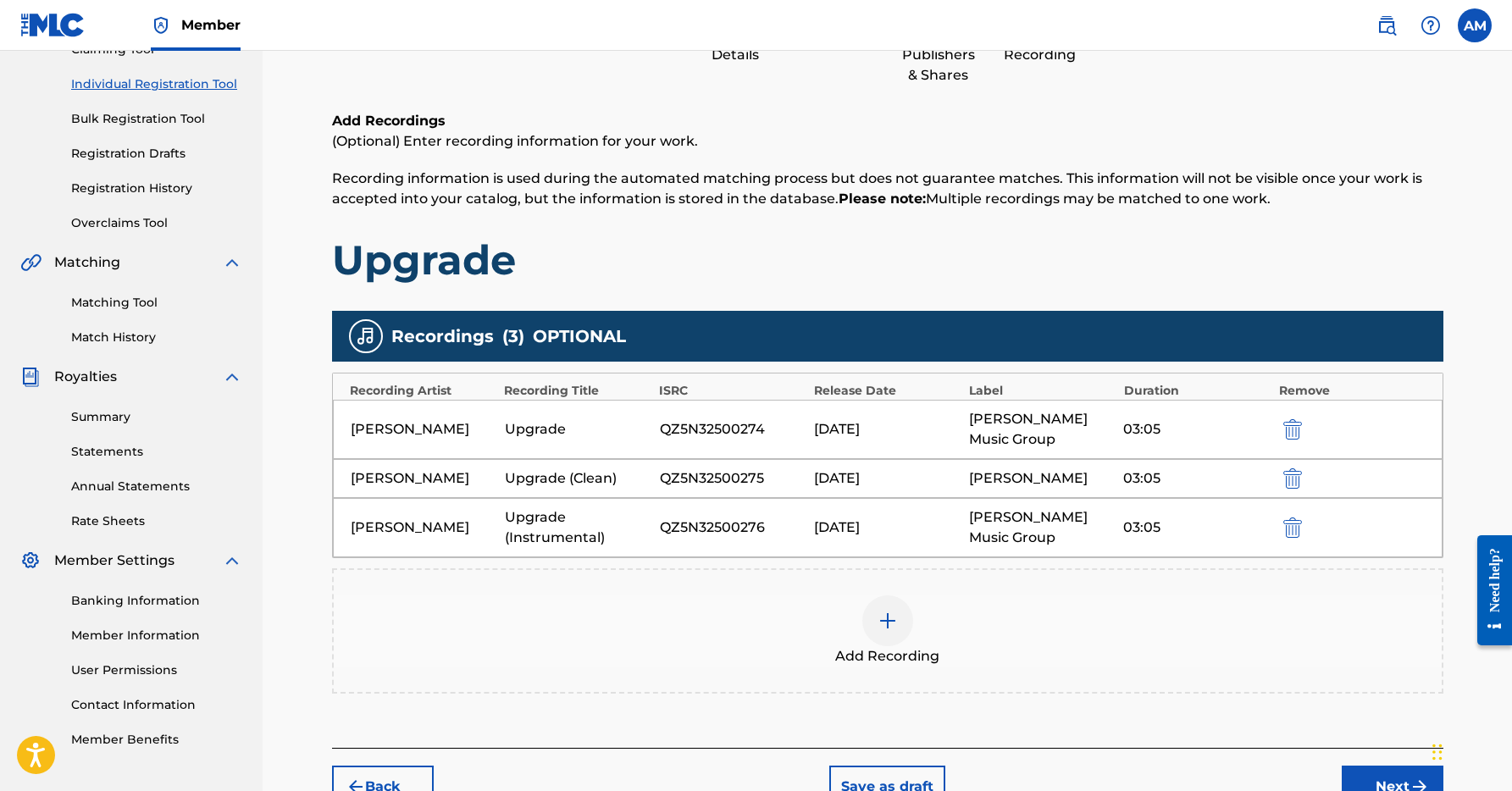
click at [892, 609] on div at bounding box center [887, 621] width 51 height 51
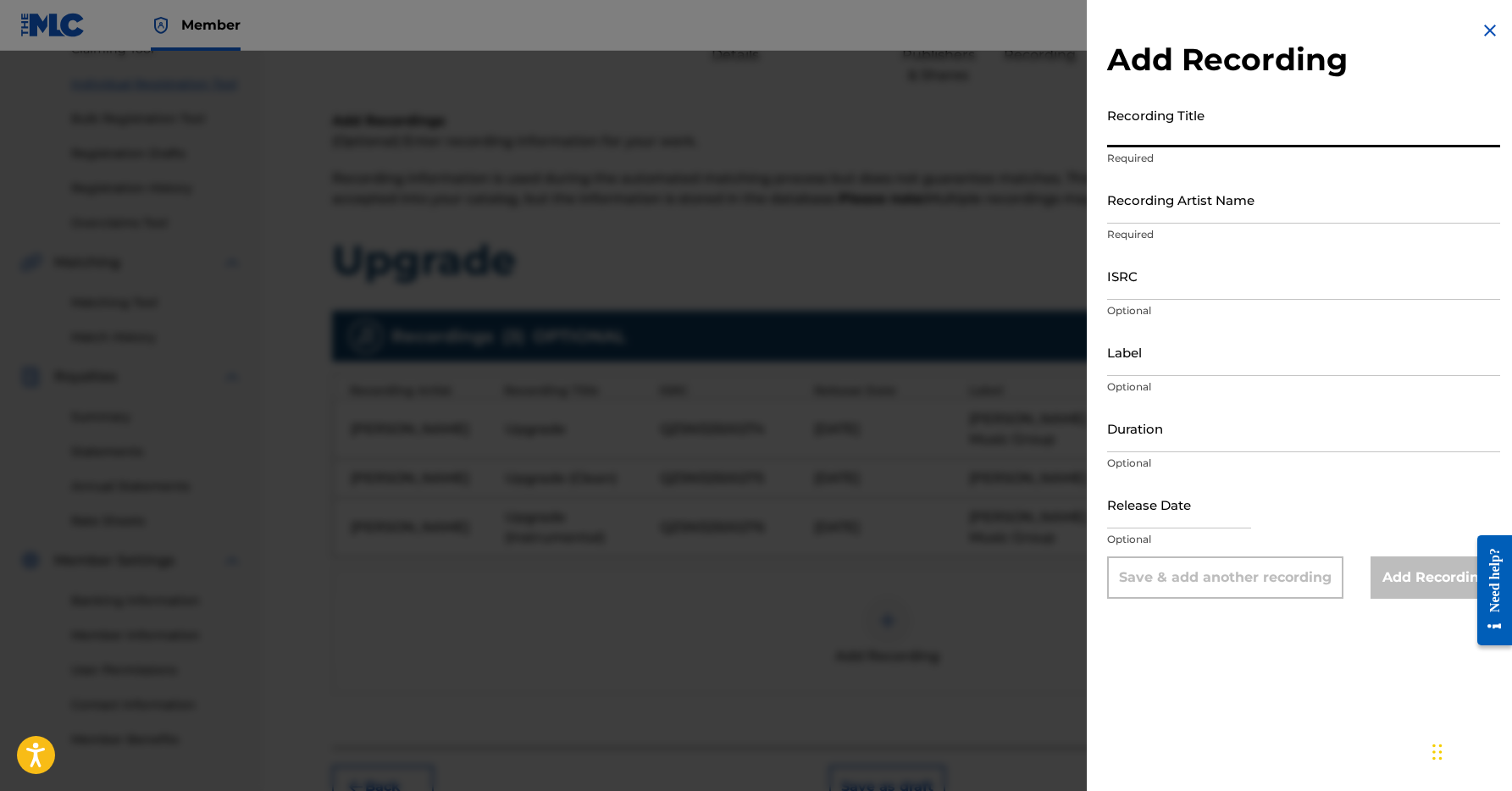
click at [1133, 141] on input "Recording Title" at bounding box center [1303, 122] width 393 height 48
click at [1154, 289] on input "ISRC" at bounding box center [1303, 275] width 393 height 48
click at [901, 469] on div at bounding box center [756, 446] width 1512 height 791
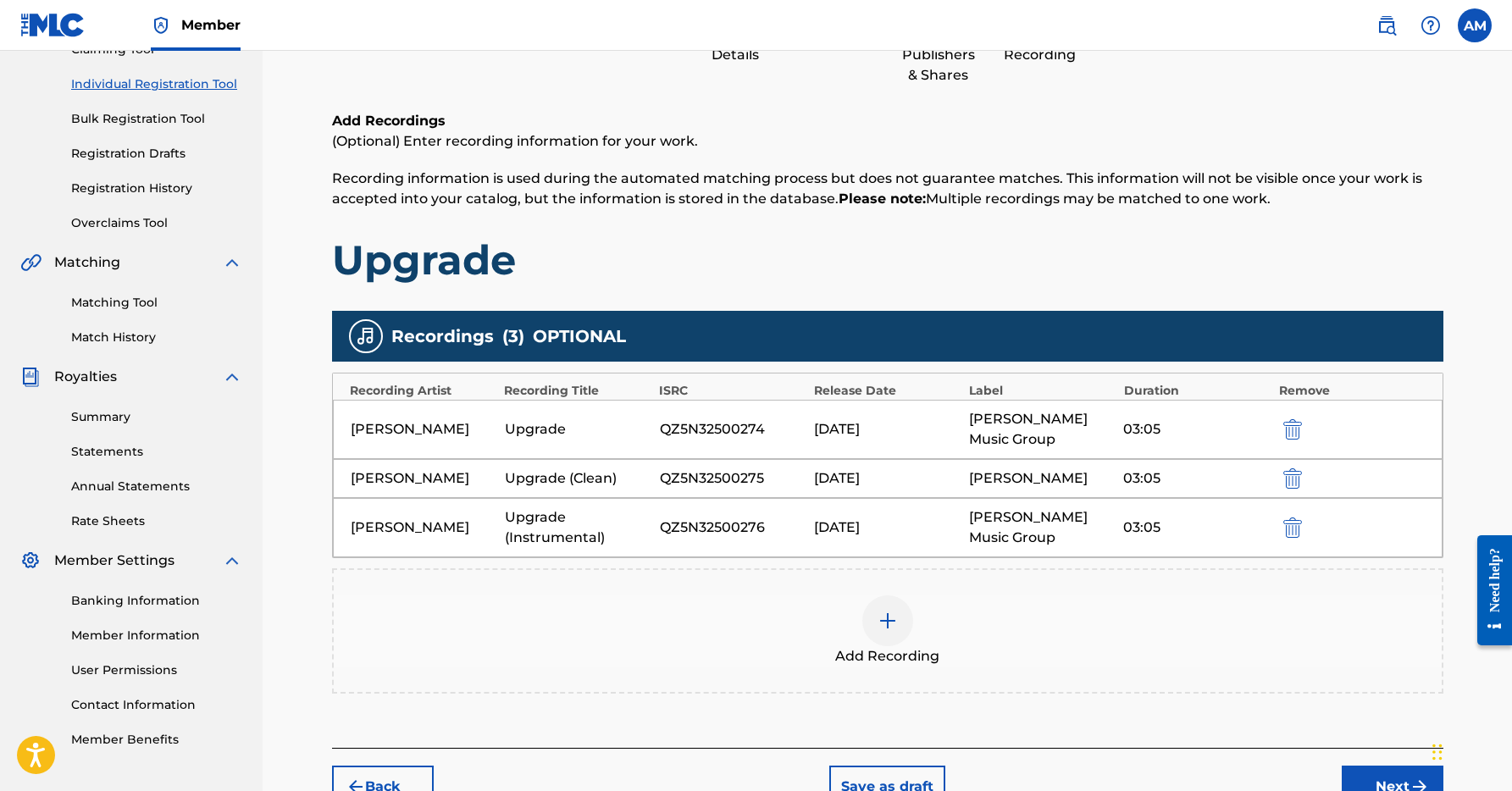
scroll to position [201, 0]
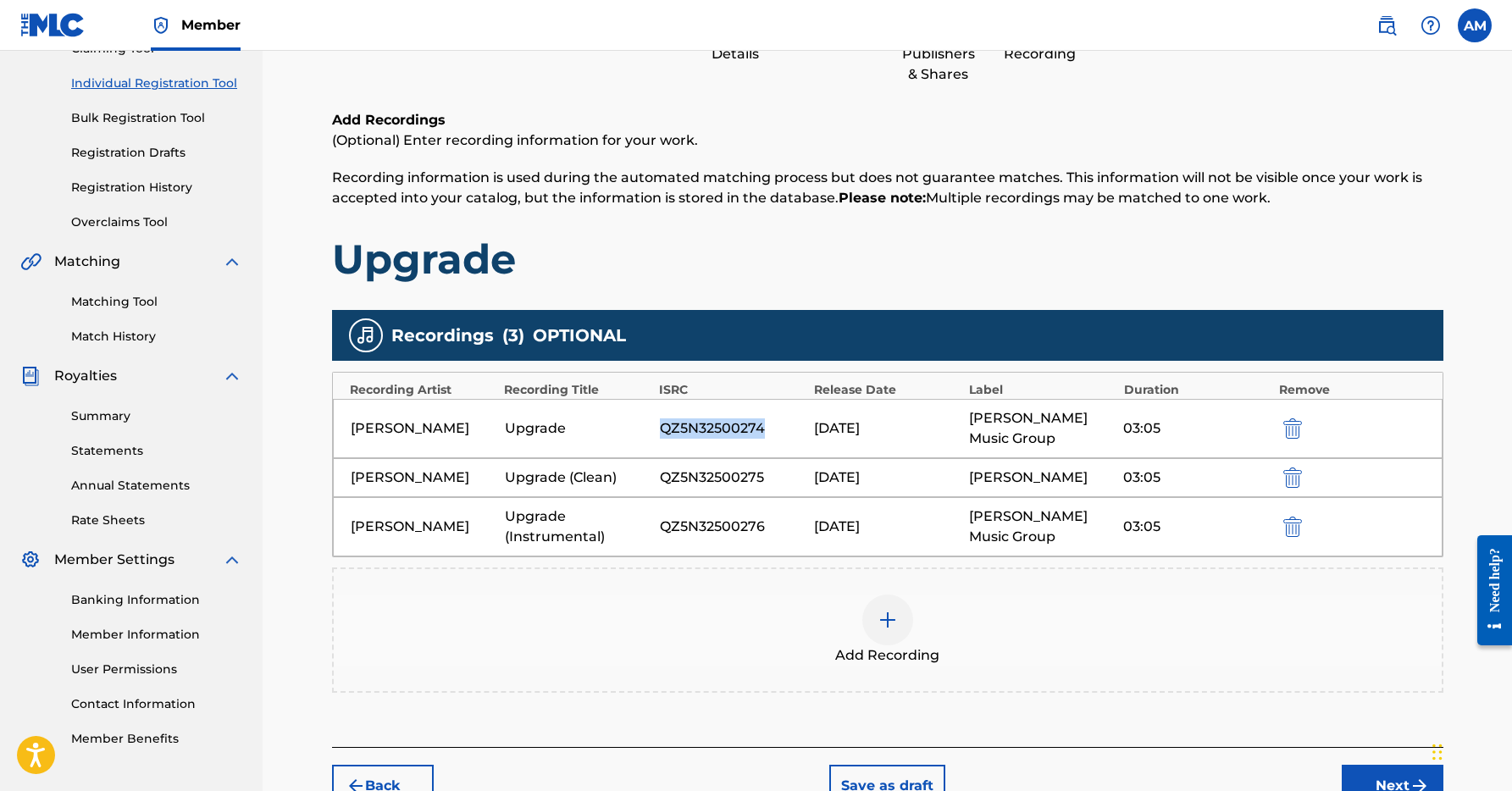
drag, startPoint x: 777, startPoint y: 432, endPoint x: 658, endPoint y: 426, distance: 119.2
click at [656, 426] on div "[PERSON_NAME] Upgrade QZ5N32500274 [DATE] [PERSON_NAME] Music Group 03:05" at bounding box center [887, 429] width 1109 height 59
copy div "QZ5N32500274"
click at [896, 624] on img at bounding box center [887, 619] width 20 height 20
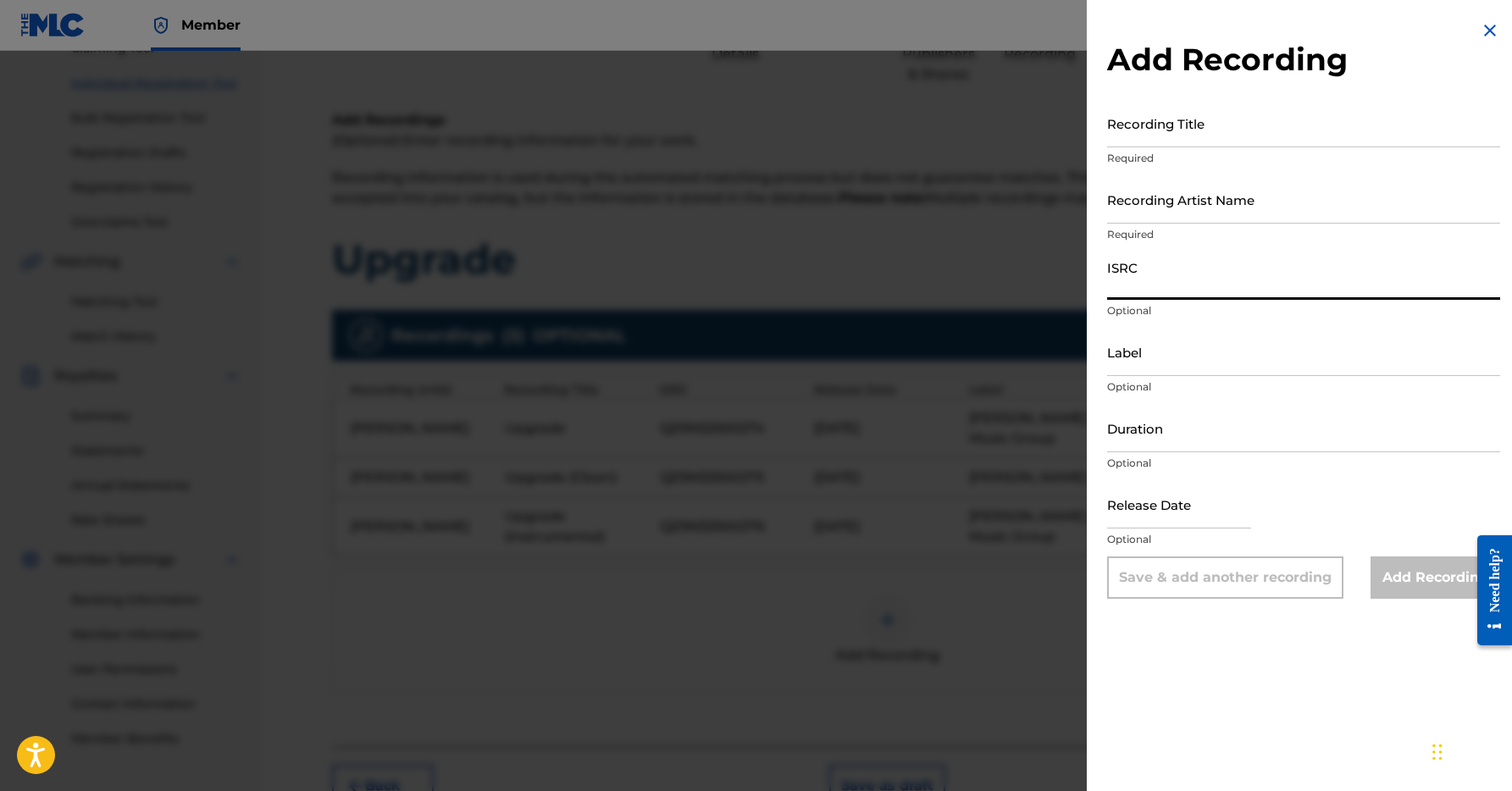
paste input "QZ5N32500274"
type input "QZ5N32500274"
click at [1158, 142] on input "Recording Title" at bounding box center [1303, 122] width 393 height 48
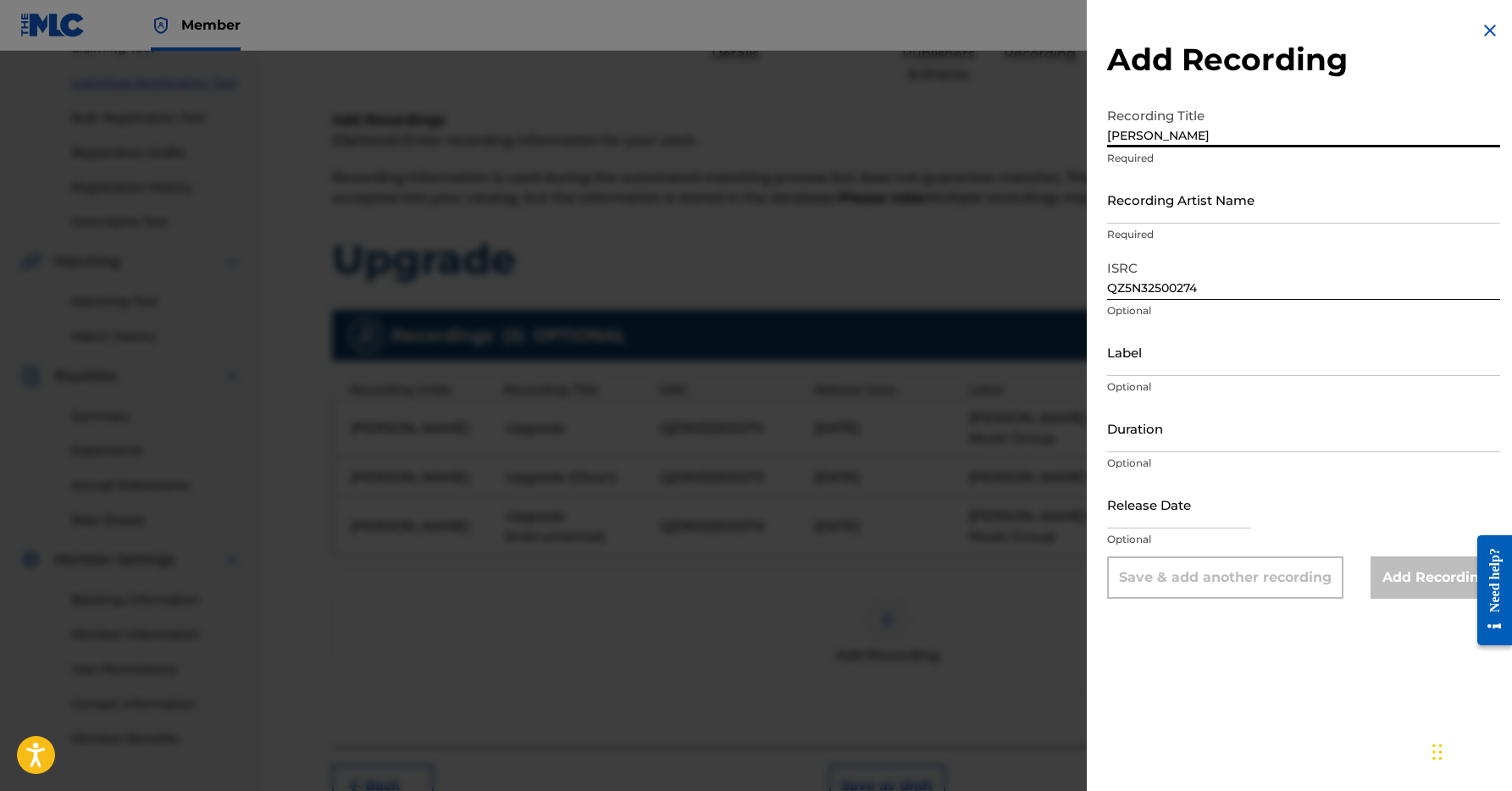
type input "[PERSON_NAME]"
drag, startPoint x: 1169, startPoint y: 232, endPoint x: 1172, endPoint y: 212, distance: 20.2
click at [1169, 231] on p "Required" at bounding box center [1303, 234] width 393 height 15
click at [1172, 212] on input "Recording Artist Name" at bounding box center [1303, 199] width 393 height 48
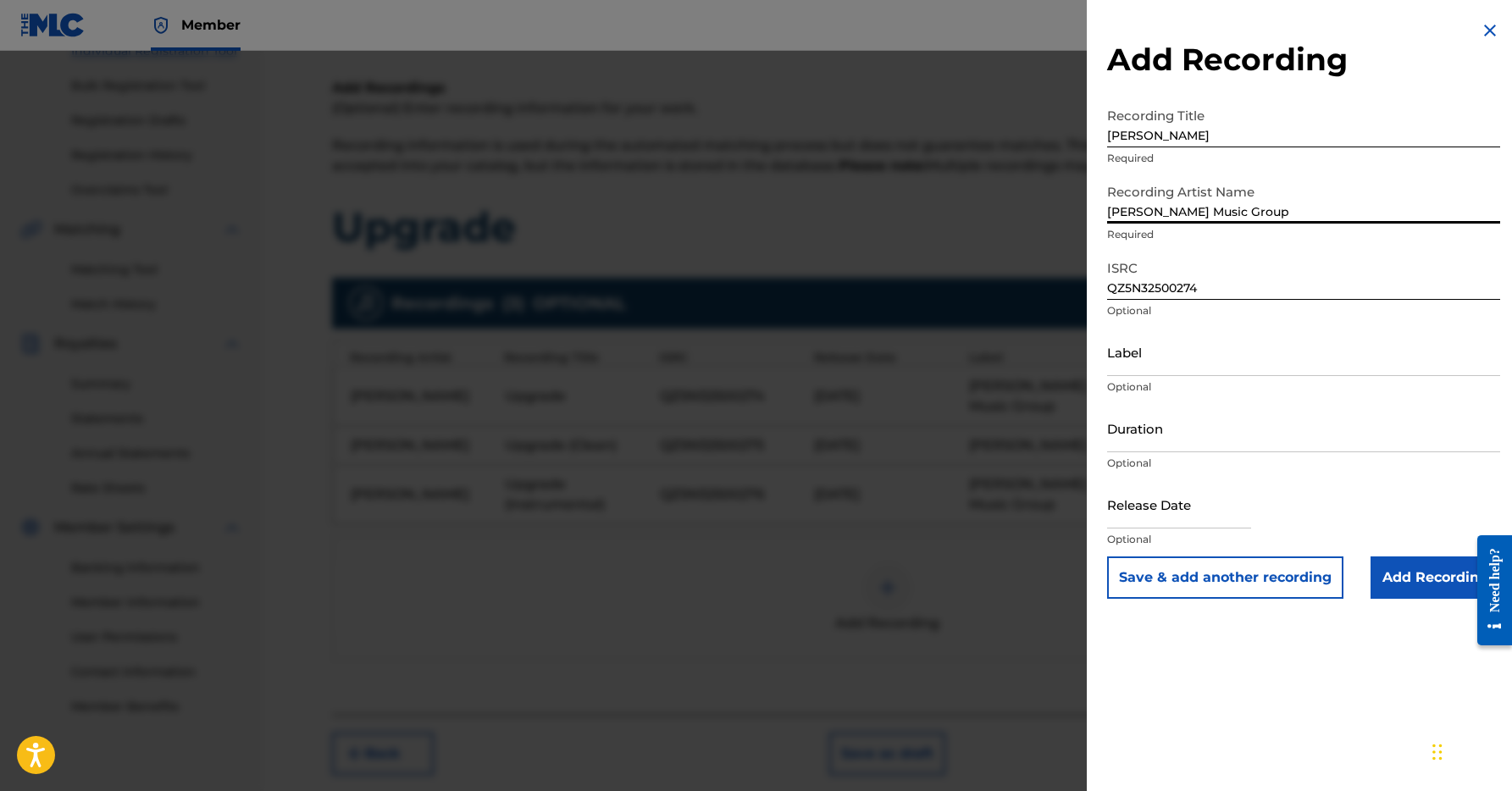
scroll to position [233, 0]
drag, startPoint x: 1185, startPoint y: 211, endPoint x: 1357, endPoint y: 213, distance: 172.0
click at [1357, 212] on input "[PERSON_NAME] Music Group" at bounding box center [1303, 199] width 393 height 48
type input "[PERSON_NAME]"
click at [1183, 347] on input "Label" at bounding box center [1303, 351] width 393 height 48
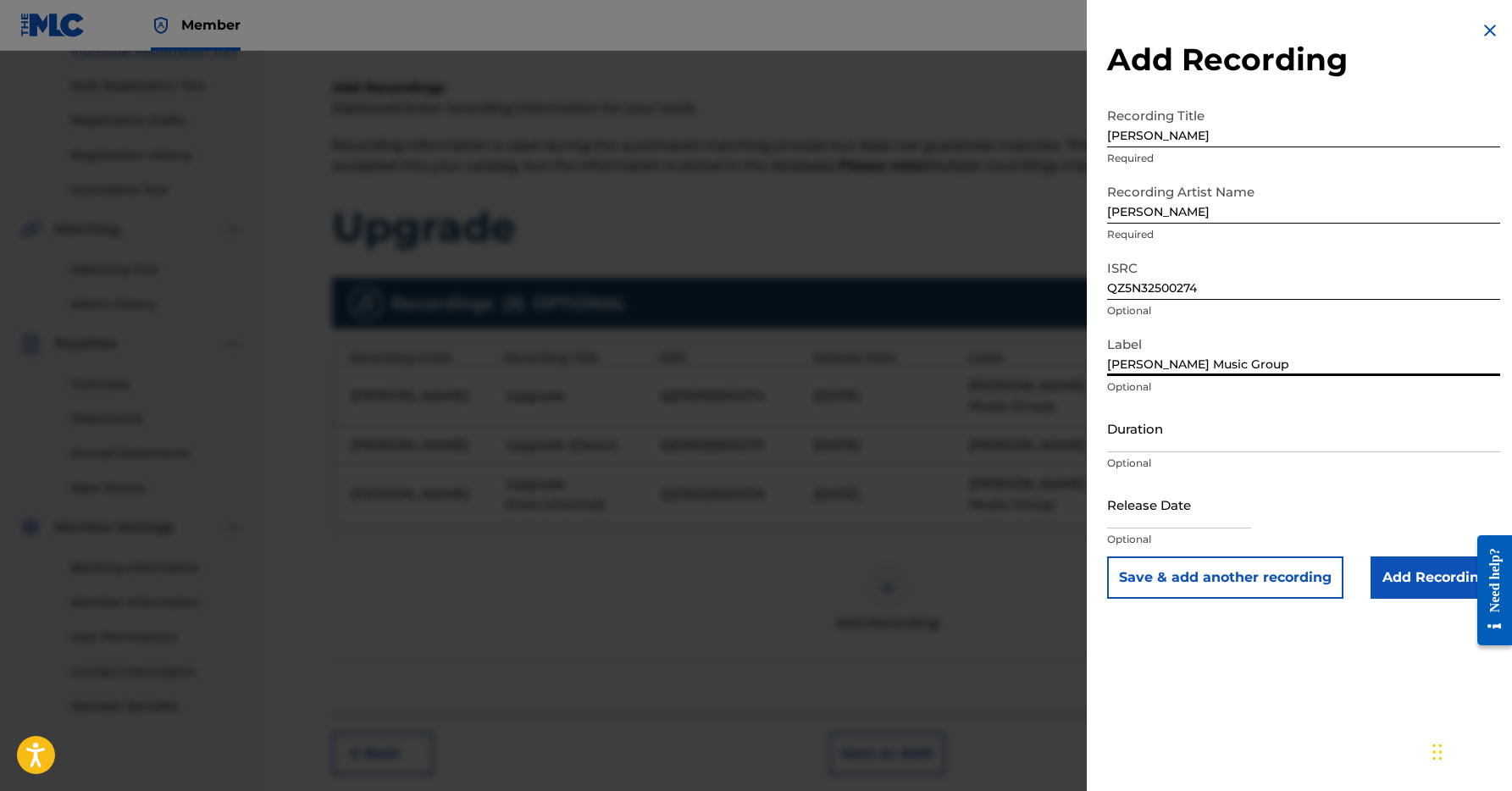
type input "[PERSON_NAME] Music Group"
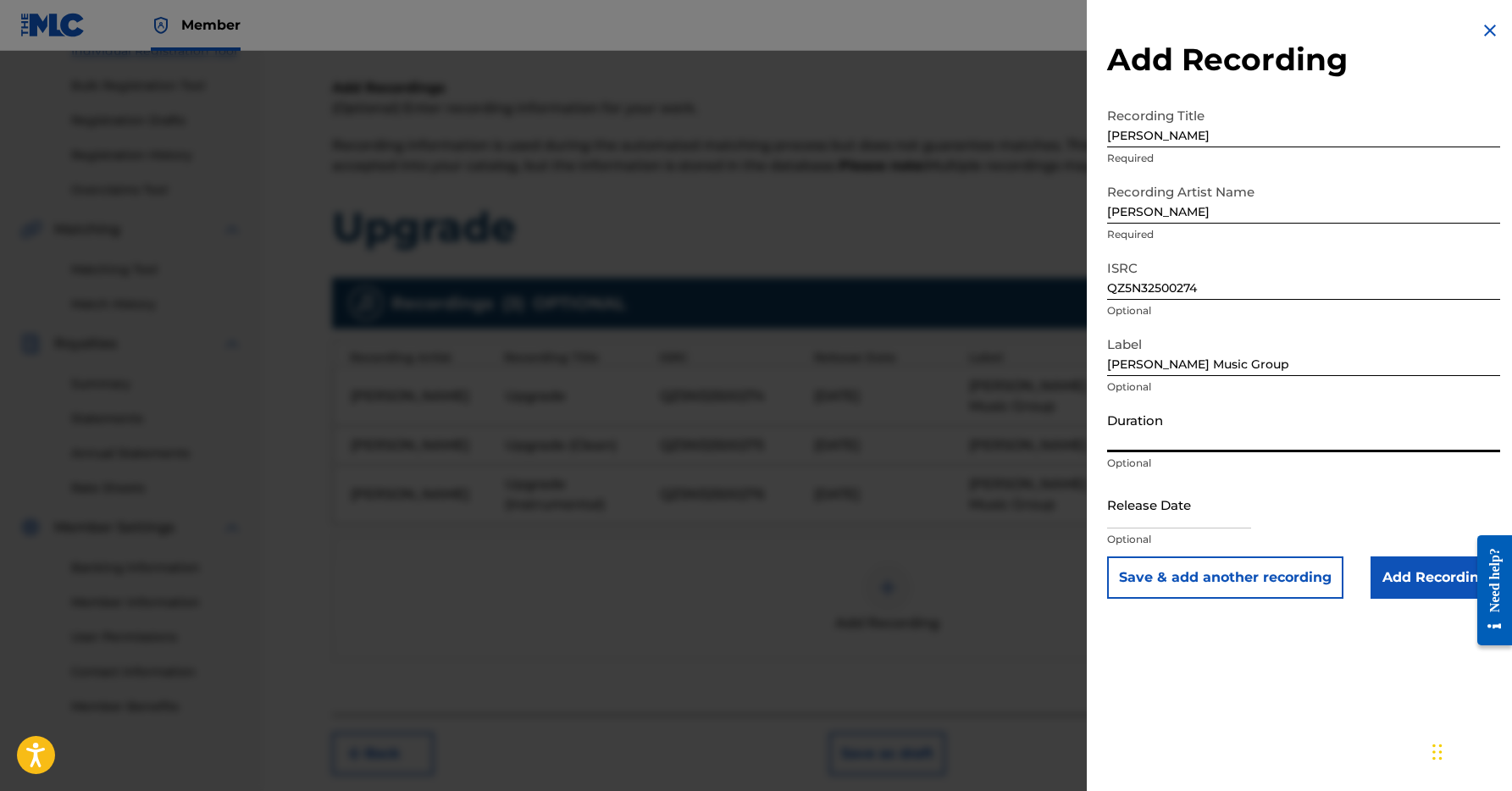
click at [1201, 448] on input "Duration" at bounding box center [1303, 427] width 393 height 48
type input "03:05"
click at [1161, 515] on input "text" at bounding box center [1178, 504] width 144 height 48
select select "7"
select select "2025"
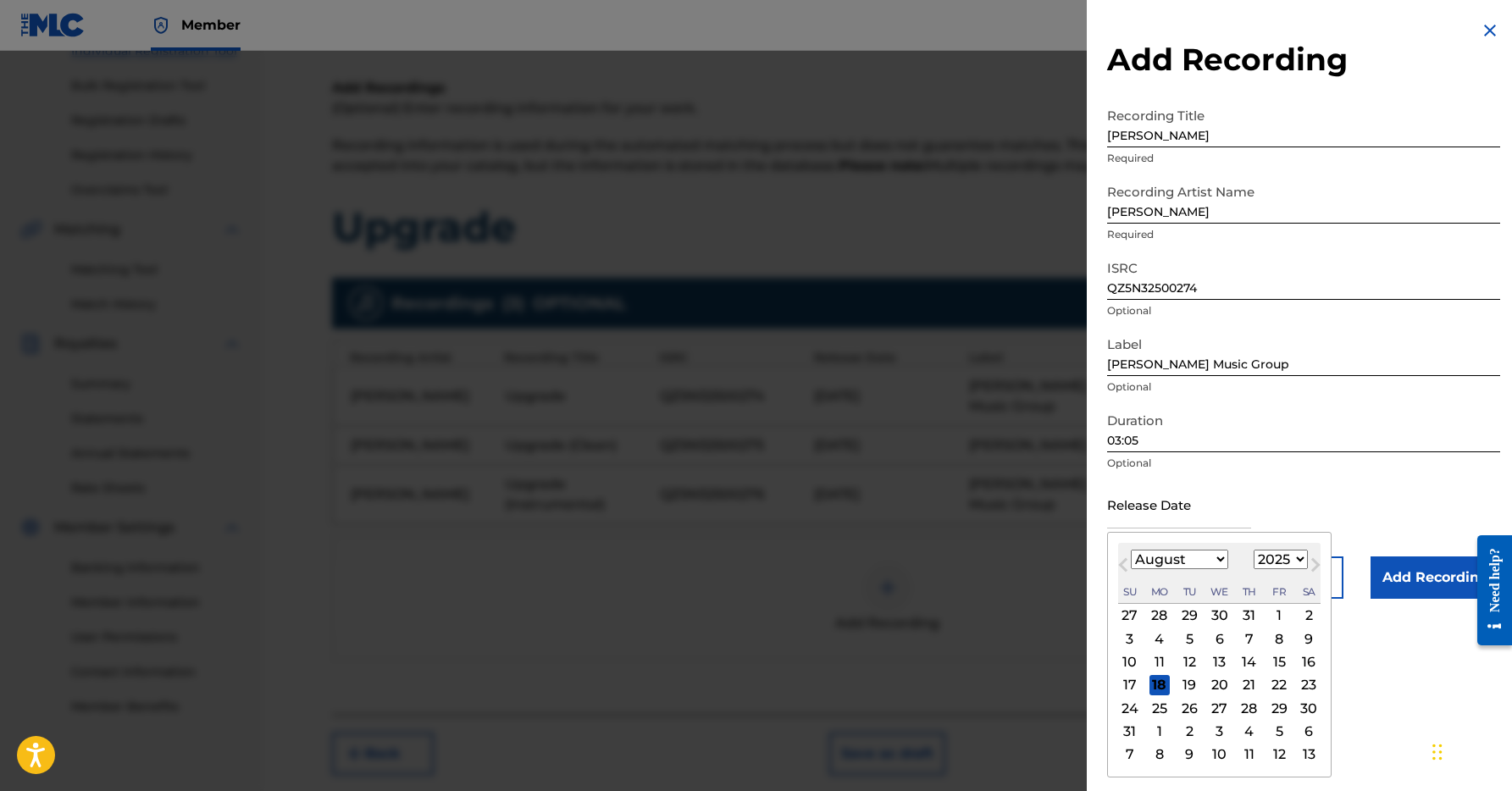
select select "0"
select select "2026"
click at [1268, 635] on div "9" at bounding box center [1278, 637] width 20 height 20
type input "[DATE]"
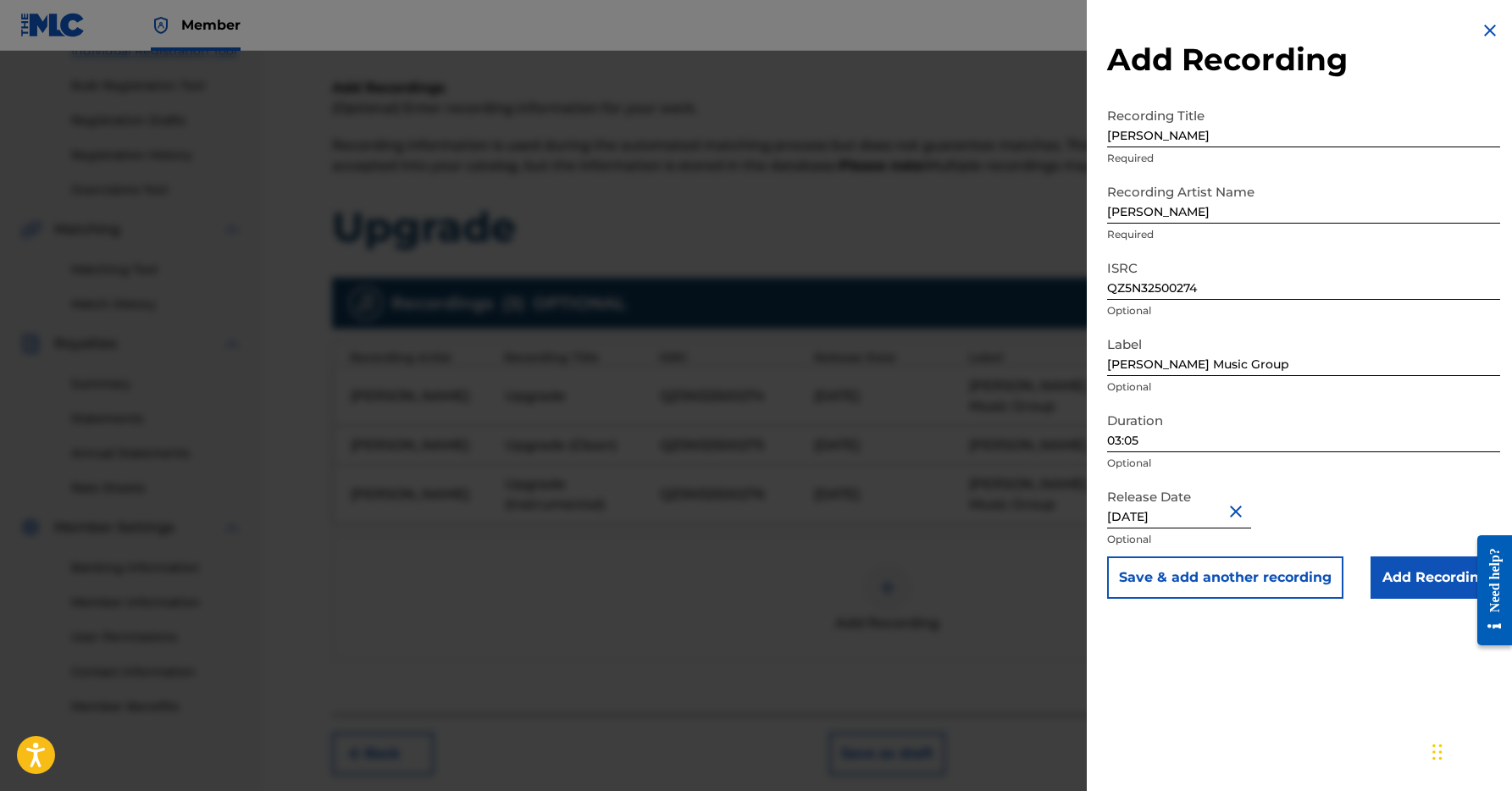
click at [1246, 577] on button "Save & add another recording" at bounding box center [1225, 577] width 237 height 42
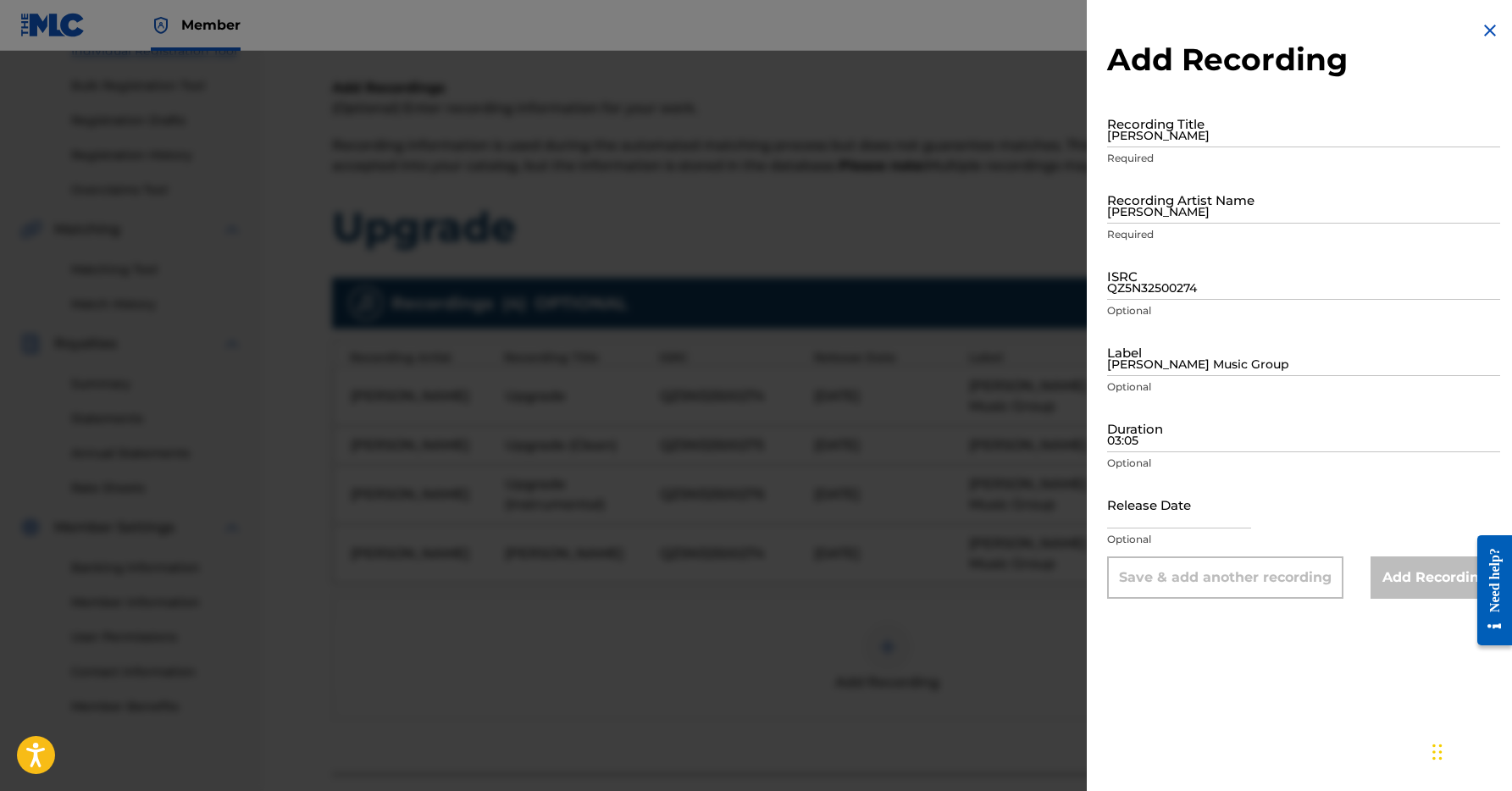
click at [1156, 281] on input "QZ5N32500274" at bounding box center [1303, 275] width 393 height 48
paste input "QZ5N32500274"
type input "QZ5N32500276"
click at [1162, 134] on input "[PERSON_NAME]" at bounding box center [1303, 122] width 393 height 48
type input "L"
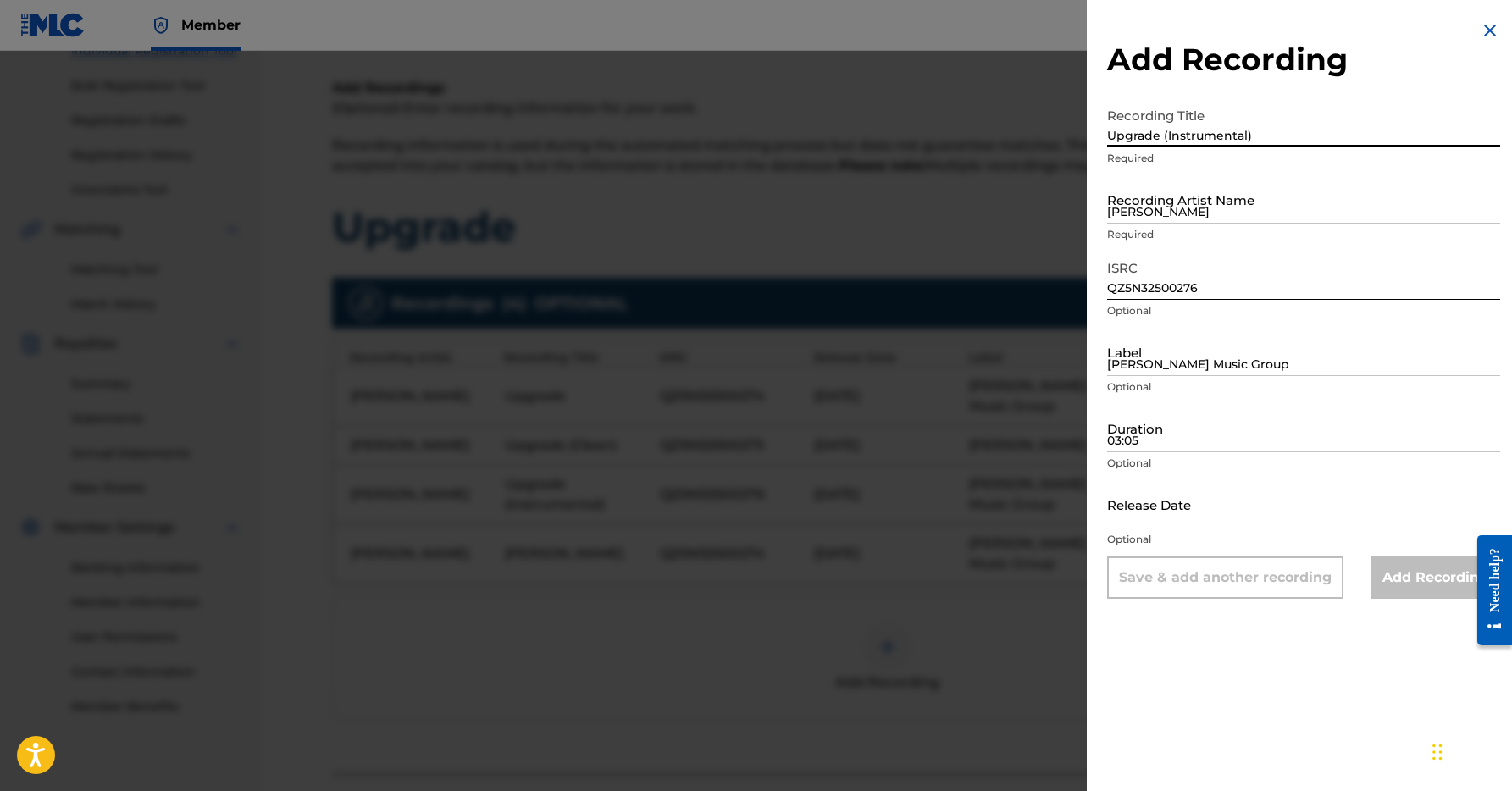
type input "Upgrade (Instrumental)"
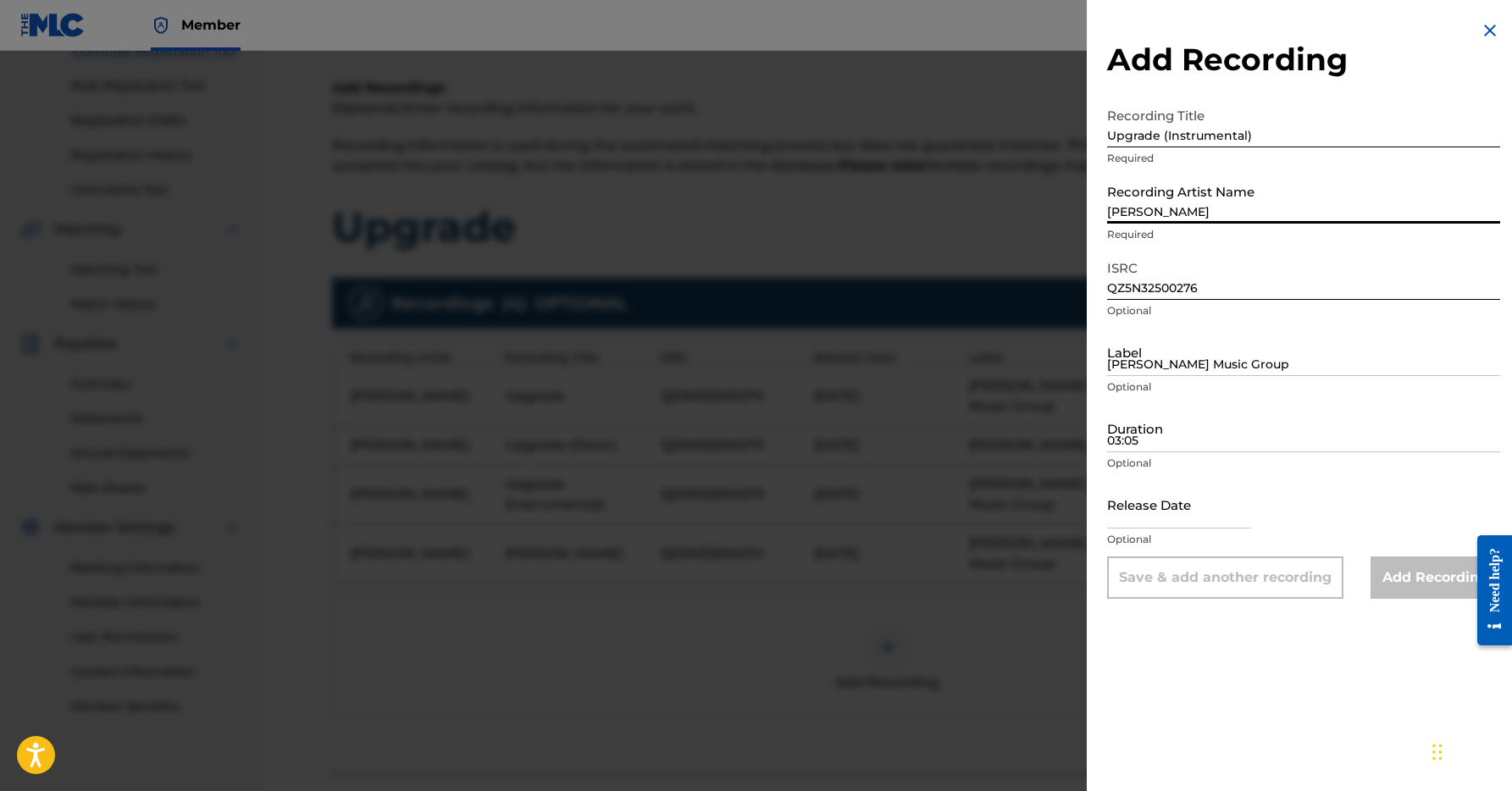
click at [1156, 202] on input "[PERSON_NAME]" at bounding box center [1303, 199] width 393 height 48
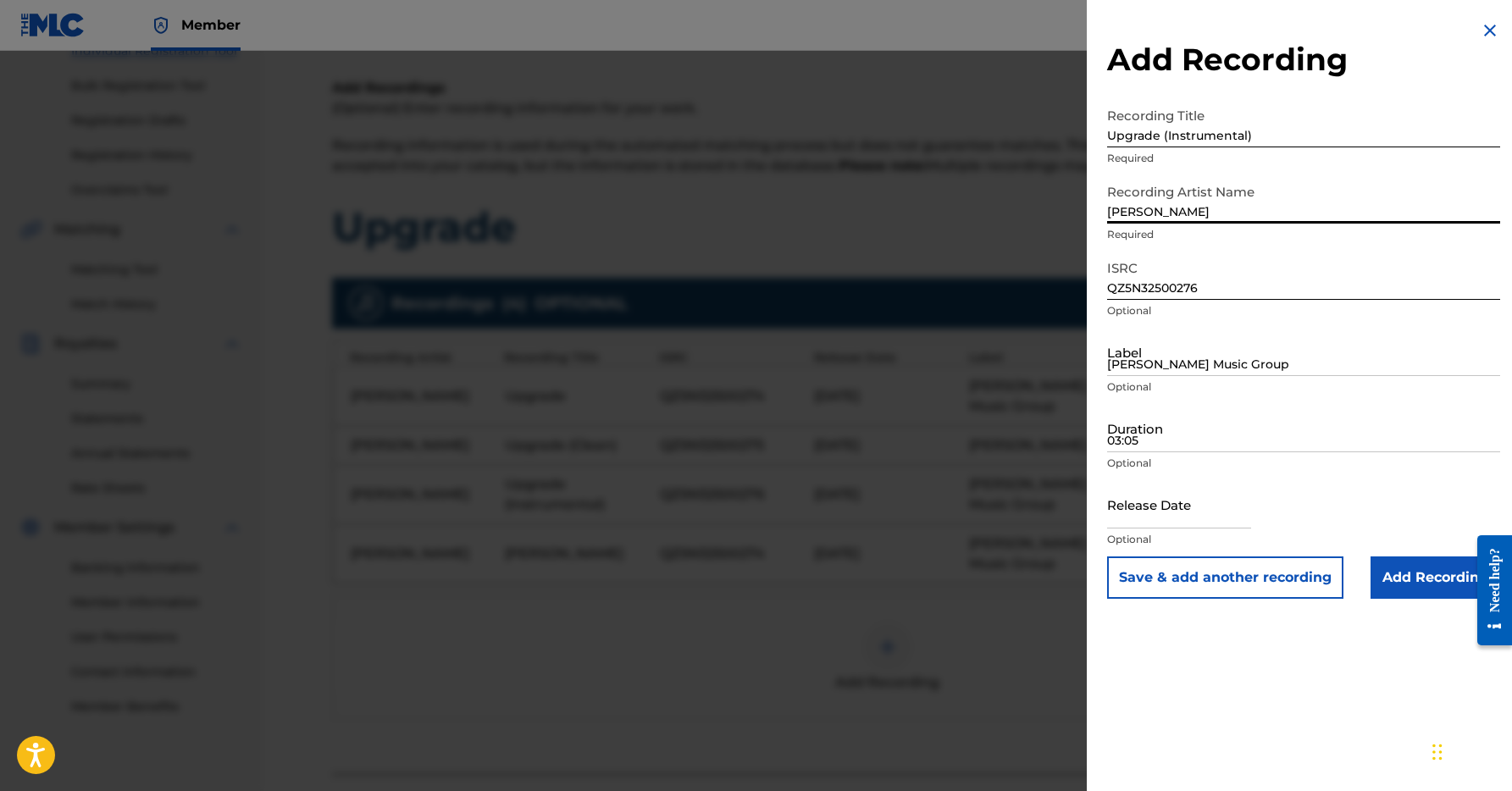
type input "[PERSON_NAME]"
click at [1184, 353] on input "[PERSON_NAME] Music Group" at bounding box center [1303, 351] width 393 height 48
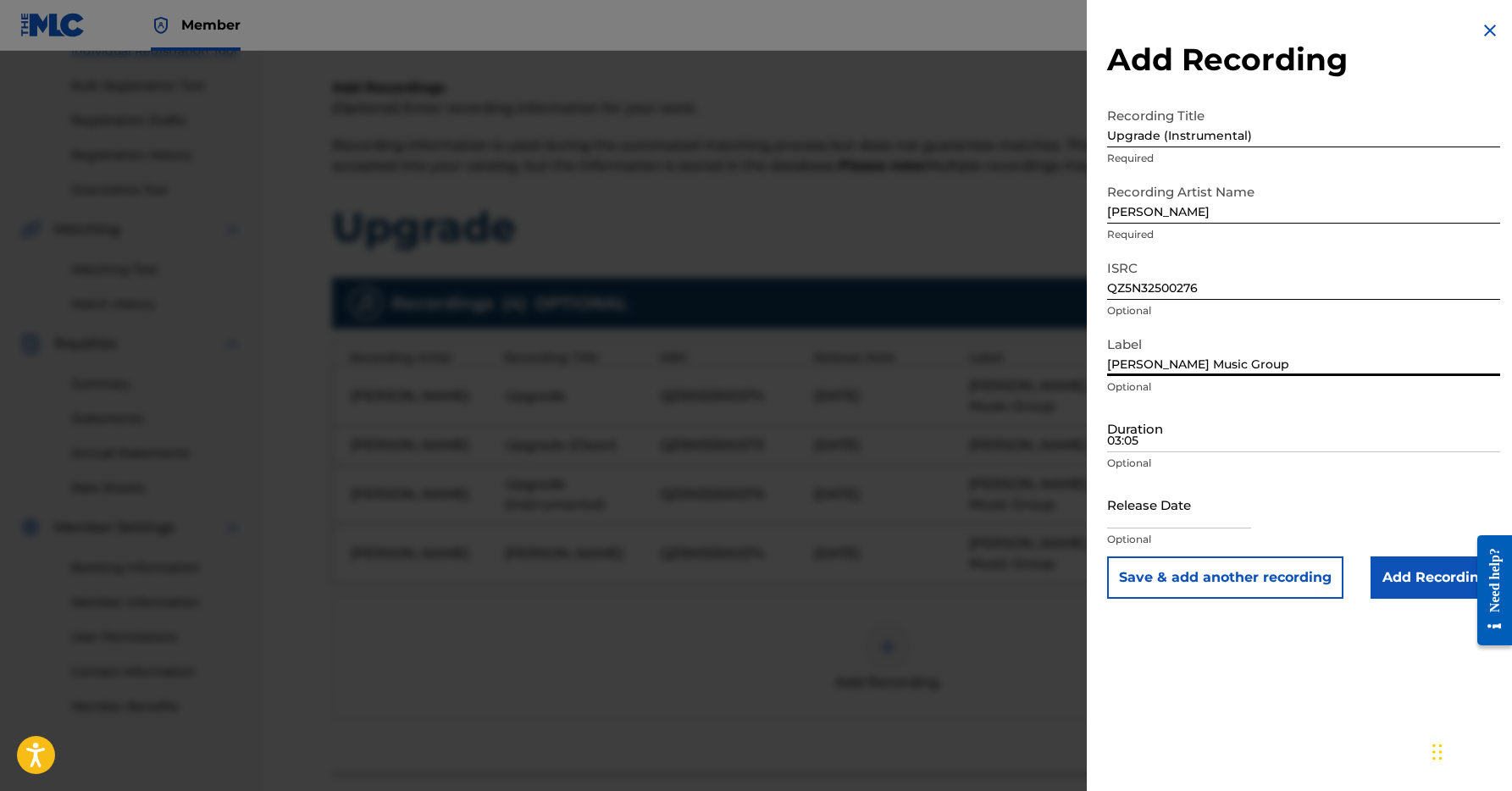
type input "[PERSON_NAME] Music Group"
click at [1205, 435] on input "03:05" at bounding box center [1303, 427] width 393 height 48
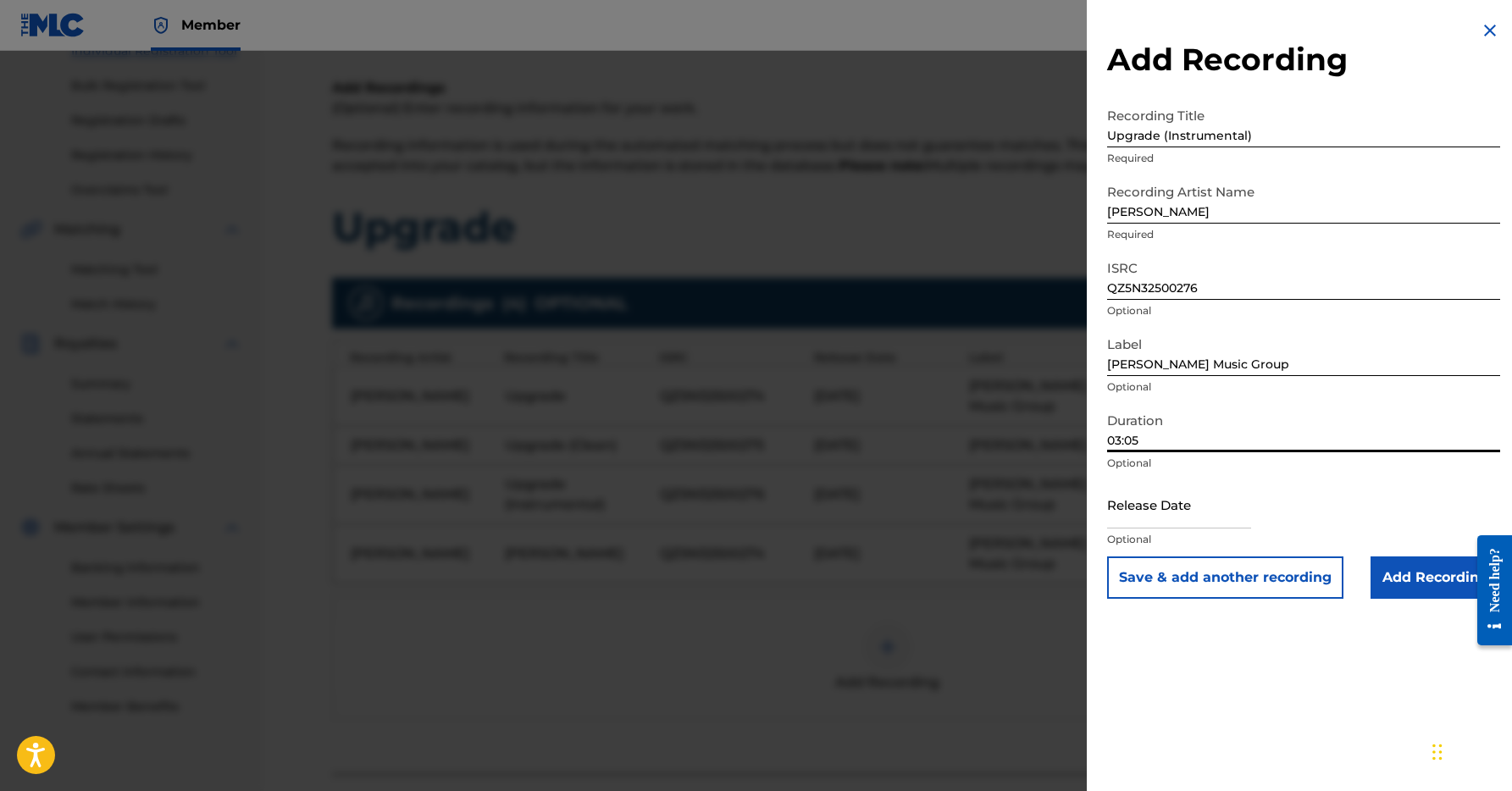
type input "03:05"
click at [1183, 525] on input "text" at bounding box center [1178, 504] width 144 height 48
select select "7"
select select "2025"
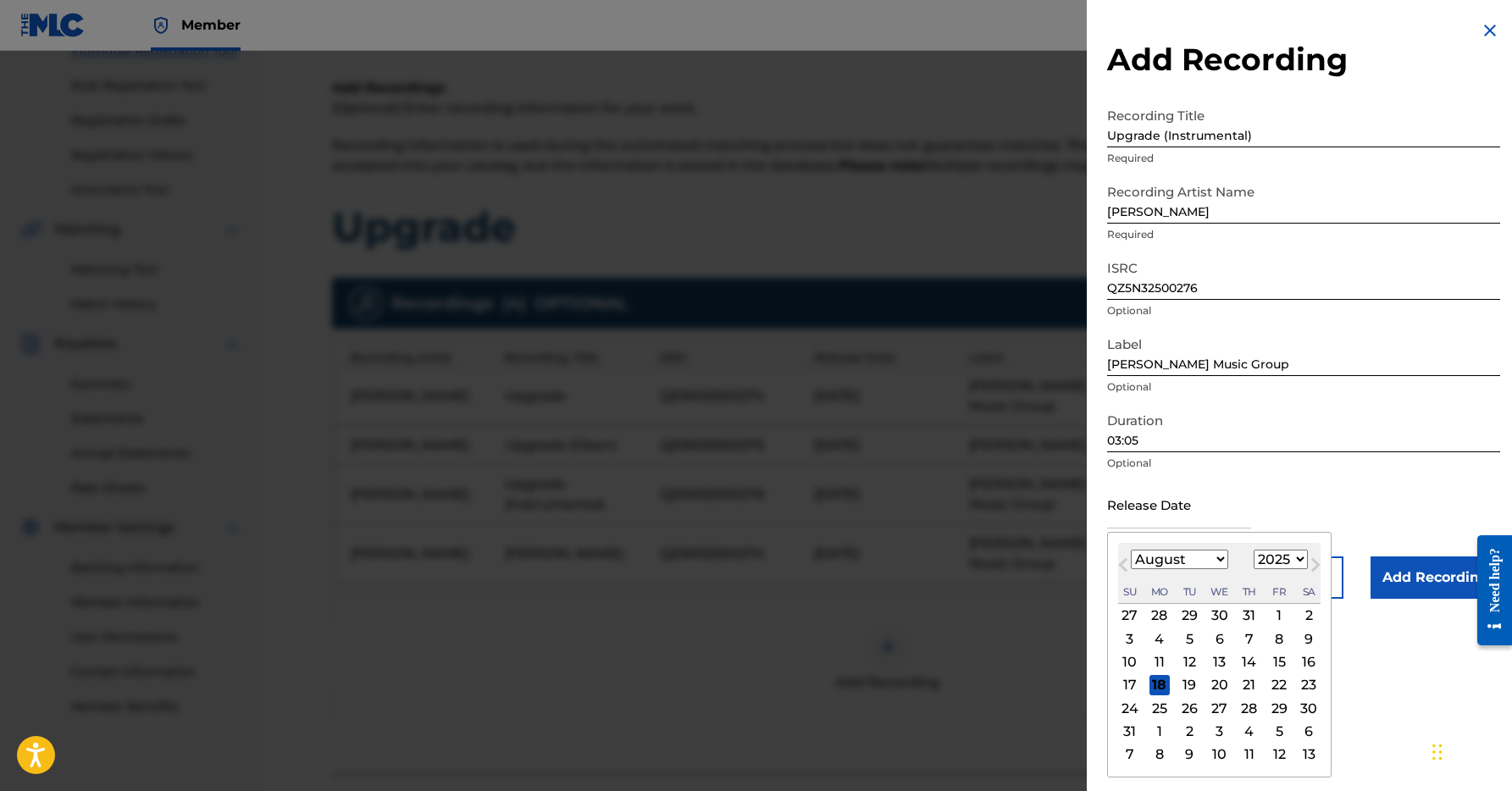
select select "0"
select select "2026"
click at [1268, 642] on div "9" at bounding box center [1278, 637] width 20 height 20
type input "[DATE]"
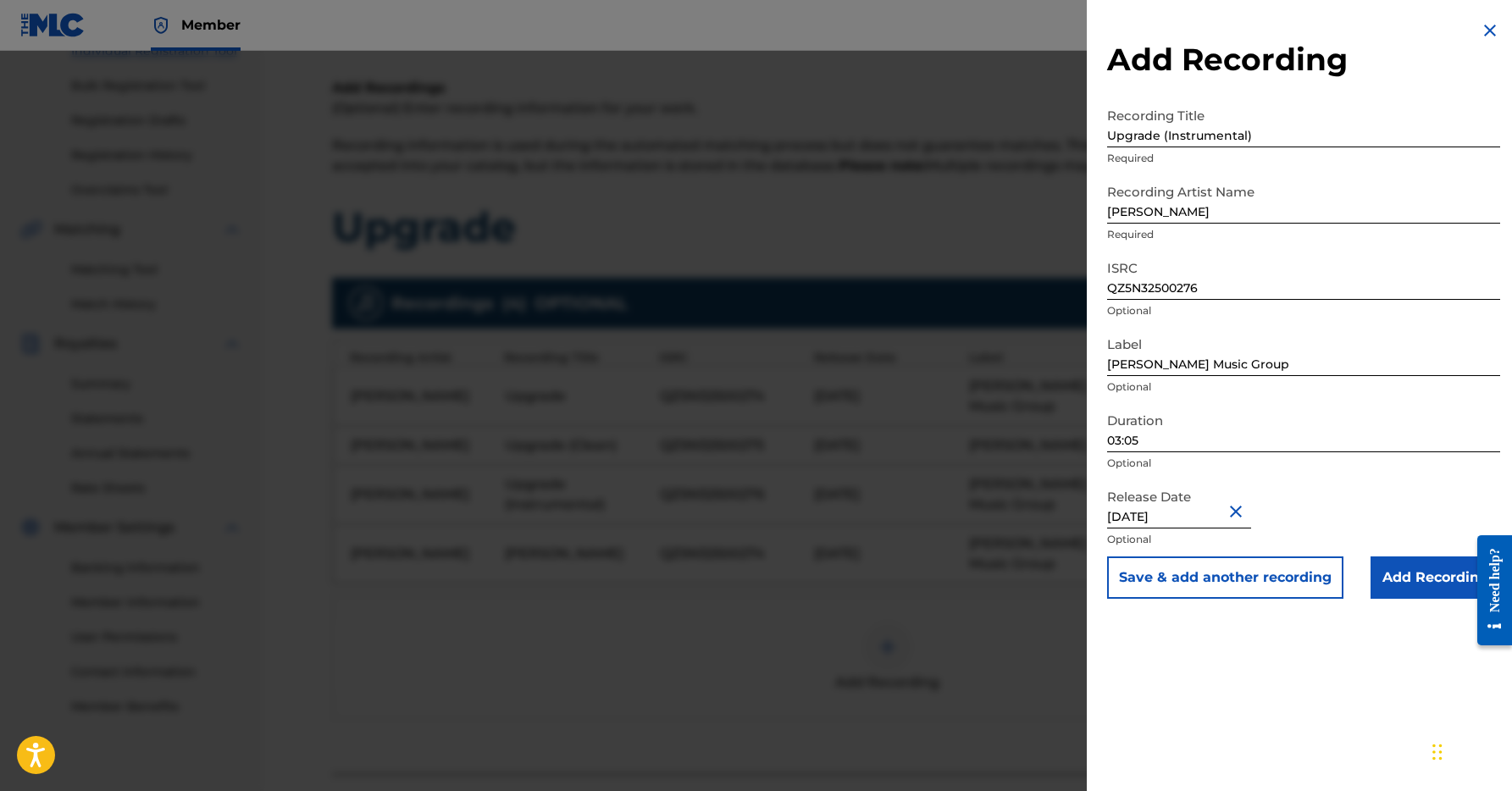
click at [1410, 576] on input "Add Recording" at bounding box center [1435, 577] width 129 height 42
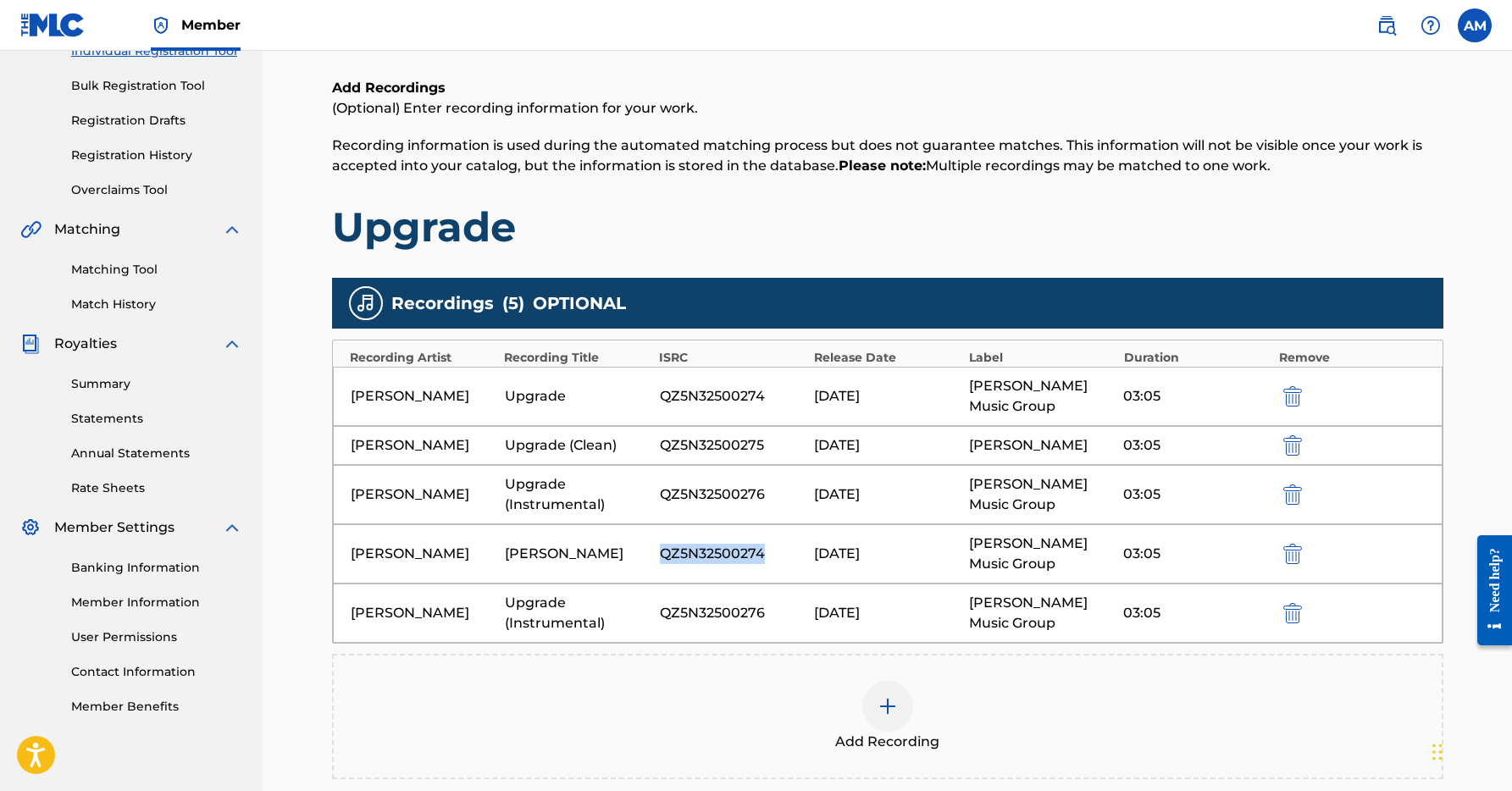
drag, startPoint x: 756, startPoint y: 553, endPoint x: 667, endPoint y: 554, distance: 89.0
click at [656, 553] on div "[PERSON_NAME] [PERSON_NAME] QZ5N32500274 [DATE] [PERSON_NAME] Music Group 03:05" at bounding box center [887, 554] width 1109 height 59
copy div "QZ5N32500274"
click at [1295, 393] on img "submit" at bounding box center [1292, 396] width 18 height 20
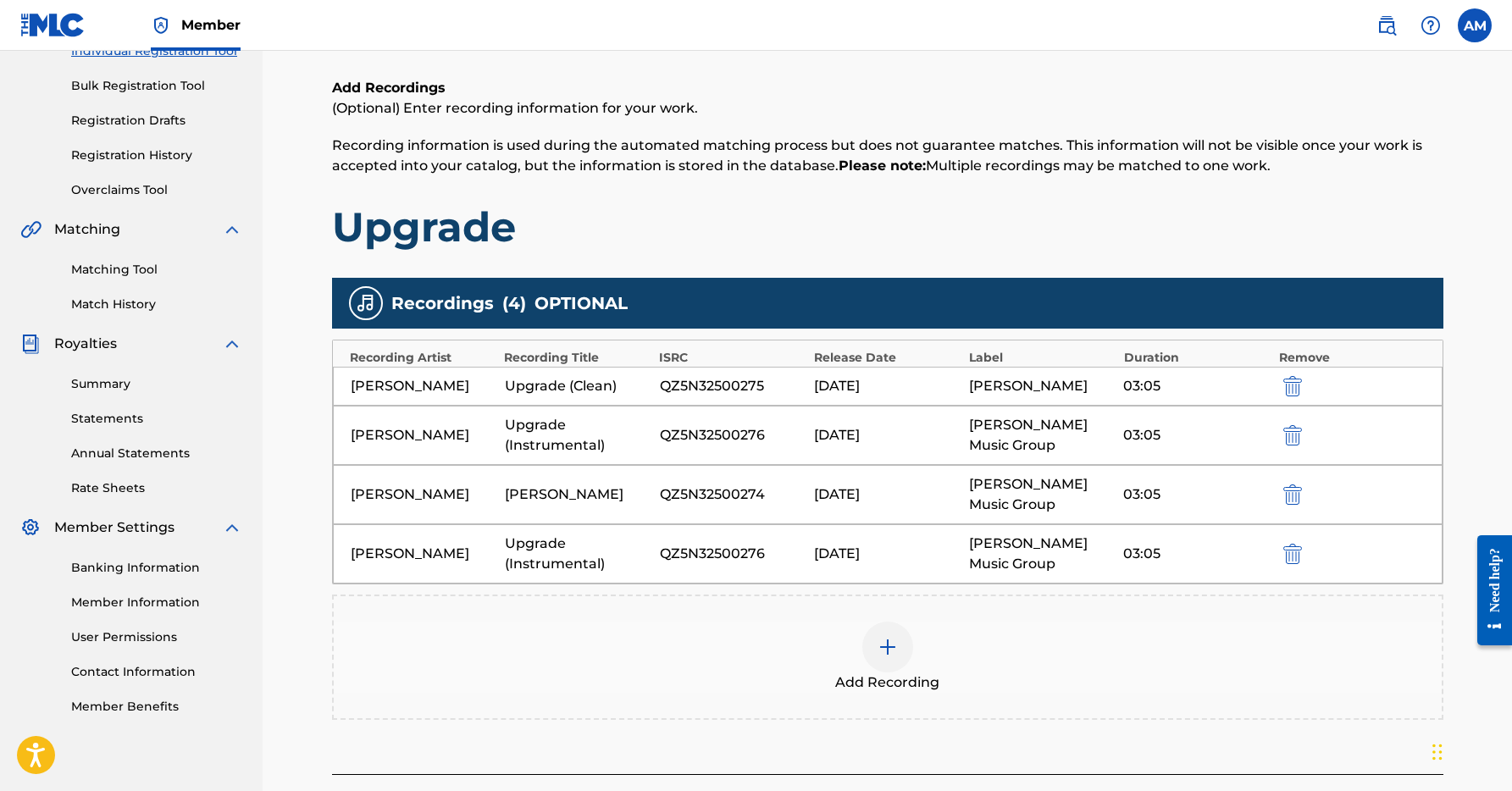
click at [1291, 438] on img "submit" at bounding box center [1292, 435] width 18 height 20
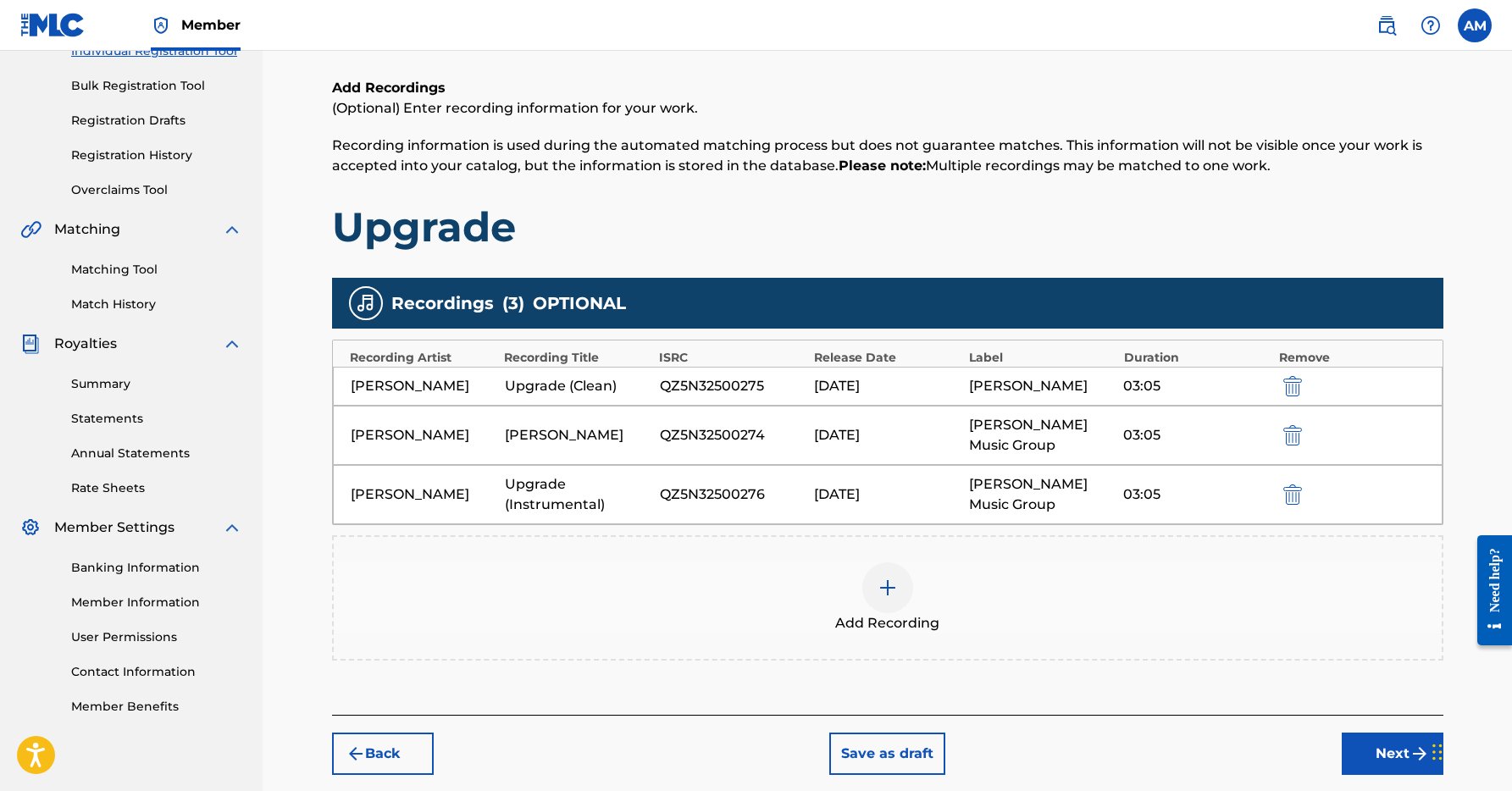
click at [1295, 435] on img "submit" at bounding box center [1292, 435] width 18 height 20
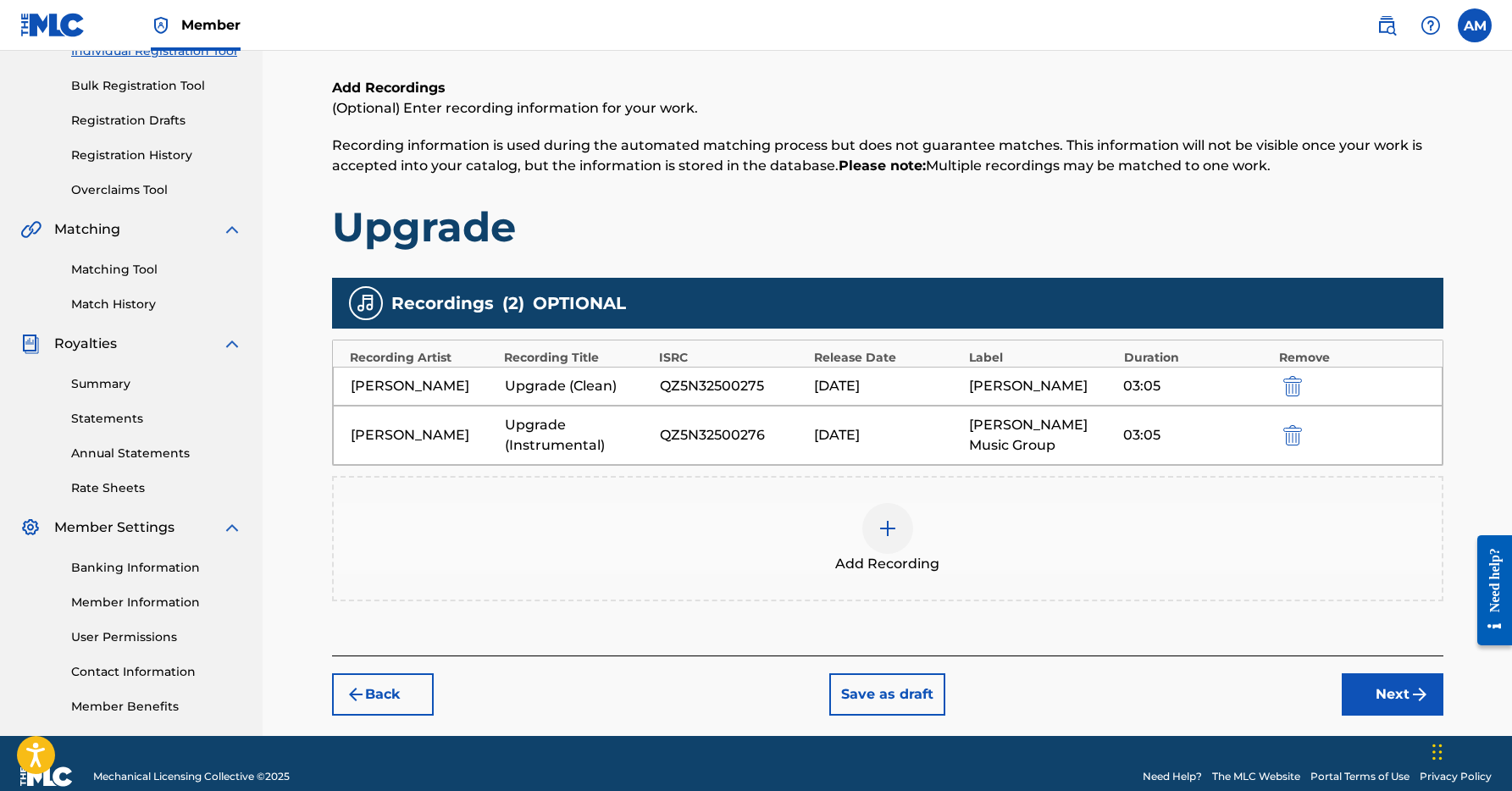
click at [888, 531] on img at bounding box center [887, 527] width 20 height 20
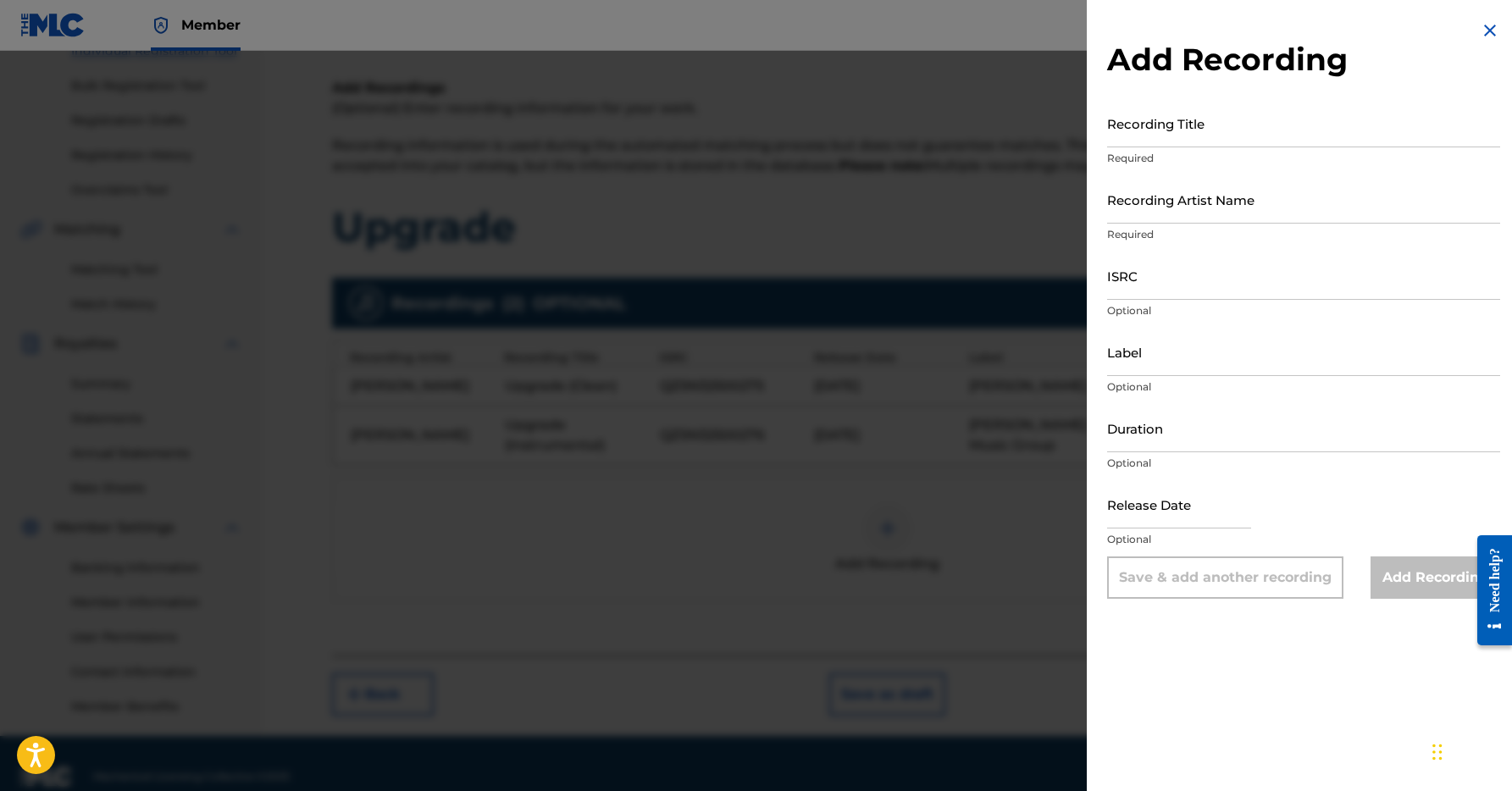
click at [1178, 127] on input "Recording Title" at bounding box center [1303, 122] width 393 height 48
paste input "QZ5N32500274"
type input "QZ5N32500274"
click at [1159, 205] on input "Recording Artist Name" at bounding box center [1303, 199] width 393 height 48
type input "[PERSON_NAME]"
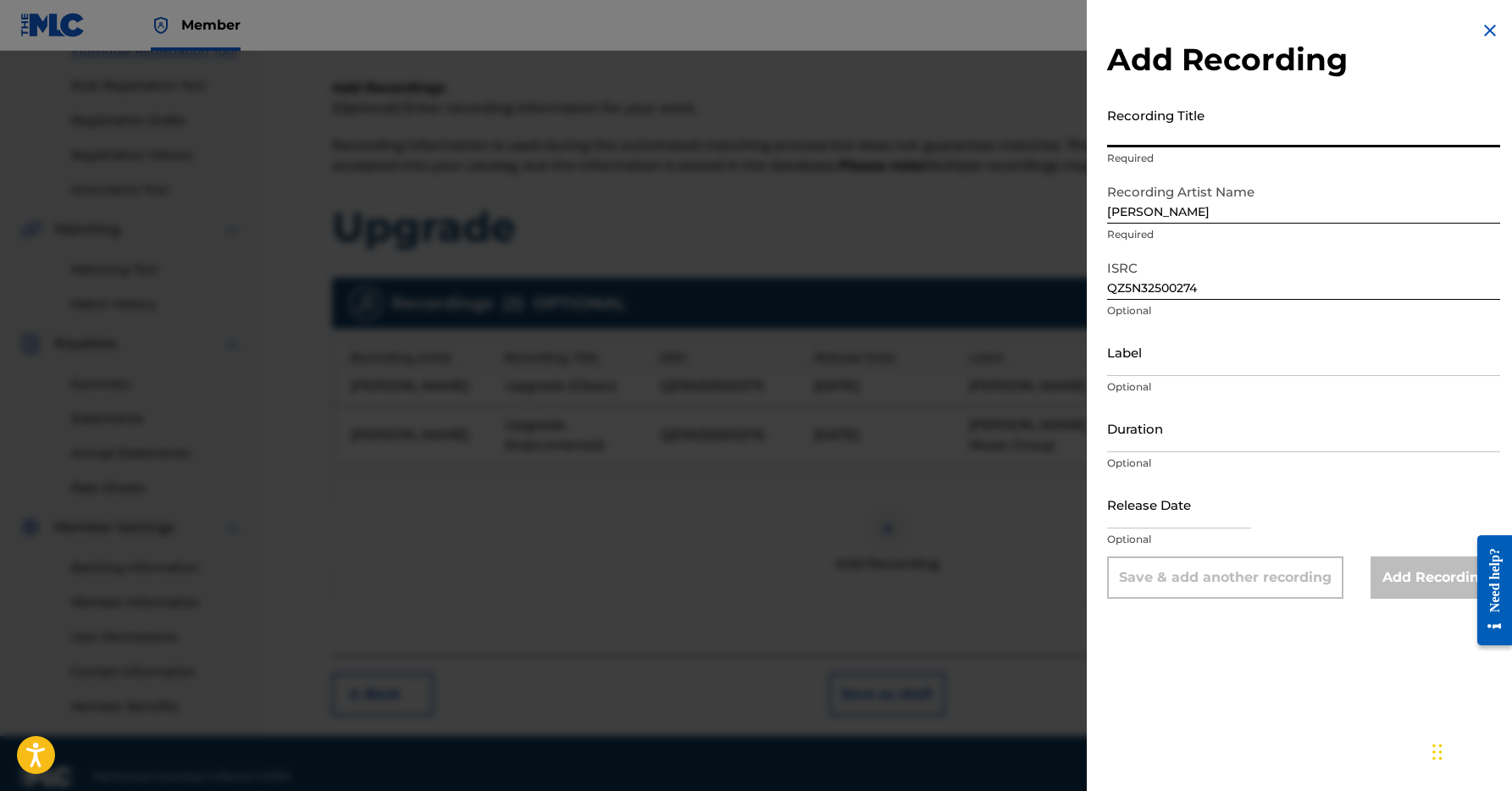
click at [1136, 138] on input "Recording Title" at bounding box center [1303, 122] width 393 height 48
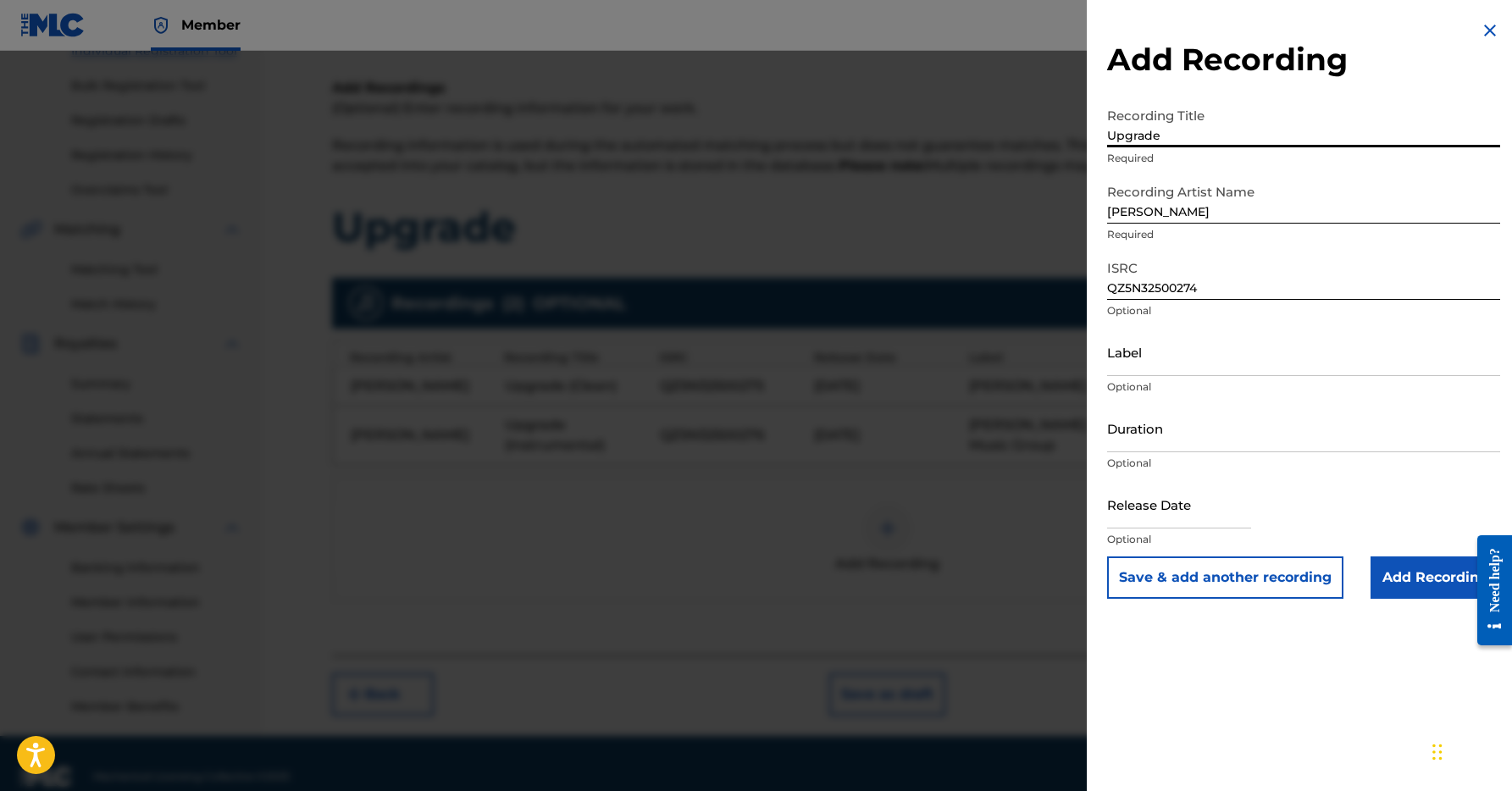
type input "Upgrade"
click at [1239, 352] on input "Label" at bounding box center [1303, 351] width 393 height 48
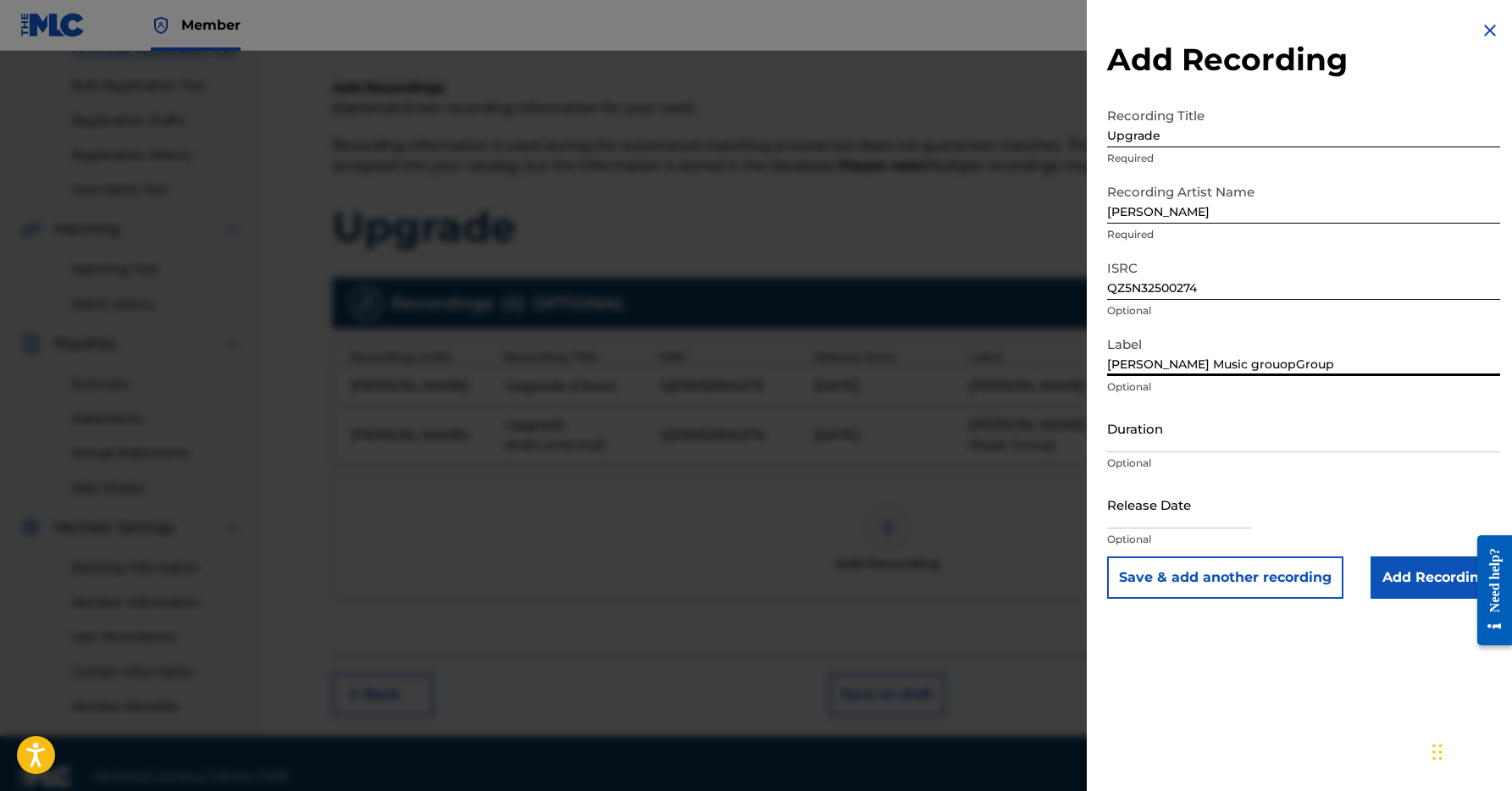
click at [1270, 363] on input "[PERSON_NAME] Music grouopGroup" at bounding box center [1303, 351] width 393 height 48
type input "[PERSON_NAME] Music Group"
click at [1192, 441] on input "Duration" at bounding box center [1303, 427] width 393 height 48
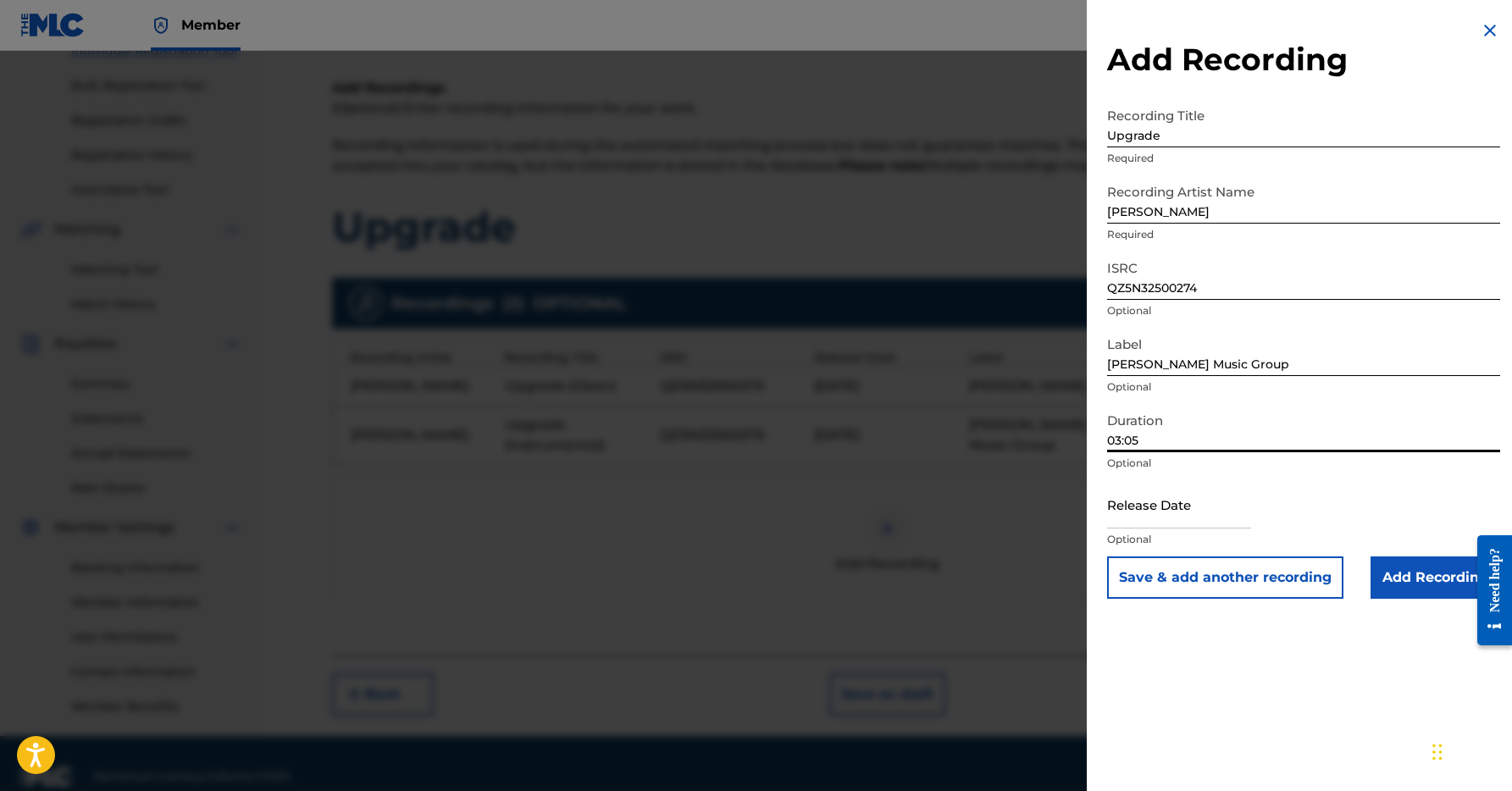
type input "03:05"
click at [1173, 519] on input "text" at bounding box center [1178, 504] width 144 height 48
select select "7"
select select "2025"
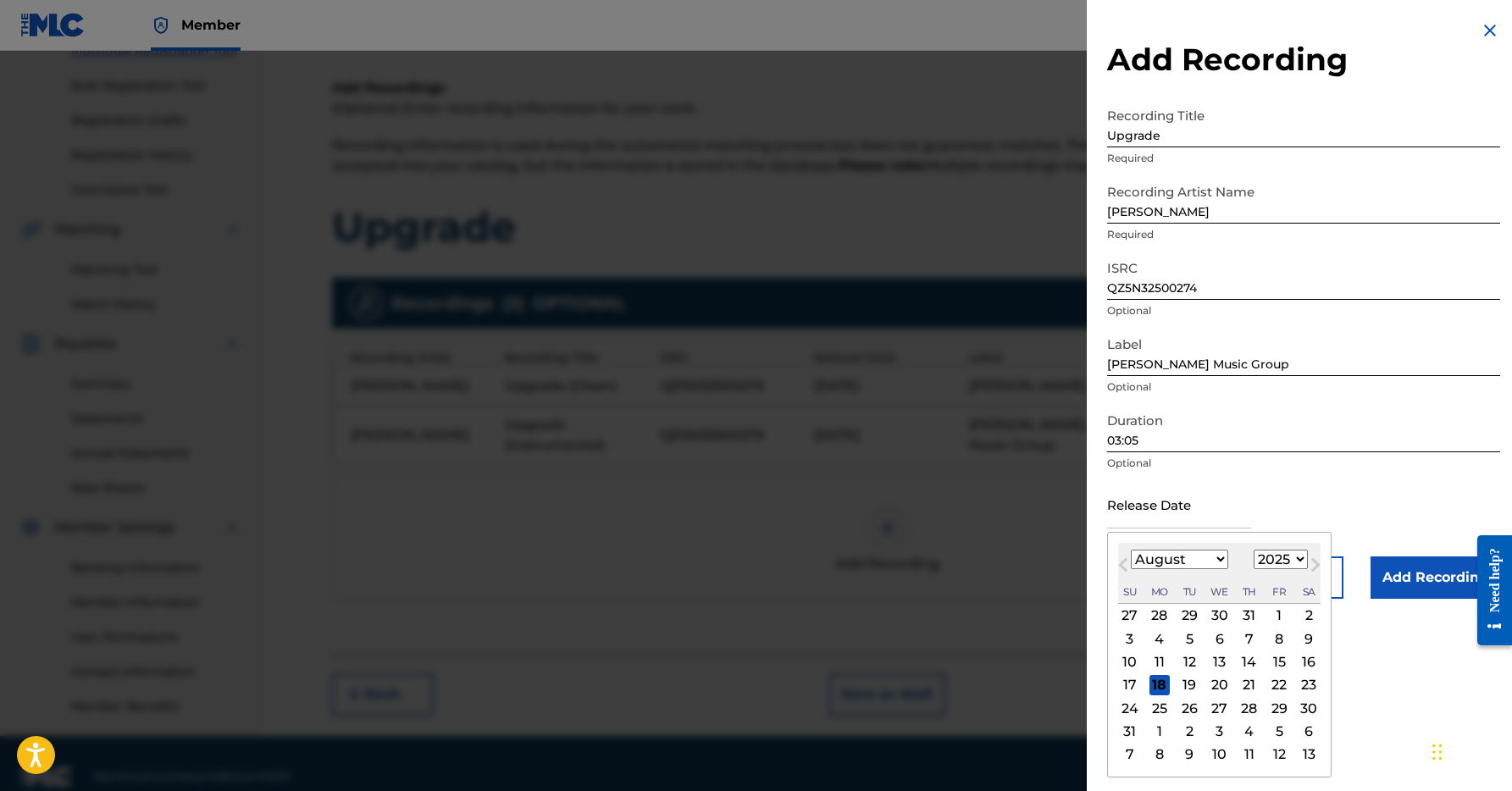
select select "0"
select select "2026"
click at [1268, 640] on div "9" at bounding box center [1278, 637] width 20 height 20
type input "[DATE]"
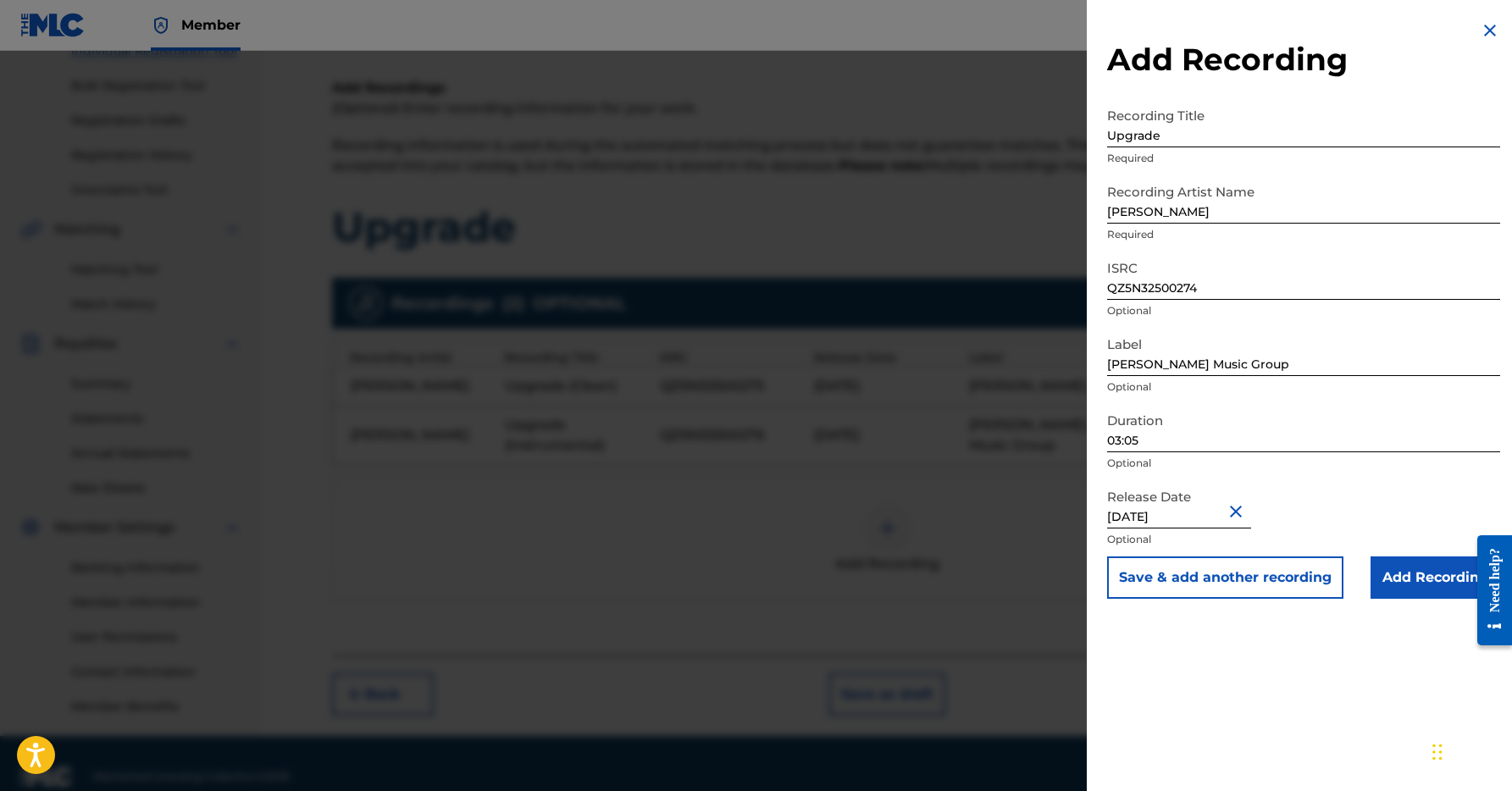
click at [1417, 568] on input "Add Recording" at bounding box center [1435, 577] width 129 height 42
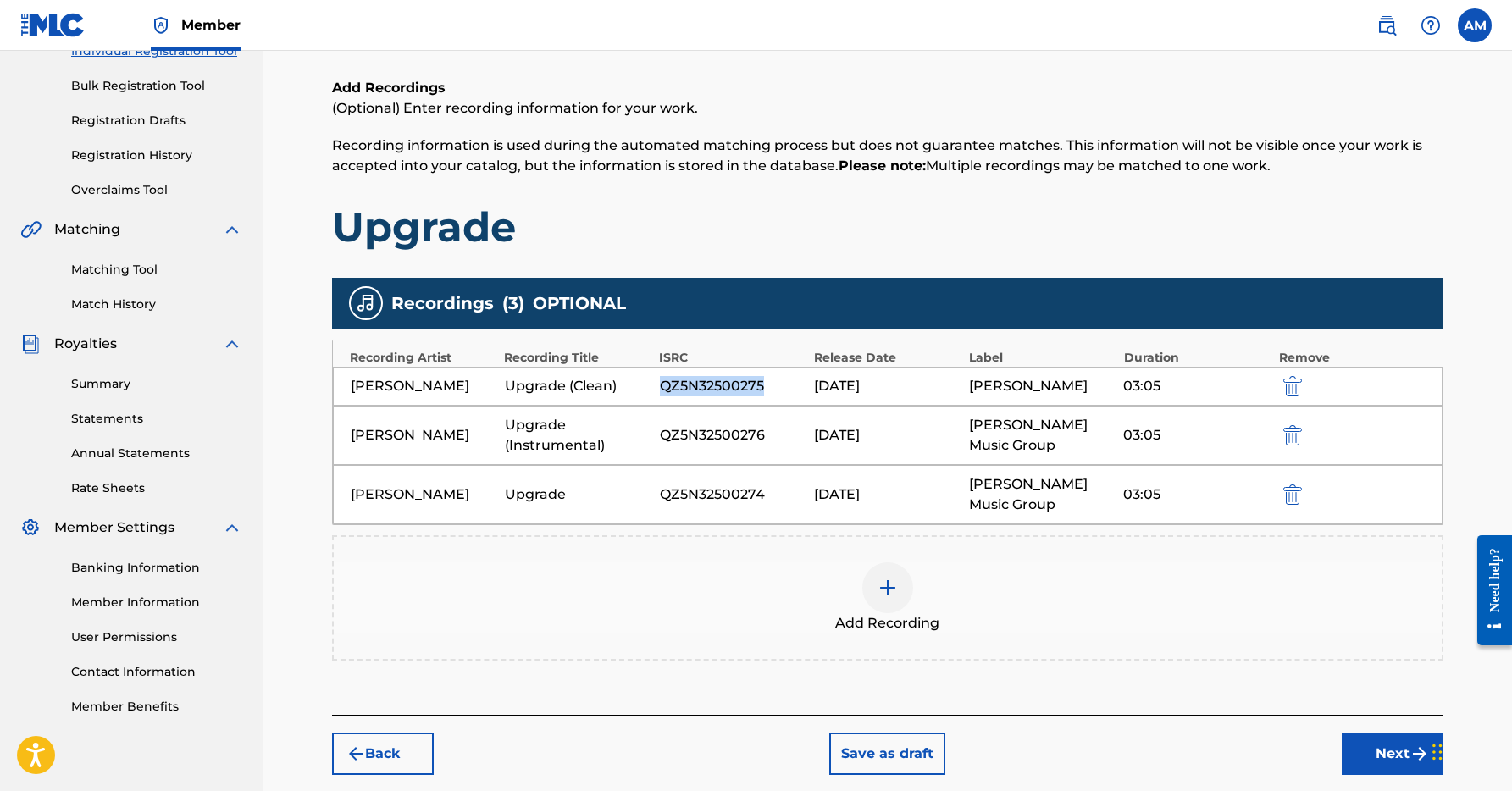
drag, startPoint x: 777, startPoint y: 387, endPoint x: 663, endPoint y: 384, distance: 114.0
click at [656, 383] on div "[PERSON_NAME] Upgrade (Clean) QZ5N32500275 [DATE] [PERSON_NAME] 03:05" at bounding box center [887, 386] width 1109 height 39
copy div "QZ5N32500275"
click at [1171, 388] on div "03:05" at bounding box center [1197, 385] width 147 height 20
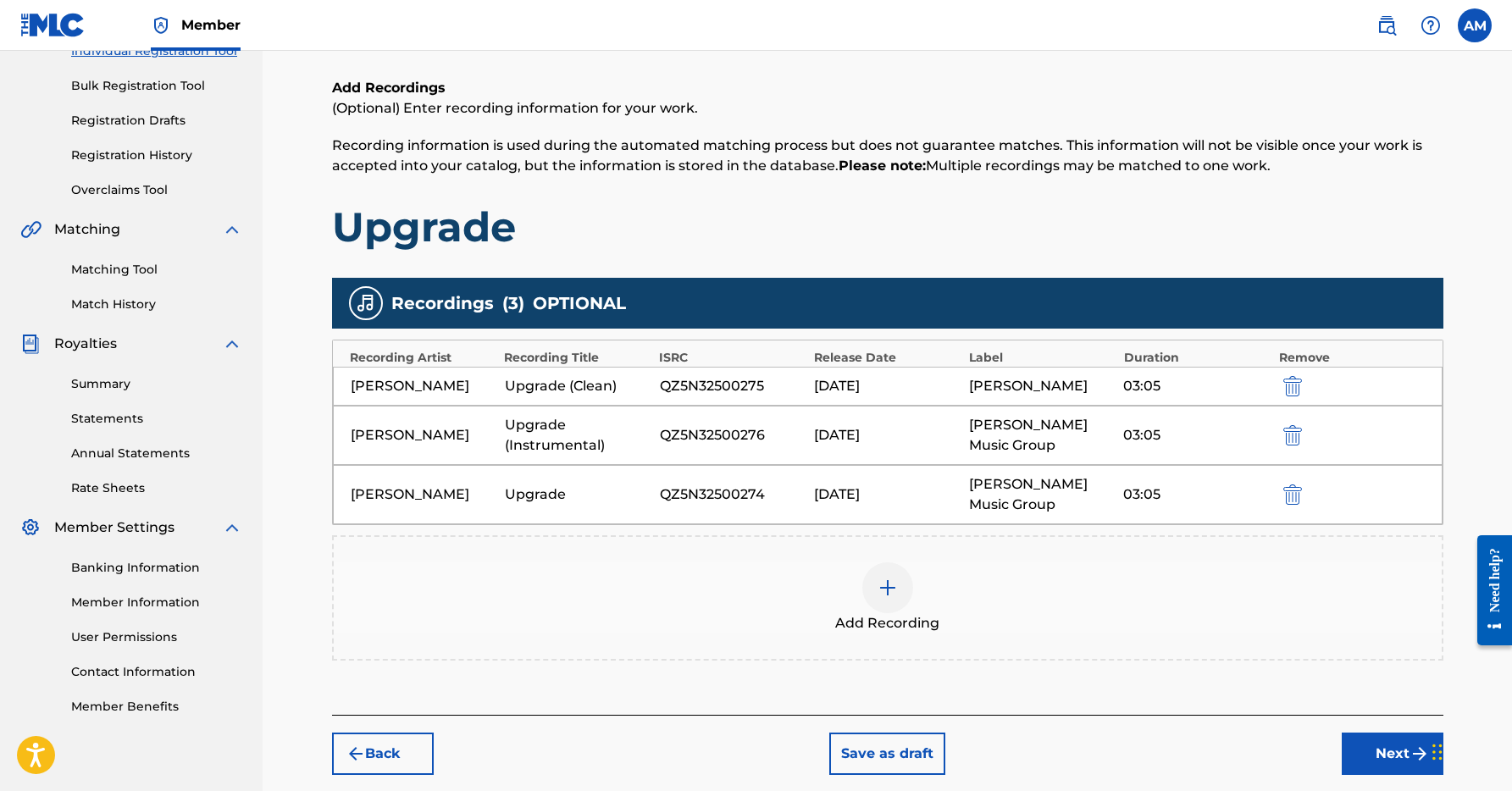
click at [1287, 385] on img "submit" at bounding box center [1292, 385] width 18 height 20
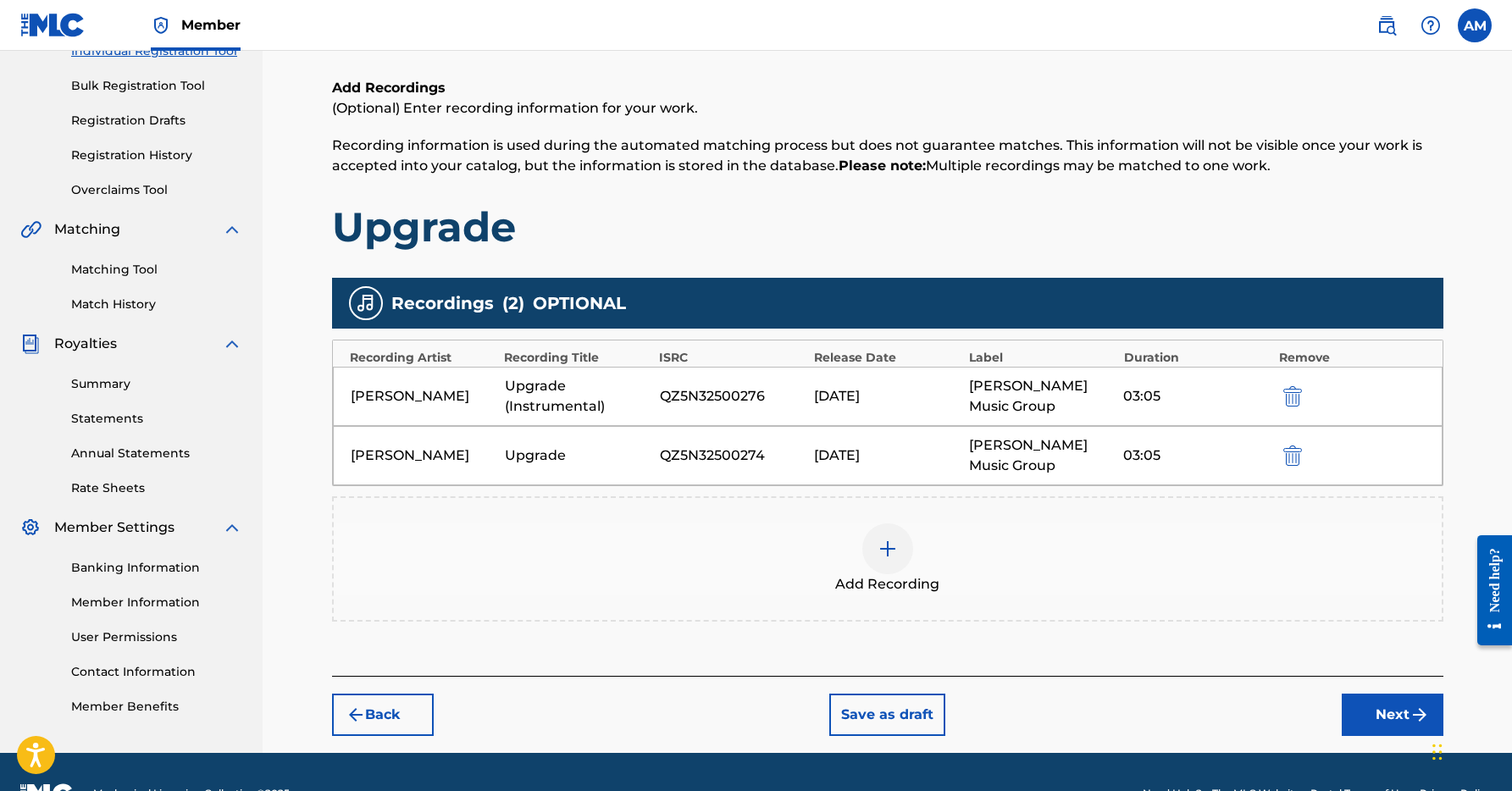
click at [887, 552] on img at bounding box center [887, 548] width 20 height 20
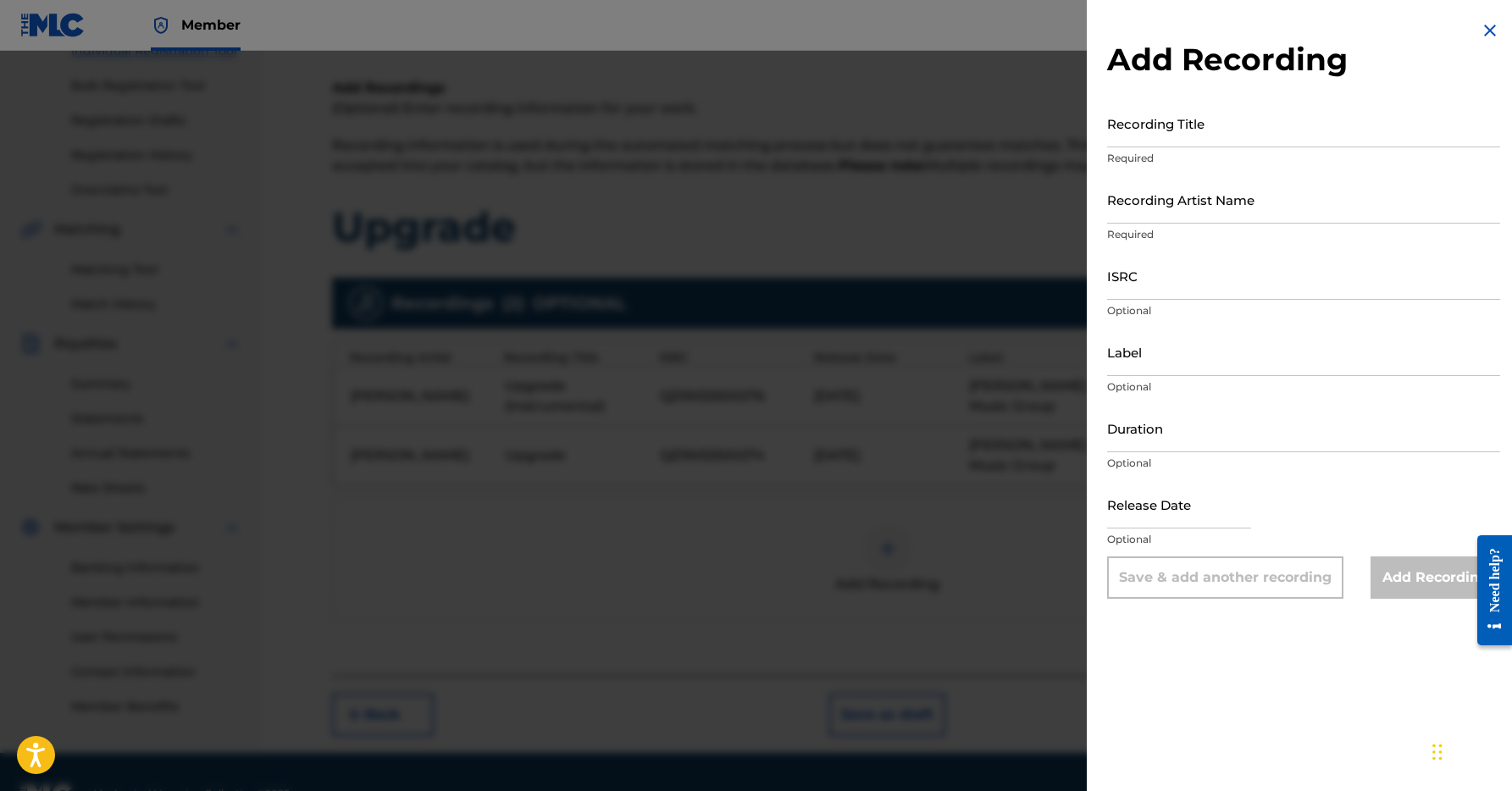
click at [1170, 371] on input "Label" at bounding box center [1303, 351] width 393 height 48
type input "[PERSON_NAME] Music Group"
click at [1261, 446] on input "Duration" at bounding box center [1303, 427] width 393 height 48
type input "03:05"
select select "7"
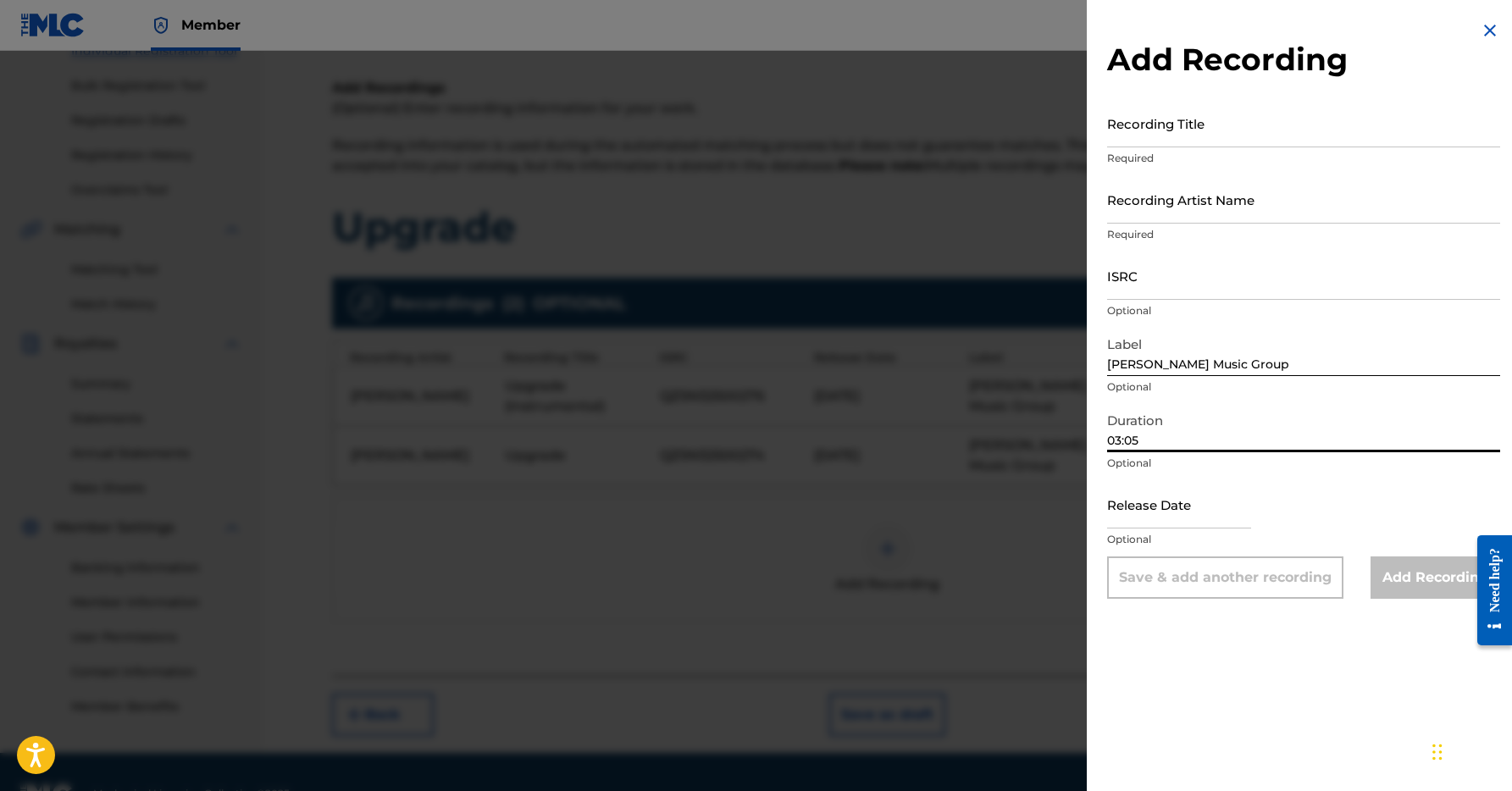
select select "2025"
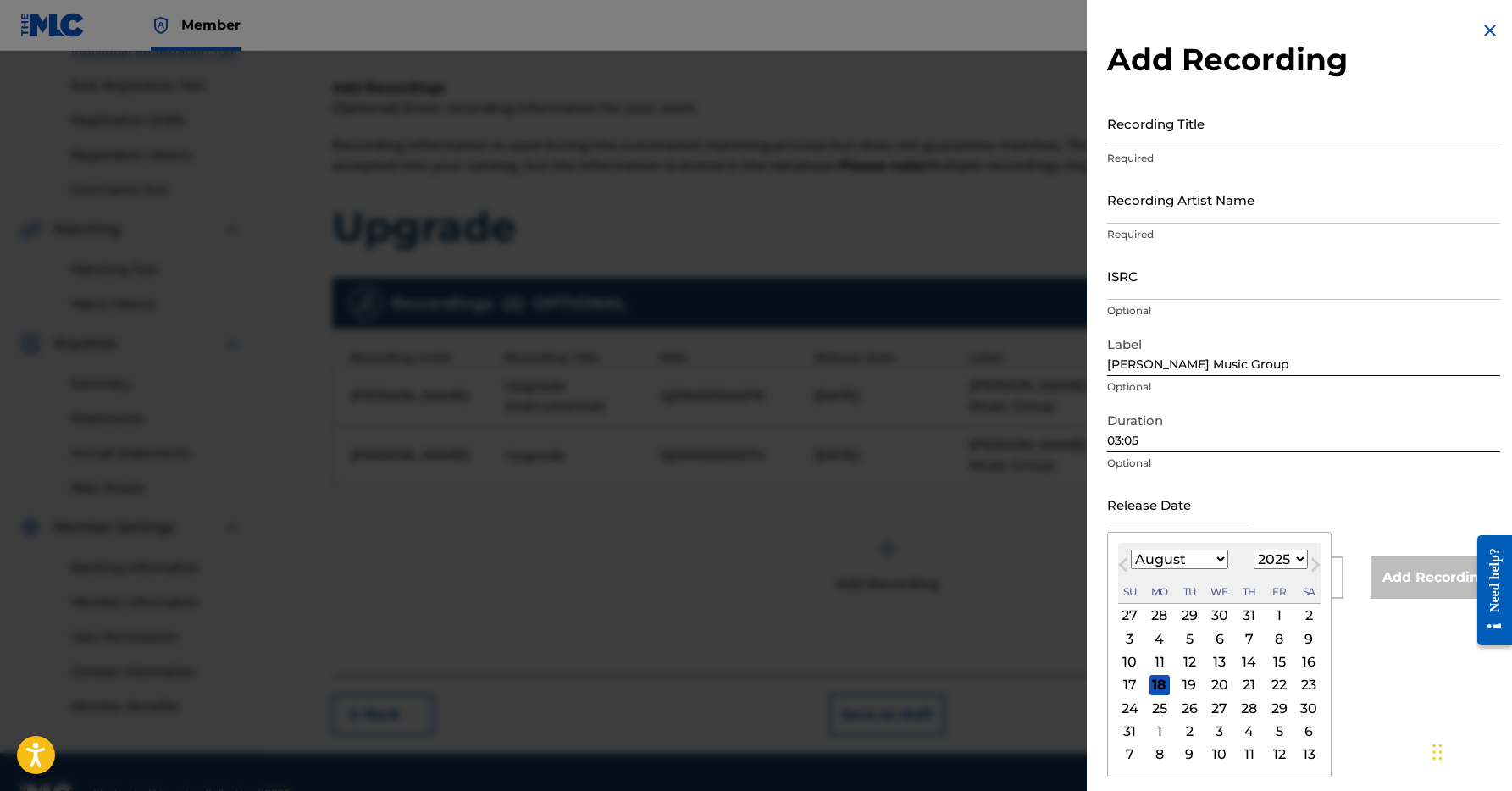
click at [1251, 520] on input "text" at bounding box center [1178, 504] width 144 height 48
select select "0"
select select "2026"
click at [1268, 634] on div "9" at bounding box center [1278, 637] width 20 height 20
type input "[DATE]"
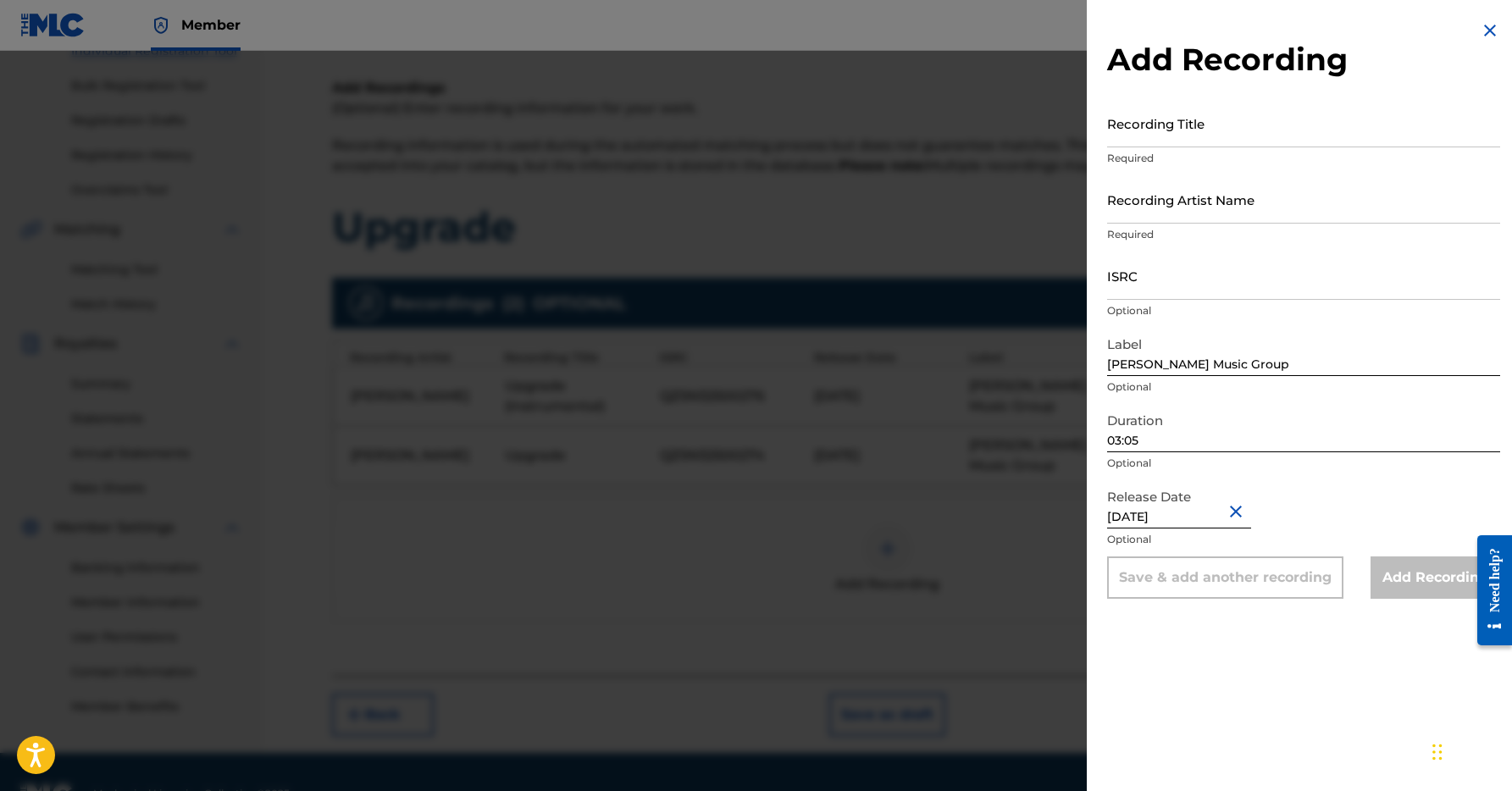
click at [1121, 287] on input "ISRC" at bounding box center [1303, 275] width 393 height 48
paste input "QZ5N32500275"
type input "QZ5N32500275"
click at [1176, 141] on input "Recording Title" at bounding box center [1303, 122] width 393 height 48
type input "Upgrade (Clean)"
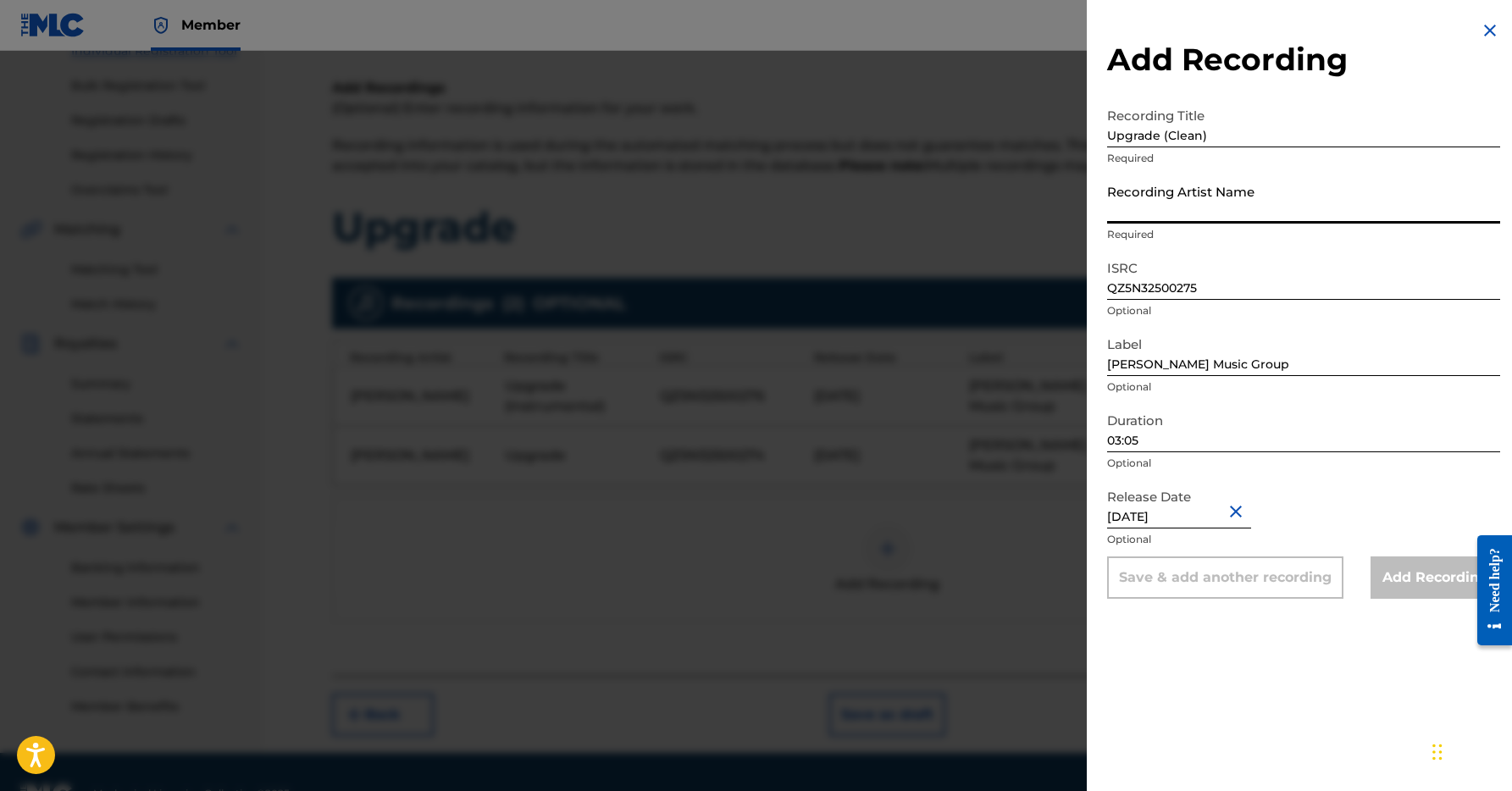
click at [1145, 206] on input "Recording Artist Name" at bounding box center [1303, 199] width 393 height 48
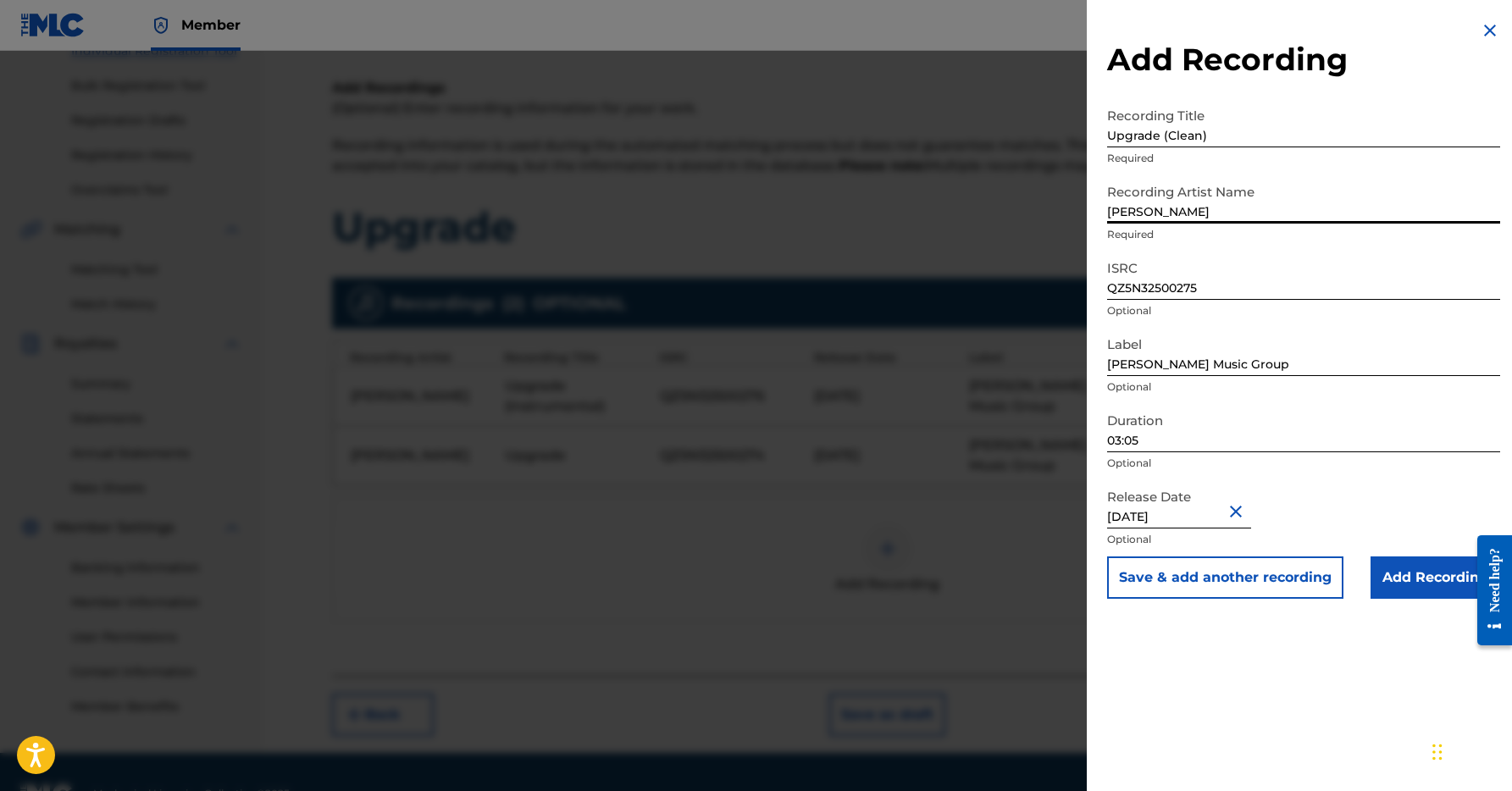
type input "[PERSON_NAME]"
click at [1395, 581] on input "Add Recording" at bounding box center [1435, 577] width 129 height 42
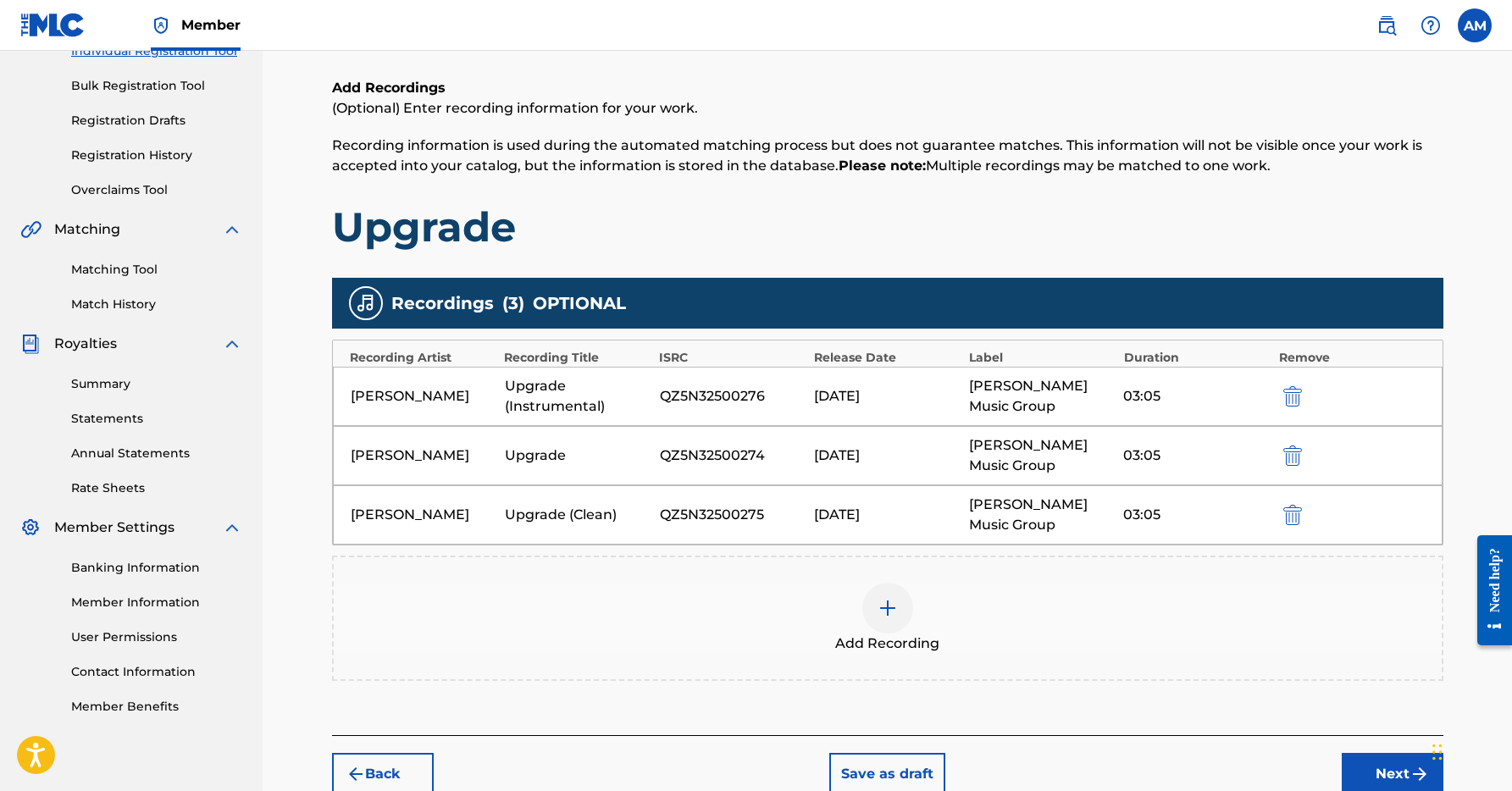
scroll to position [230, 0]
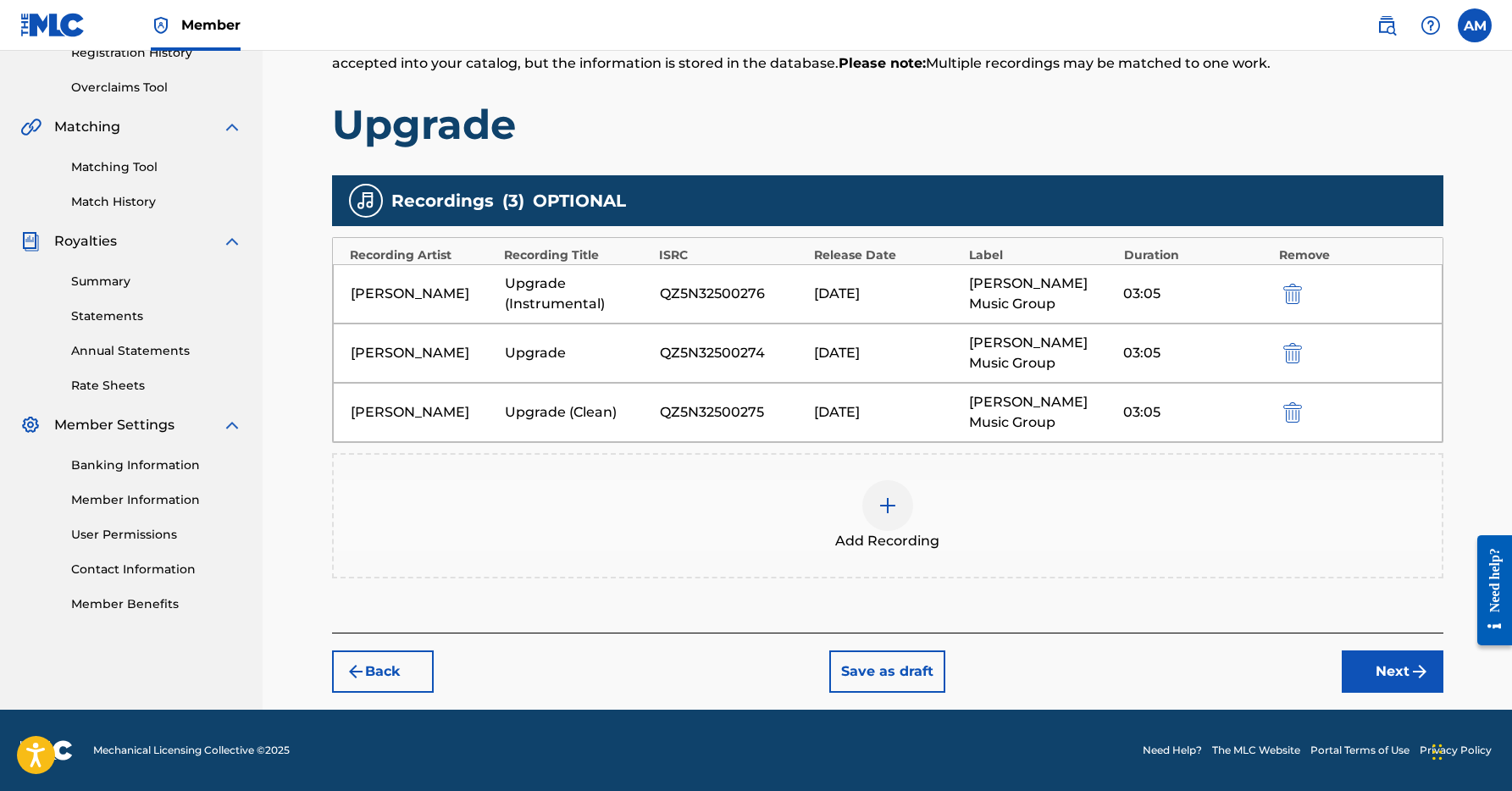
click at [1369, 677] on button "Next" at bounding box center [1392, 671] width 101 height 42
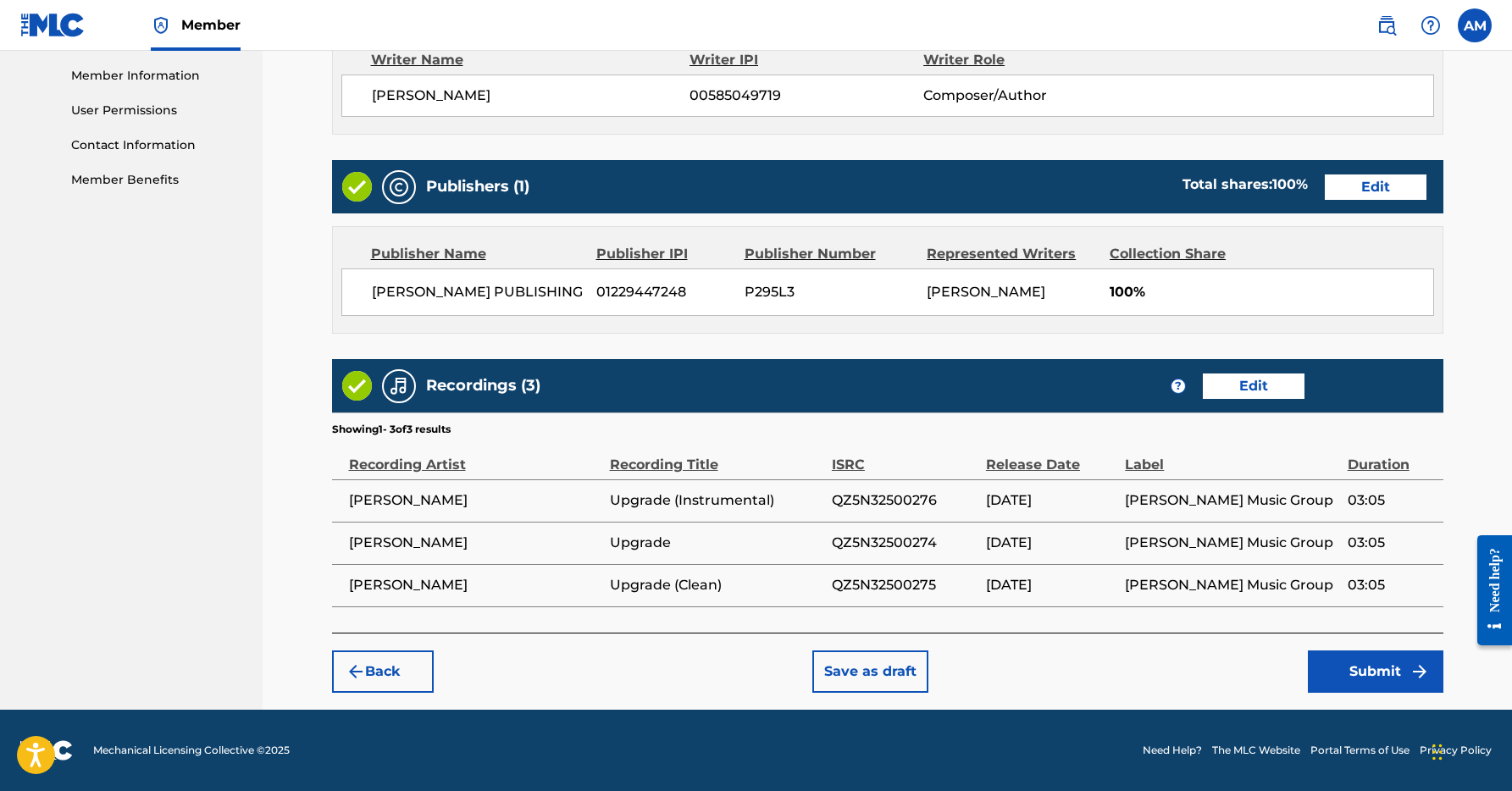
scroll to position [779, 0]
click at [1366, 675] on button "Submit" at bounding box center [1375, 671] width 135 height 42
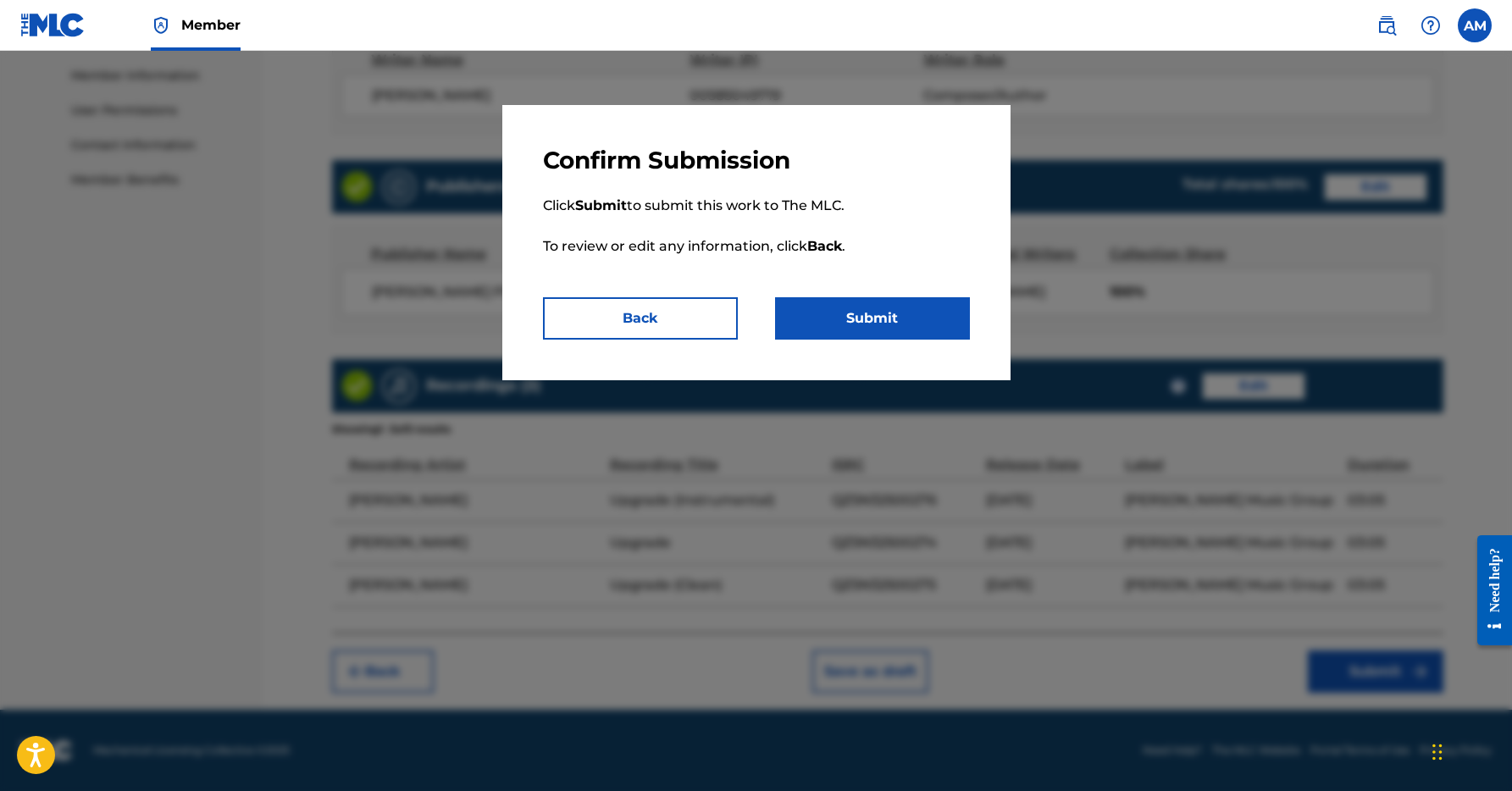
click at [905, 346] on div "Confirm Submission Click Submit to submit this work to The MLC. To review or ed…" at bounding box center [756, 242] width 508 height 275
click at [882, 324] on button "Submit" at bounding box center [872, 318] width 195 height 42
